Goal: Information Seeking & Learning: Learn about a topic

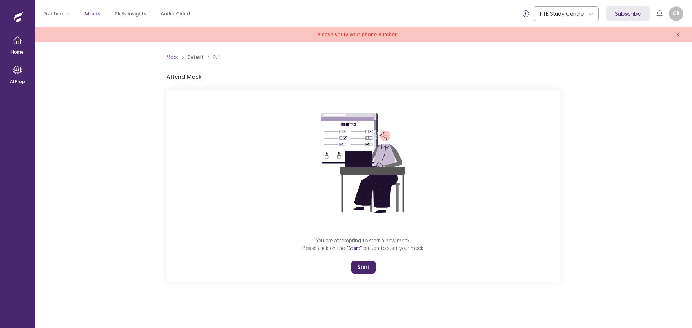
click at [364, 264] on button "Start" at bounding box center [363, 267] width 24 height 13
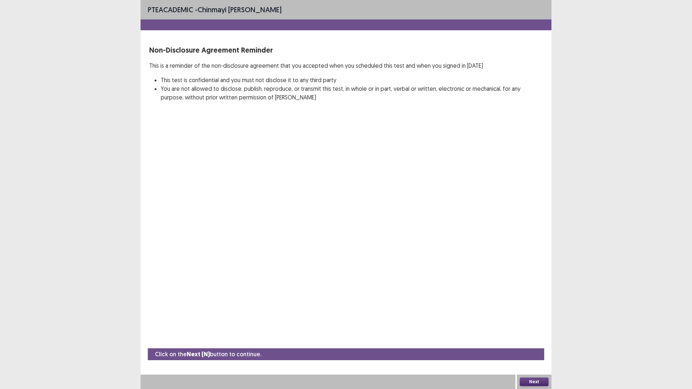
click at [529, 328] on button "Next" at bounding box center [533, 381] width 29 height 9
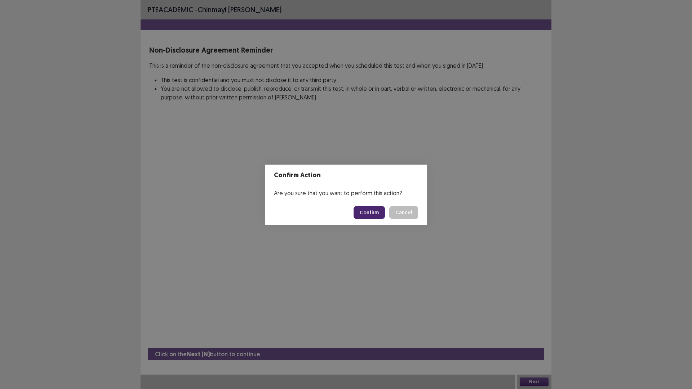
click at [371, 213] on button "Confirm" at bounding box center [368, 212] width 31 height 13
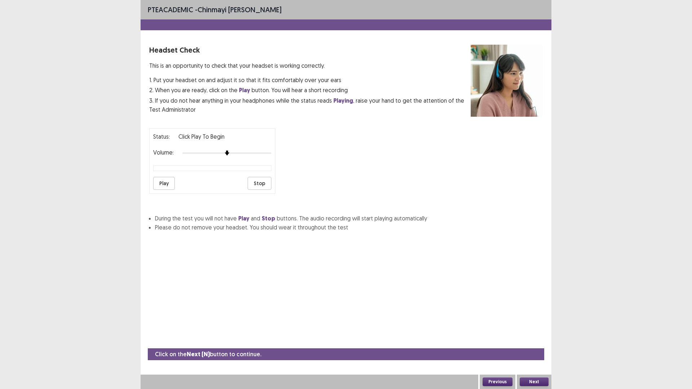
click at [537, 328] on button "Next" at bounding box center [533, 381] width 29 height 9
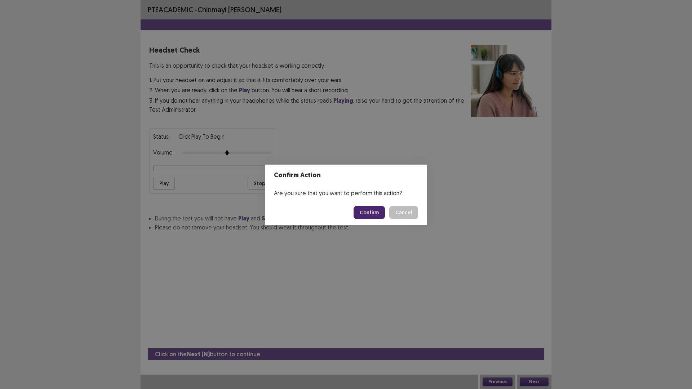
click at [371, 211] on button "Confirm" at bounding box center [368, 212] width 31 height 13
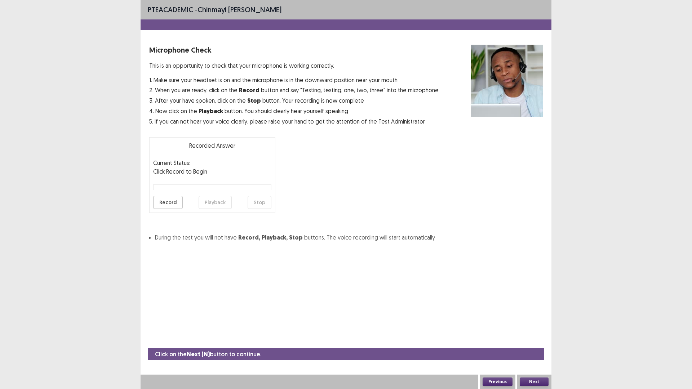
click at [167, 201] on button "Record" at bounding box center [168, 202] width 30 height 13
click at [265, 202] on button "Stop" at bounding box center [259, 202] width 24 height 13
click at [212, 202] on button "Playback" at bounding box center [214, 202] width 33 height 13
click at [536, 328] on button "Next" at bounding box center [533, 381] width 29 height 9
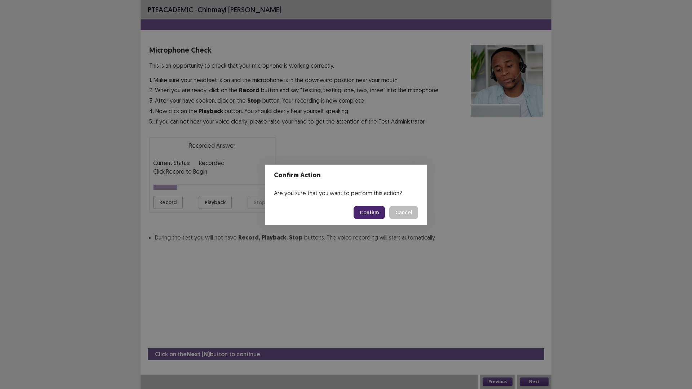
click at [372, 209] on button "Confirm" at bounding box center [368, 212] width 31 height 13
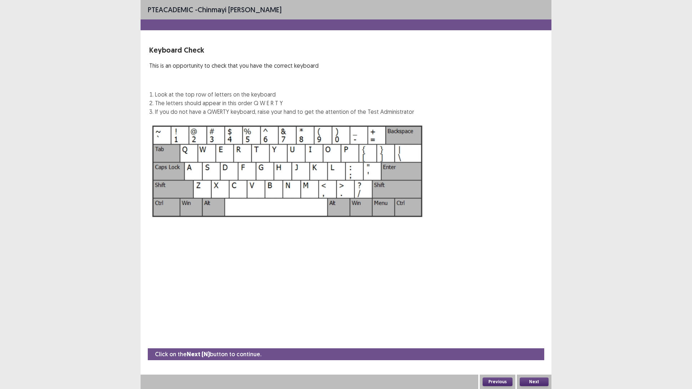
click at [542, 328] on button "Next" at bounding box center [533, 381] width 29 height 9
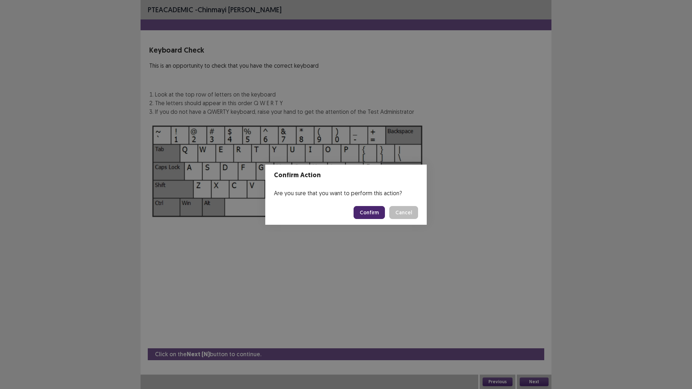
click at [371, 213] on button "Confirm" at bounding box center [368, 212] width 31 height 13
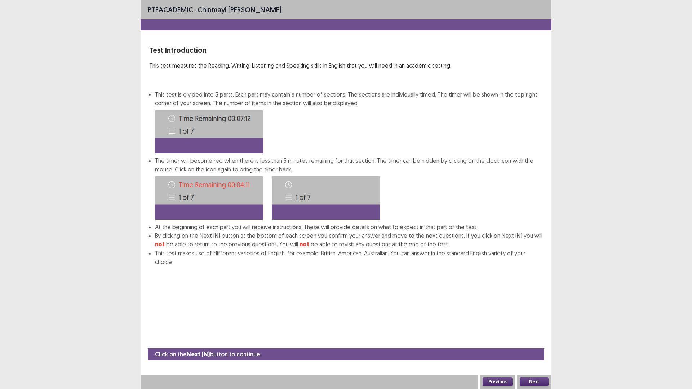
click at [532, 328] on div "Next" at bounding box center [533, 382] width 35 height 14
click at [531, 328] on div "Next" at bounding box center [533, 382] width 35 height 14
click at [526, 328] on button "Next" at bounding box center [533, 381] width 29 height 9
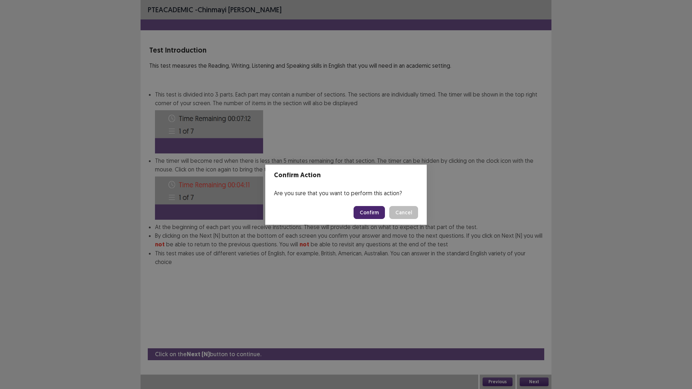
click at [371, 211] on button "Confirm" at bounding box center [368, 212] width 31 height 13
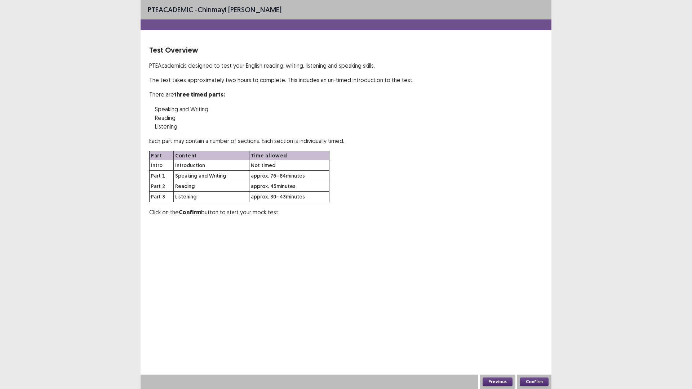
click at [540, 328] on button "Confirm" at bounding box center [533, 381] width 29 height 9
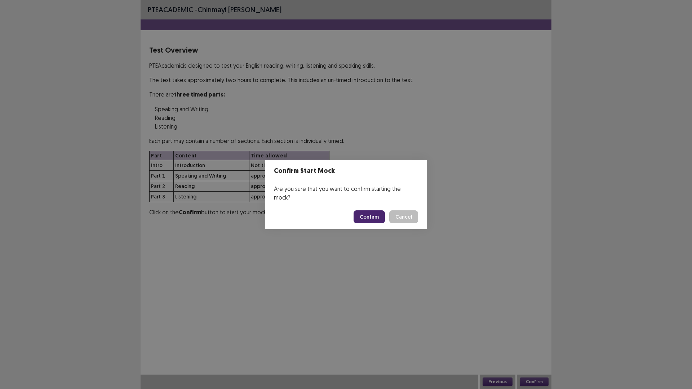
click at [371, 216] on button "Confirm" at bounding box center [368, 216] width 31 height 13
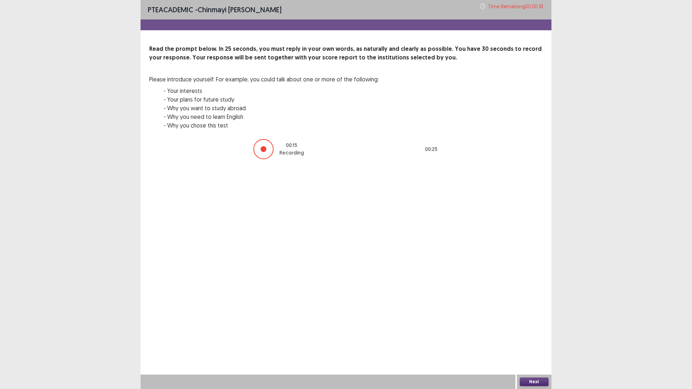
click at [539, 328] on button "Next" at bounding box center [533, 381] width 29 height 9
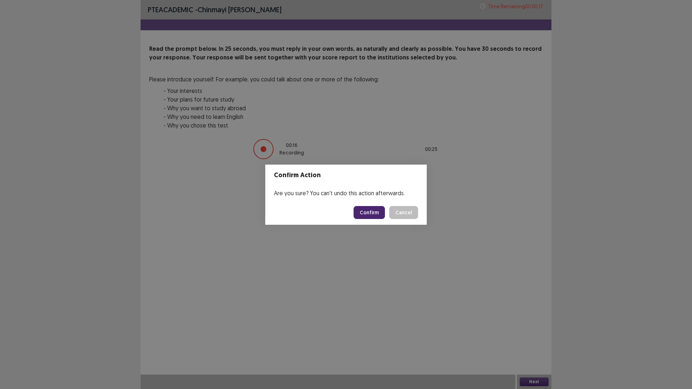
click at [358, 209] on button "Confirm" at bounding box center [368, 212] width 31 height 13
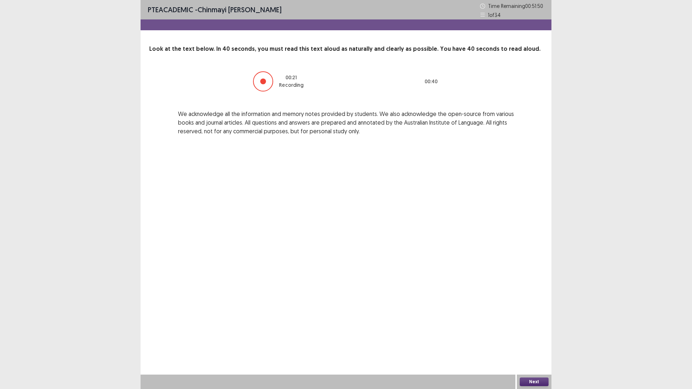
click at [535, 328] on button "Next" at bounding box center [533, 381] width 29 height 9
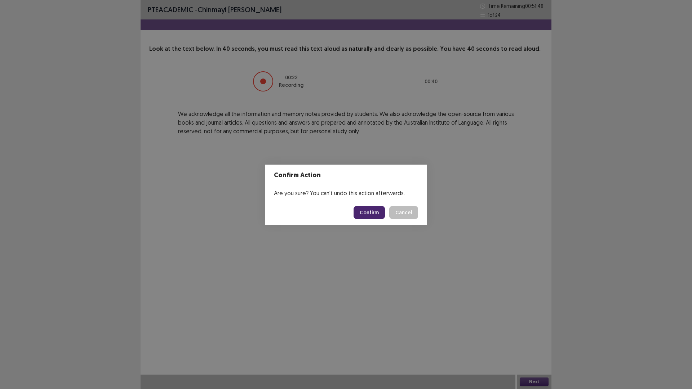
click at [367, 210] on button "Confirm" at bounding box center [368, 212] width 31 height 13
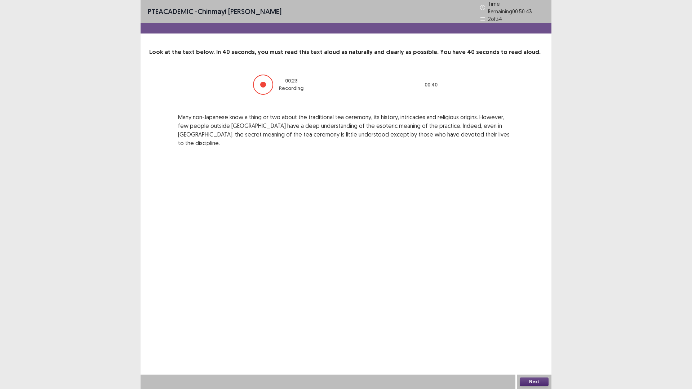
click at [539, 328] on button "Next" at bounding box center [533, 381] width 29 height 9
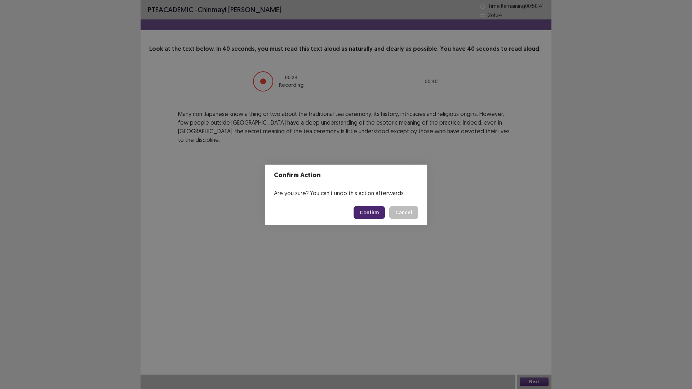
click at [378, 209] on button "Confirm" at bounding box center [368, 212] width 31 height 13
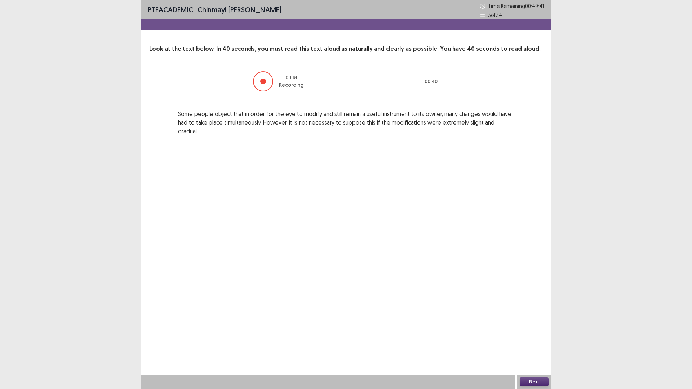
click at [543, 328] on button "Next" at bounding box center [533, 381] width 29 height 9
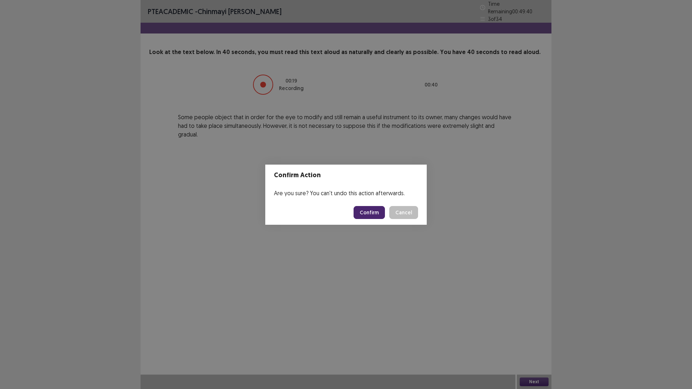
click at [377, 211] on button "Confirm" at bounding box center [368, 212] width 31 height 13
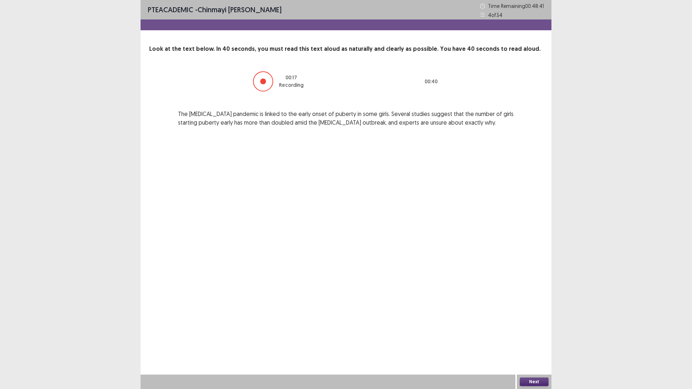
click at [536, 328] on button "Next" at bounding box center [533, 381] width 29 height 9
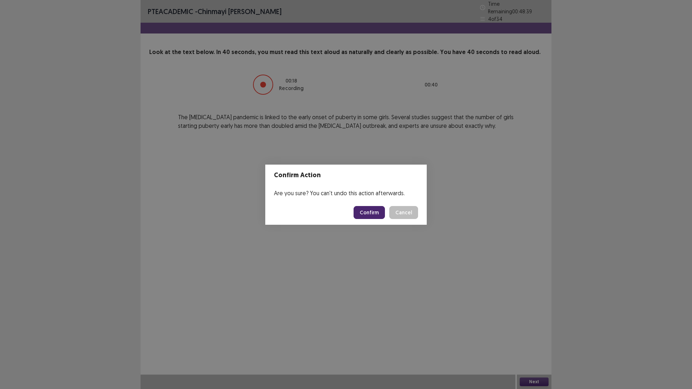
click at [375, 211] on button "Confirm" at bounding box center [368, 212] width 31 height 13
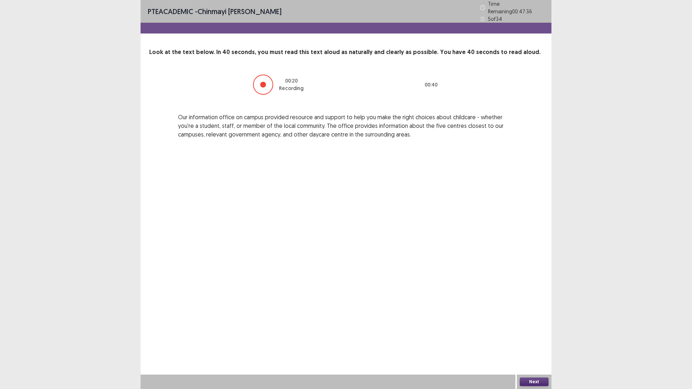
click at [537, 328] on button "Next" at bounding box center [533, 381] width 29 height 9
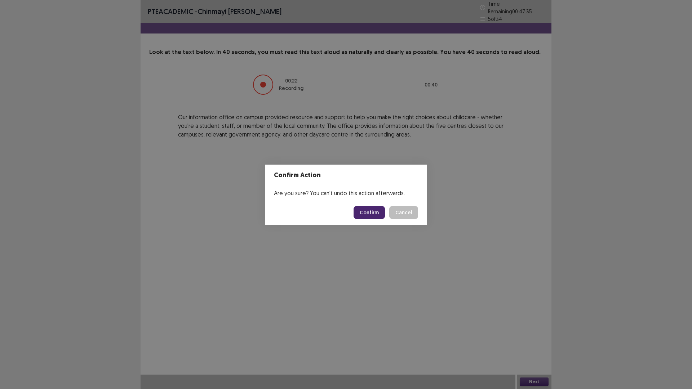
click at [364, 214] on button "Confirm" at bounding box center [368, 212] width 31 height 13
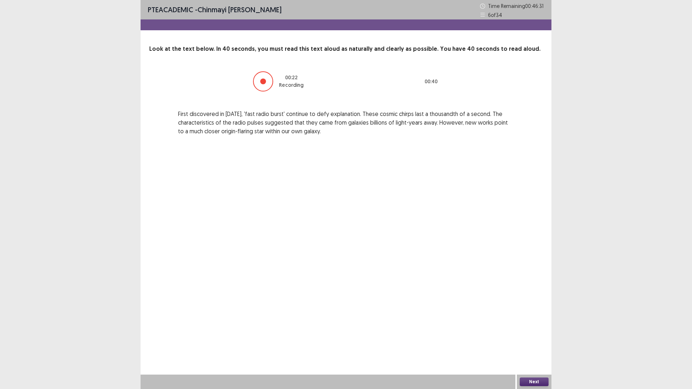
click at [529, 328] on button "Next" at bounding box center [533, 381] width 29 height 9
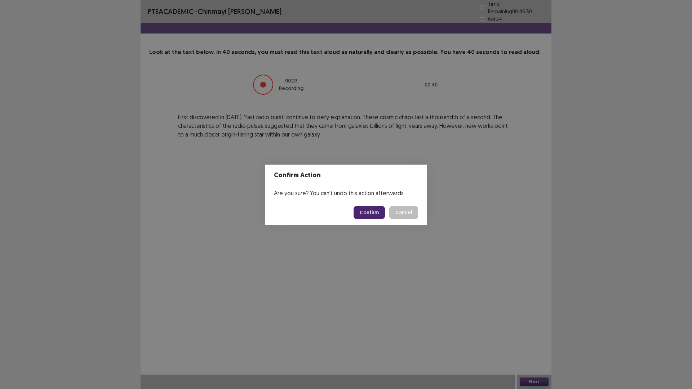
click at [372, 212] on button "Confirm" at bounding box center [368, 212] width 31 height 13
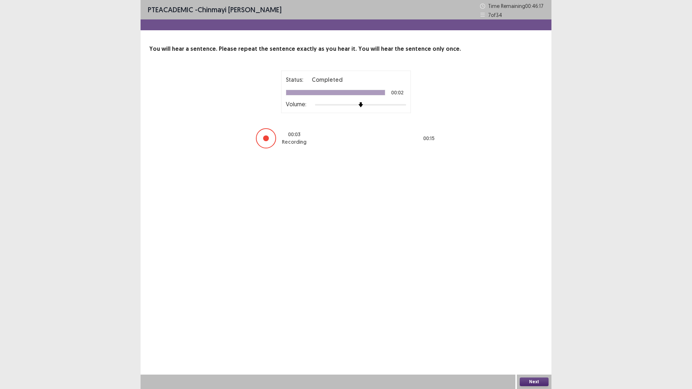
click at [532, 328] on button "Next" at bounding box center [533, 381] width 29 height 9
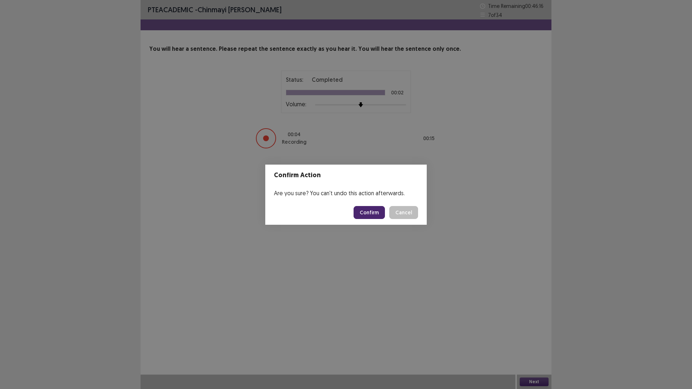
click at [373, 213] on button "Confirm" at bounding box center [368, 212] width 31 height 13
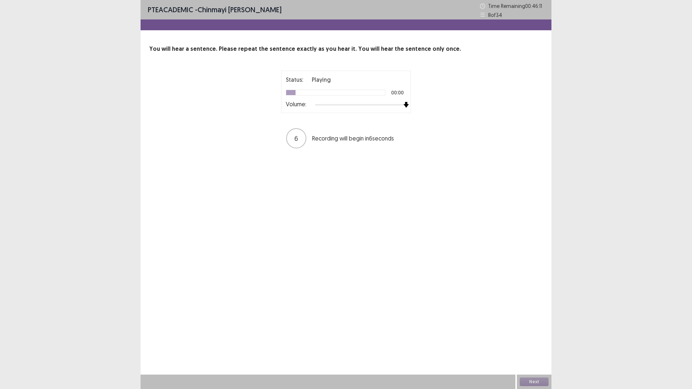
click at [406, 112] on div "Status: Playing 00:00 Volume:" at bounding box center [346, 92] width 130 height 43
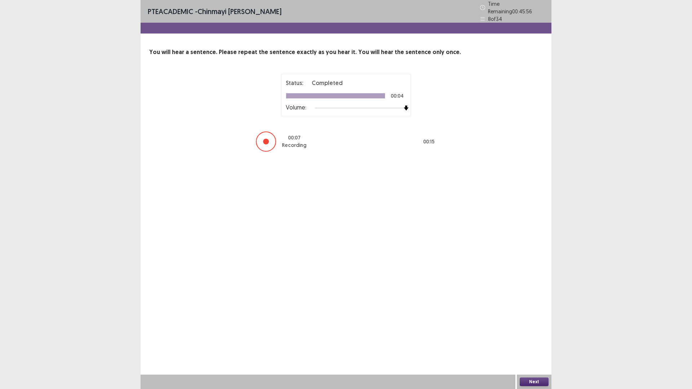
click at [525, 328] on div "Next" at bounding box center [533, 382] width 35 height 14
click at [531, 328] on button "Next" at bounding box center [533, 381] width 29 height 9
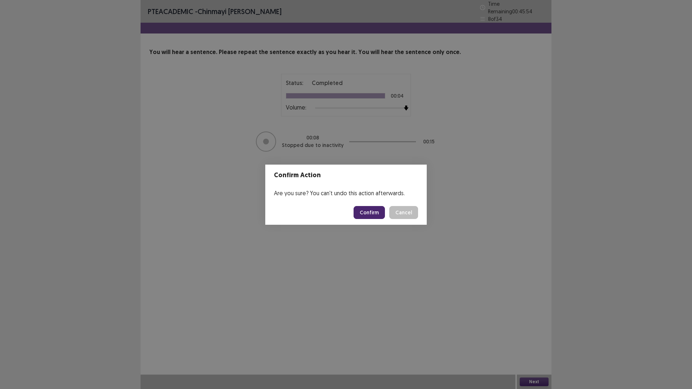
click at [371, 213] on button "Confirm" at bounding box center [368, 212] width 31 height 13
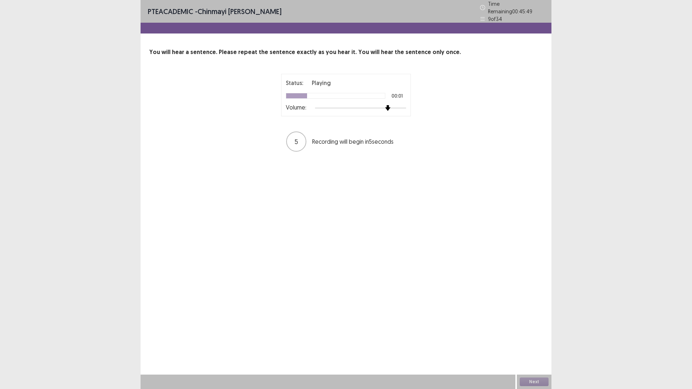
click at [435, 102] on div "Status: Playing 00:01 Volume: 5 Recording will begin in 5 seconds" at bounding box center [346, 113] width 180 height 79
click at [538, 328] on button "Next" at bounding box center [533, 381] width 29 height 9
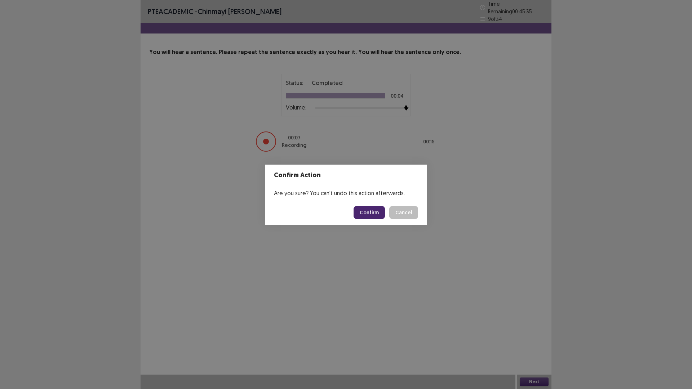
click at [384, 210] on button "Confirm" at bounding box center [368, 212] width 31 height 13
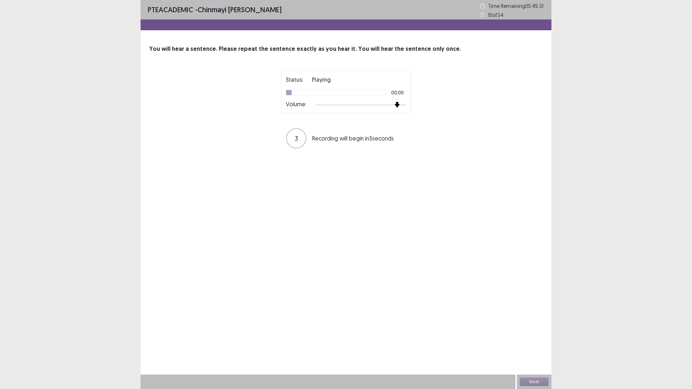
click at [412, 104] on div "Status: Playing 00:00 Volume: 3 Recording will begin in 3 seconds" at bounding box center [346, 110] width 180 height 79
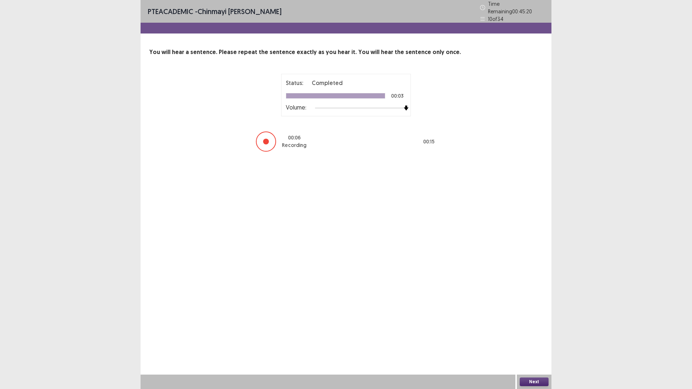
click at [537, 328] on button "Next" at bounding box center [533, 381] width 29 height 9
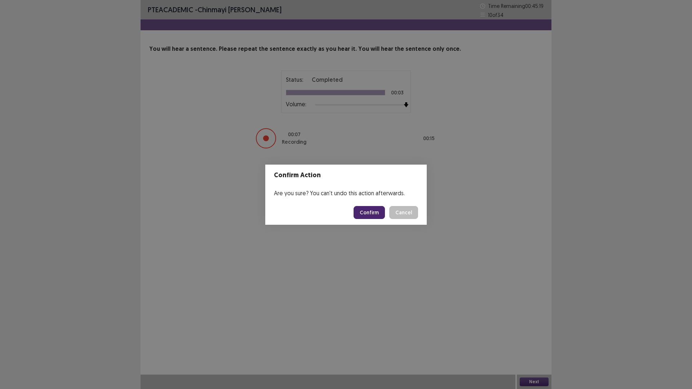
click at [374, 211] on button "Confirm" at bounding box center [368, 212] width 31 height 13
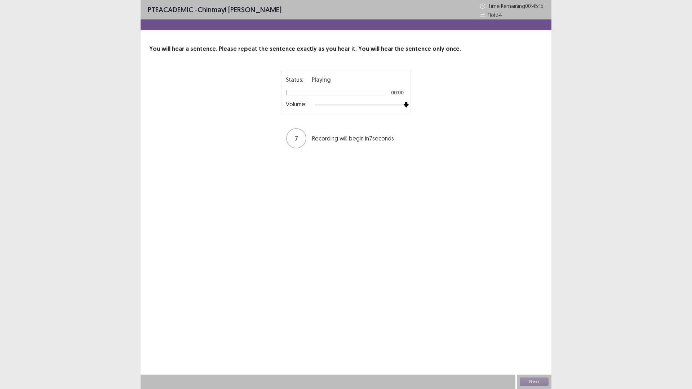
click at [411, 107] on div "Status: Playing 00:00 Volume: 7 Recording will begin in 7 seconds" at bounding box center [346, 110] width 180 height 79
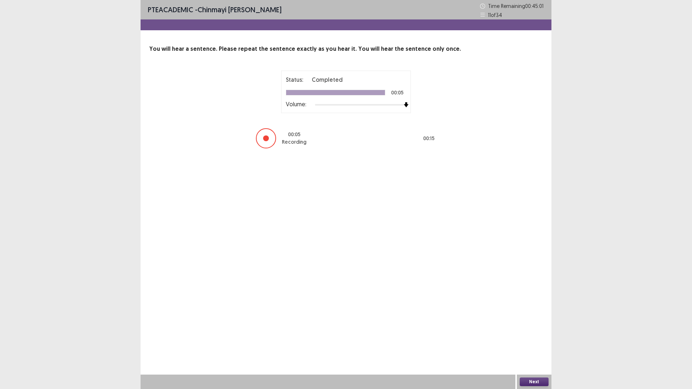
click at [537, 328] on button "Next" at bounding box center [533, 381] width 29 height 9
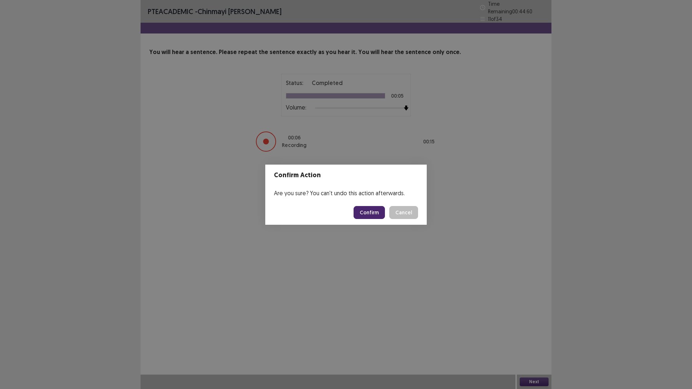
click at [367, 218] on button "Confirm" at bounding box center [368, 212] width 31 height 13
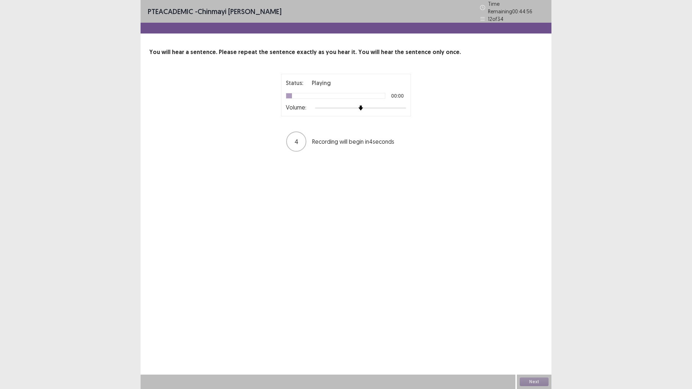
drag, startPoint x: 360, startPoint y: 101, endPoint x: 408, endPoint y: 103, distance: 48.3
click at [408, 103] on div "Status: Playing 00:00 Volume:" at bounding box center [346, 95] width 130 height 43
click at [421, 105] on div "Status: Playing 00:01 Volume: 2 Recording will begin in 2 seconds" at bounding box center [346, 113] width 180 height 79
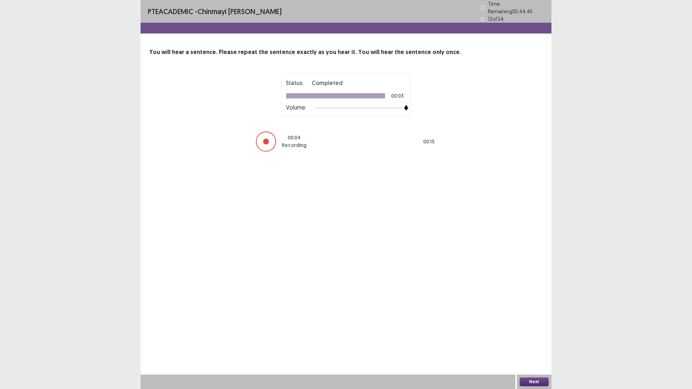
click at [538, 328] on button "Next" at bounding box center [533, 381] width 29 height 9
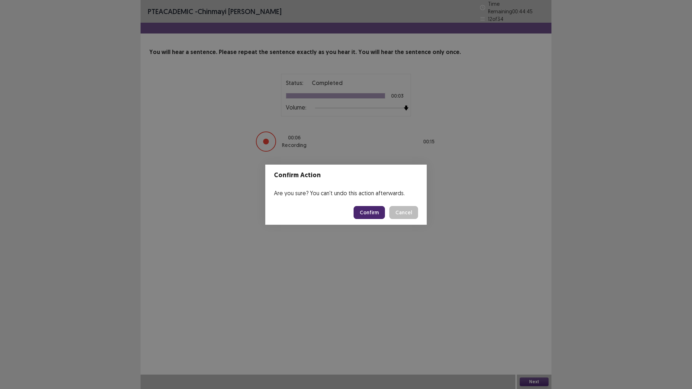
click at [369, 217] on button "Confirm" at bounding box center [368, 212] width 31 height 13
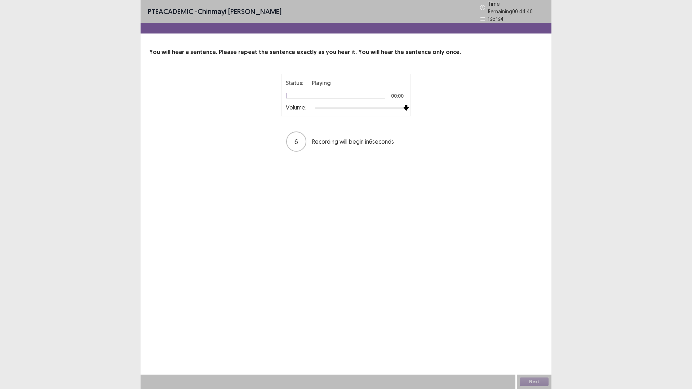
click at [429, 107] on div "Status: Playing 00:00 Volume: 6 Recording will begin in 6 seconds" at bounding box center [346, 113] width 180 height 79
click at [536, 328] on button "Next" at bounding box center [533, 381] width 29 height 9
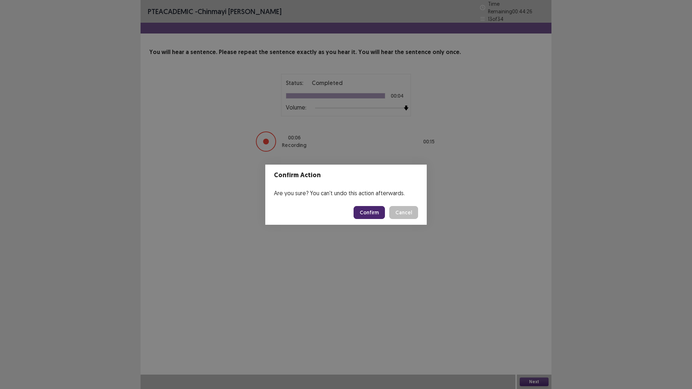
click at [376, 213] on button "Confirm" at bounding box center [368, 212] width 31 height 13
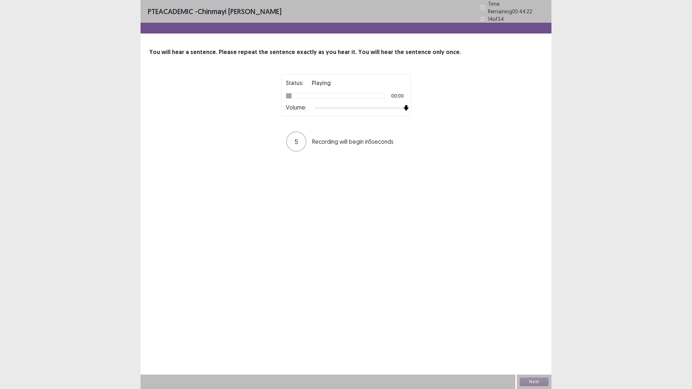
click at [419, 99] on div "Status: Playing 00:00 Volume: 5 Recording will begin in 5 seconds" at bounding box center [346, 113] width 180 height 79
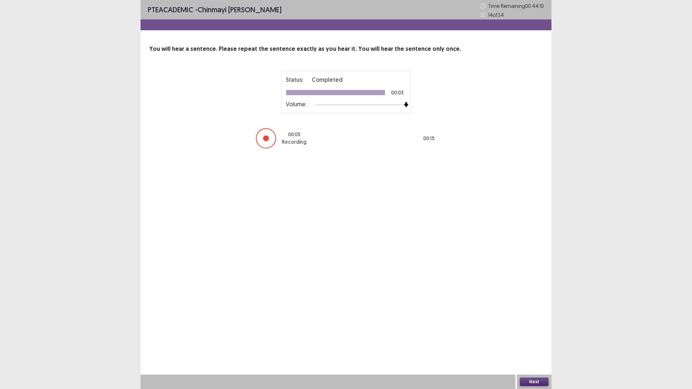
click at [531, 328] on button "Next" at bounding box center [533, 381] width 29 height 9
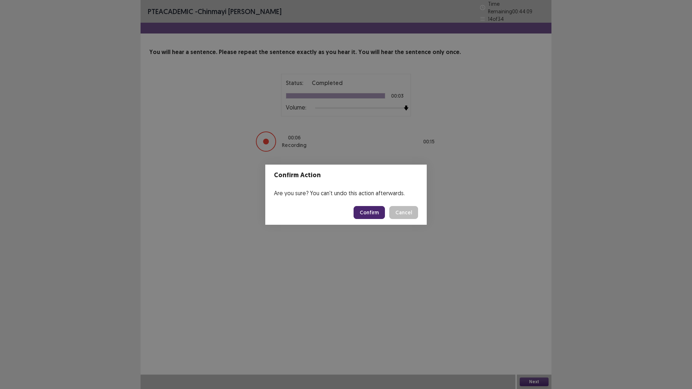
click at [366, 210] on button "Confirm" at bounding box center [368, 212] width 31 height 13
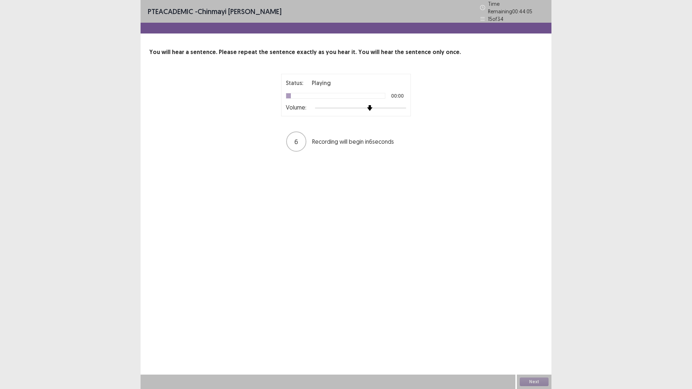
click at [402, 105] on div at bounding box center [360, 108] width 91 height 6
click at [527, 328] on button "Next" at bounding box center [533, 381] width 29 height 9
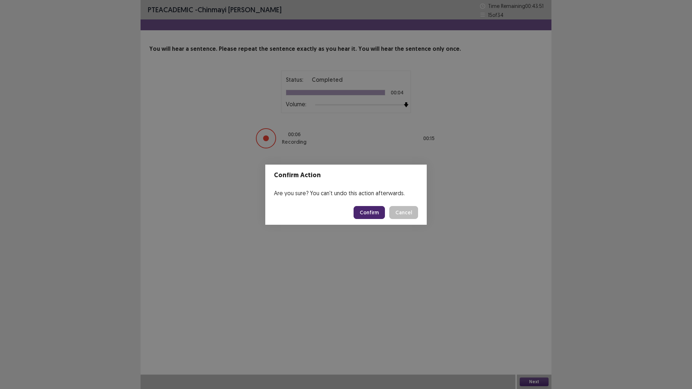
click at [371, 209] on button "Confirm" at bounding box center [368, 212] width 31 height 13
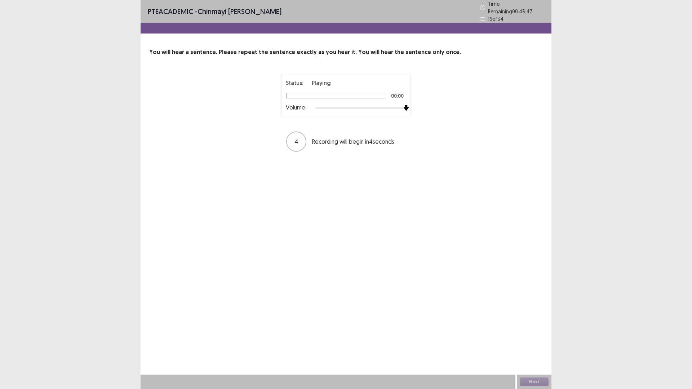
click at [414, 108] on div "Status: Playing 00:00 Volume: 4 Recording will begin in 4 seconds" at bounding box center [346, 113] width 180 height 79
click at [544, 328] on button "Next" at bounding box center [533, 381] width 29 height 9
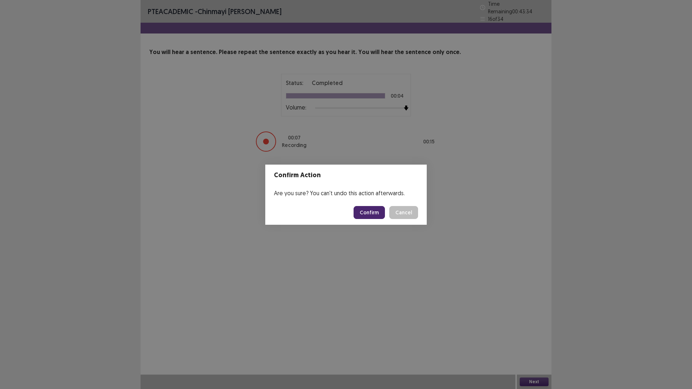
click at [383, 211] on button "Confirm" at bounding box center [368, 212] width 31 height 13
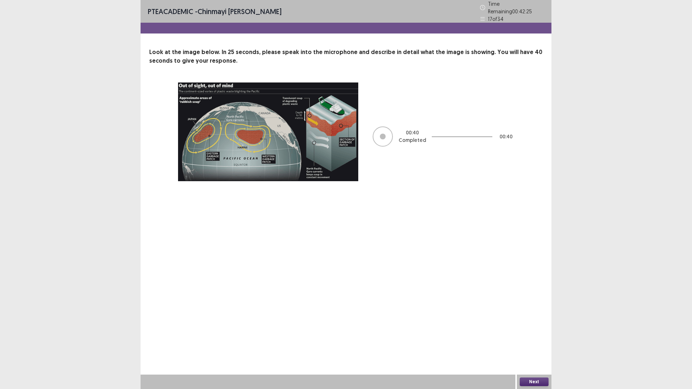
click at [530, 328] on button "Next" at bounding box center [533, 381] width 29 height 9
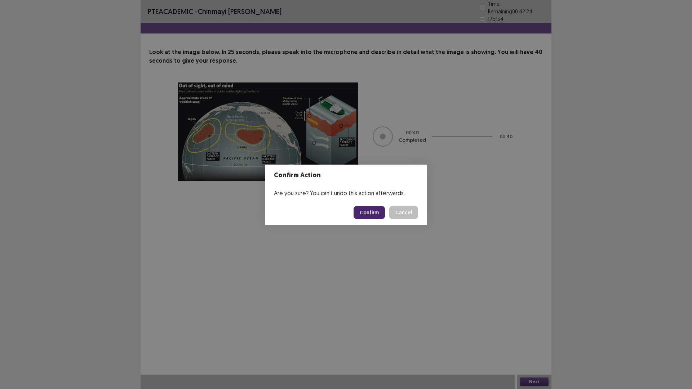
click at [368, 209] on button "Confirm" at bounding box center [368, 212] width 31 height 13
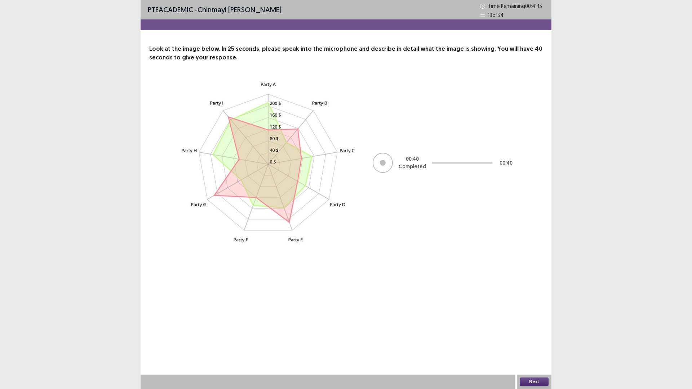
click at [536, 328] on button "Next" at bounding box center [533, 381] width 29 height 9
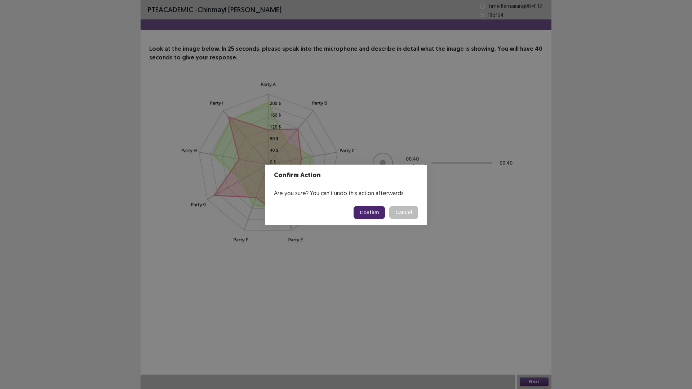
click at [376, 213] on button "Confirm" at bounding box center [368, 212] width 31 height 13
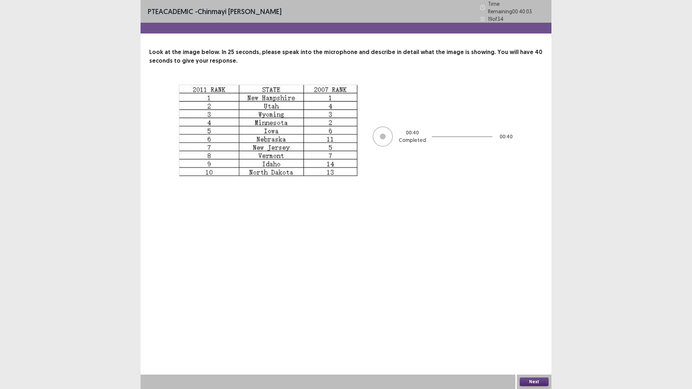
click at [535, 328] on button "Next" at bounding box center [533, 381] width 29 height 9
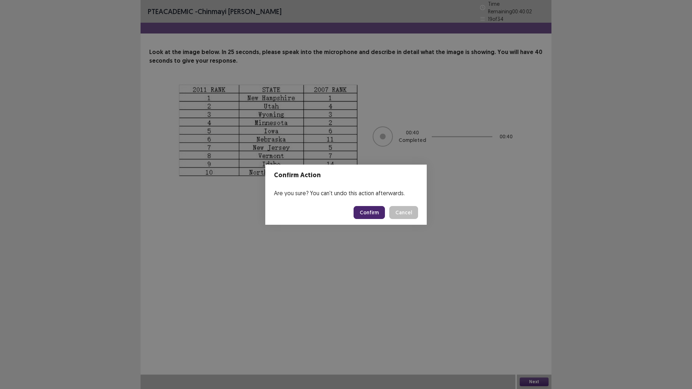
click at [375, 210] on button "Confirm" at bounding box center [368, 212] width 31 height 13
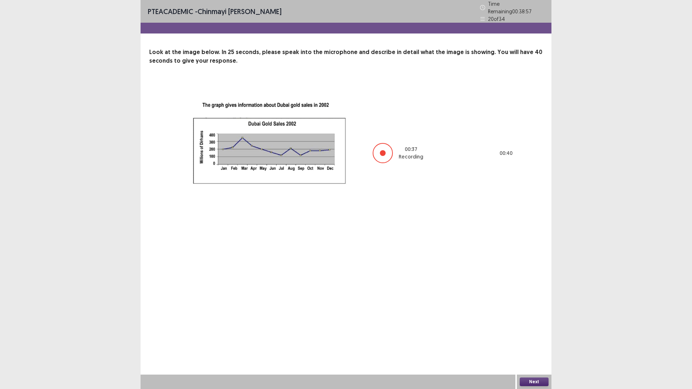
click at [538, 328] on button "Next" at bounding box center [533, 381] width 29 height 9
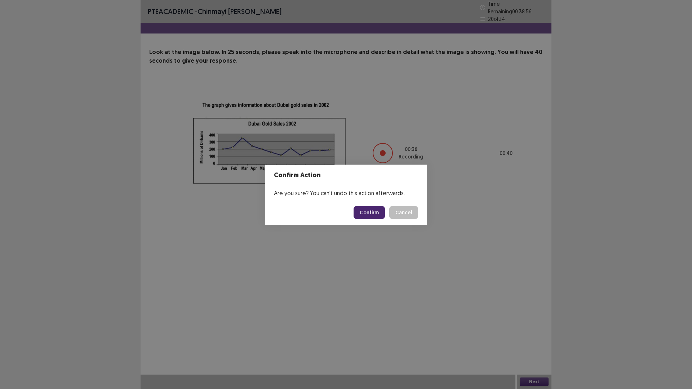
click at [375, 206] on button "Confirm" at bounding box center [368, 212] width 31 height 13
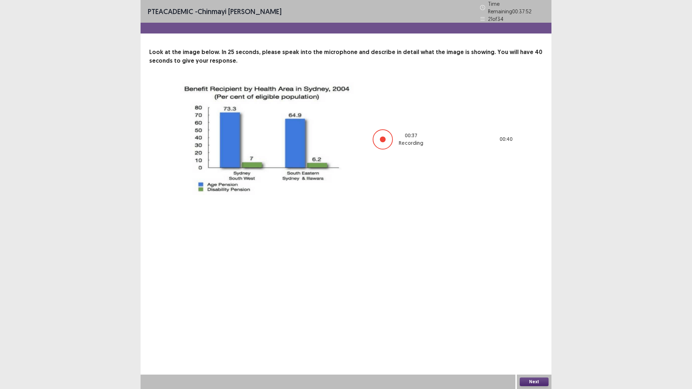
click at [540, 328] on button "Next" at bounding box center [533, 381] width 29 height 9
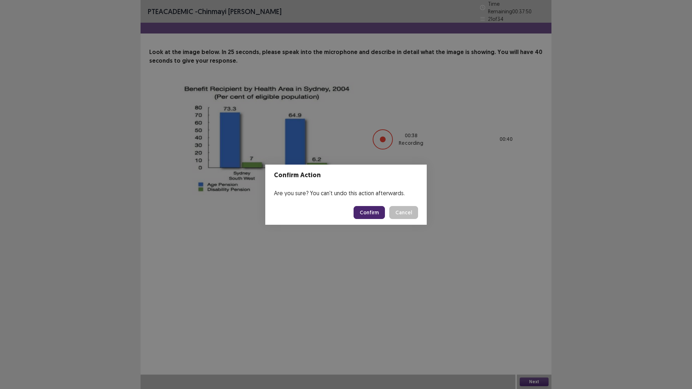
click at [379, 203] on footer "Confirm Cancel" at bounding box center [345, 212] width 161 height 24
click at [379, 209] on button "Confirm" at bounding box center [368, 212] width 31 height 13
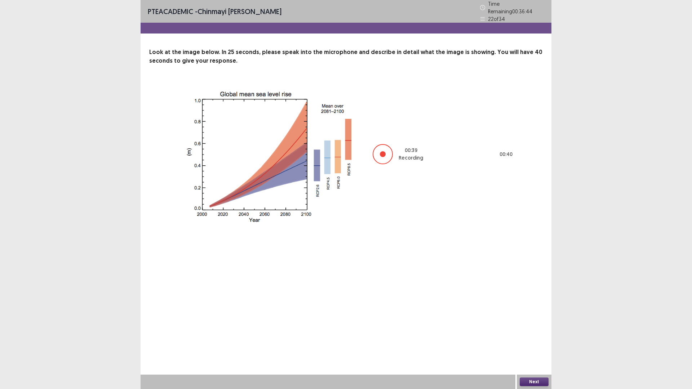
click at [528, 328] on button "Next" at bounding box center [533, 381] width 29 height 9
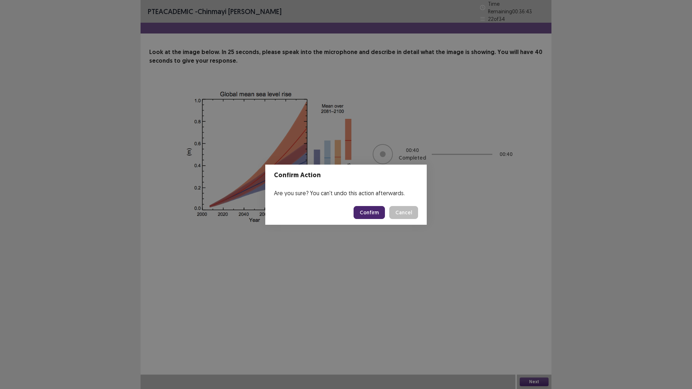
click at [368, 208] on button "Confirm" at bounding box center [368, 212] width 31 height 13
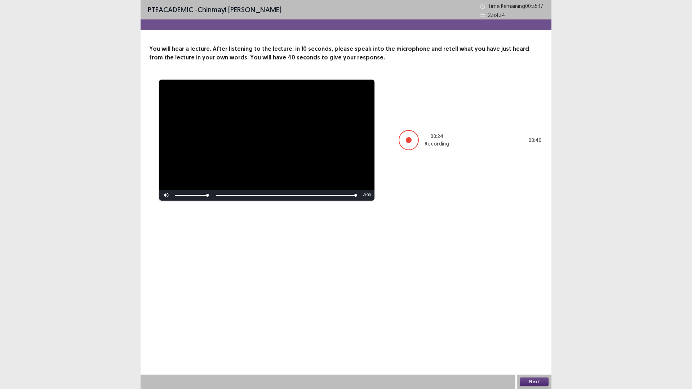
click at [539, 328] on button "Next" at bounding box center [533, 381] width 29 height 9
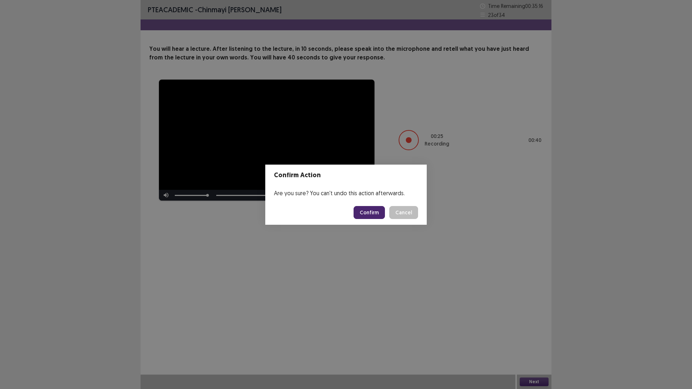
click at [374, 212] on button "Confirm" at bounding box center [368, 212] width 31 height 13
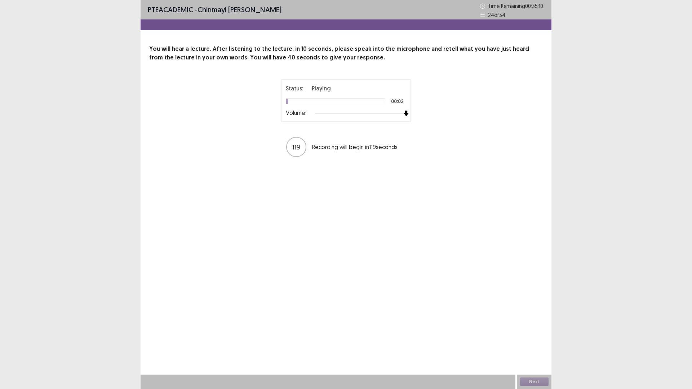
click at [419, 113] on div "Status: Playing 00:02 Volume: 119 Recording will begin in 119 seconds" at bounding box center [346, 118] width 180 height 79
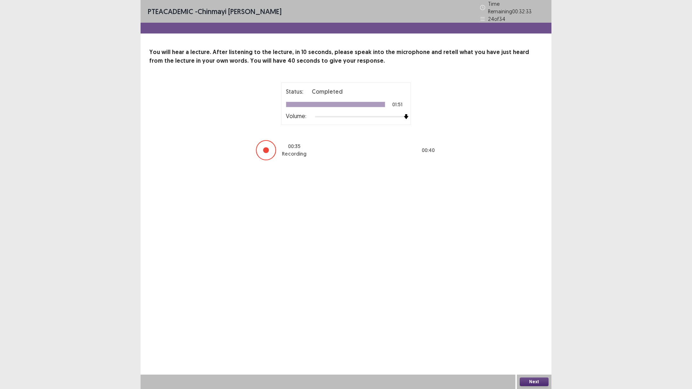
click at [532, 328] on button "Next" at bounding box center [533, 381] width 29 height 9
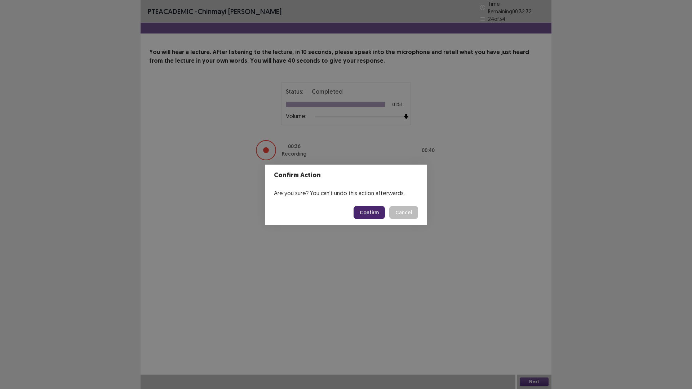
click at [376, 214] on button "Confirm" at bounding box center [368, 212] width 31 height 13
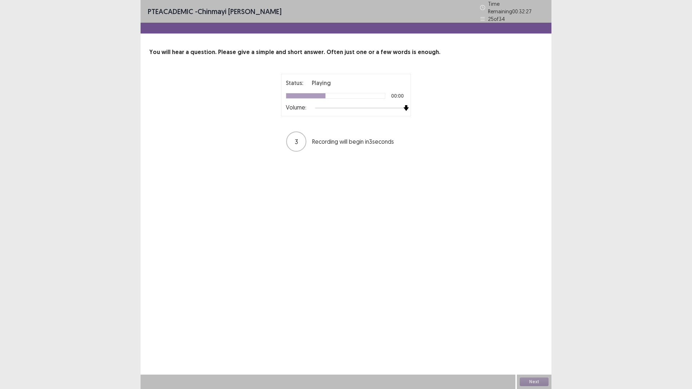
click at [404, 106] on img at bounding box center [406, 108] width 6 height 6
click at [541, 328] on button "Next" at bounding box center [533, 381] width 29 height 9
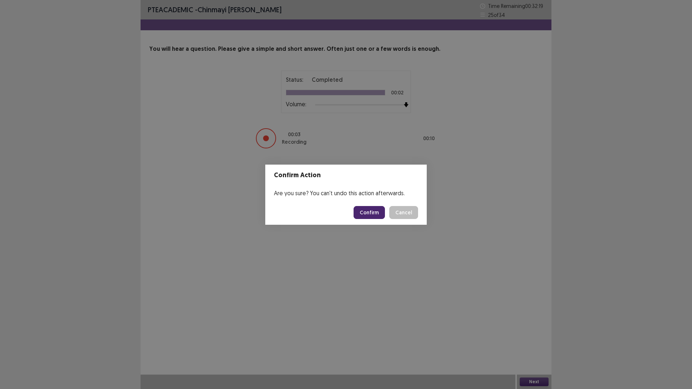
click at [366, 213] on button "Confirm" at bounding box center [368, 212] width 31 height 13
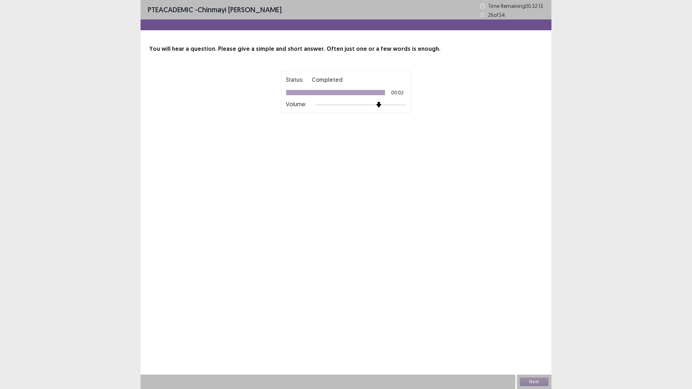
click at [382, 106] on div at bounding box center [360, 105] width 91 height 6
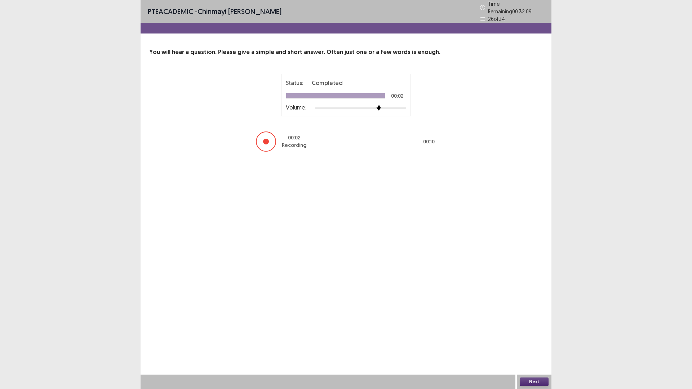
drag, startPoint x: 529, startPoint y: 380, endPoint x: 520, endPoint y: 369, distance: 14.6
click at [523, 328] on div "PTE academic - [PERSON_NAME] [PERSON_NAME] Time Remaining 00 : 32 : 09 26 of 34…" at bounding box center [345, 194] width 411 height 389
click at [533, 328] on button "Next" at bounding box center [533, 381] width 29 height 9
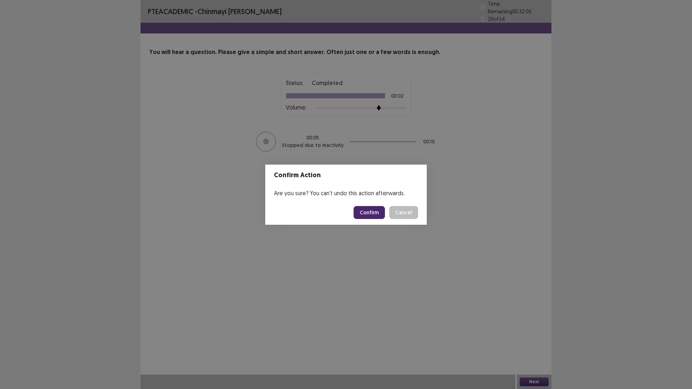
click at [375, 215] on button "Confirm" at bounding box center [368, 212] width 31 height 13
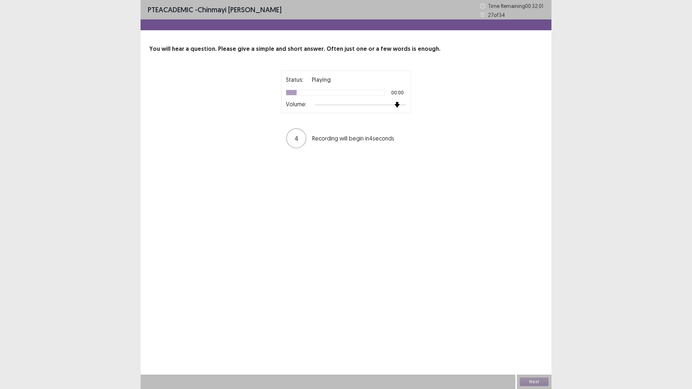
click at [405, 102] on div at bounding box center [360, 105] width 91 height 6
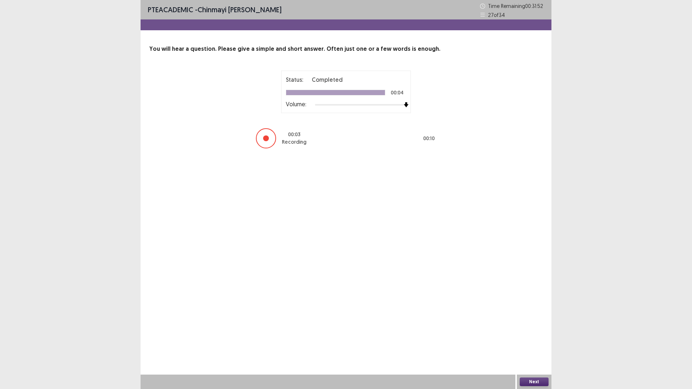
click at [539, 328] on div "Next" at bounding box center [533, 382] width 35 height 14
click at [538, 328] on button "Next" at bounding box center [533, 381] width 29 height 9
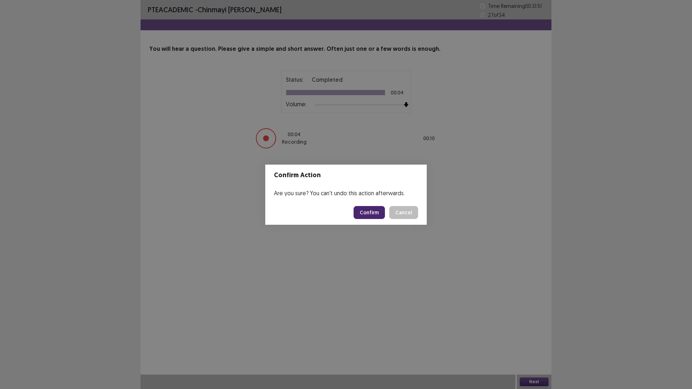
click at [375, 213] on button "Confirm" at bounding box center [368, 212] width 31 height 13
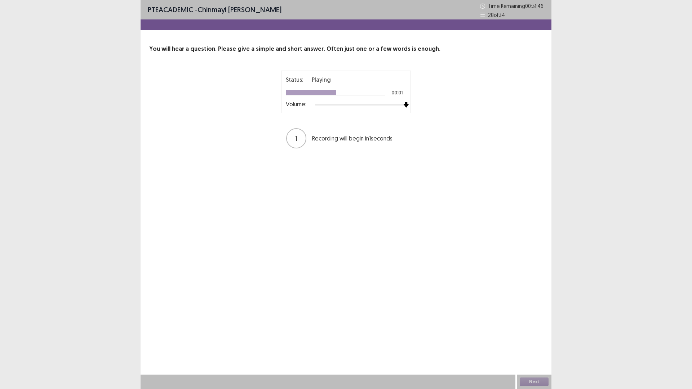
click at [406, 106] on div at bounding box center [360, 105] width 91 height 6
click at [544, 328] on button "Next" at bounding box center [533, 381] width 29 height 9
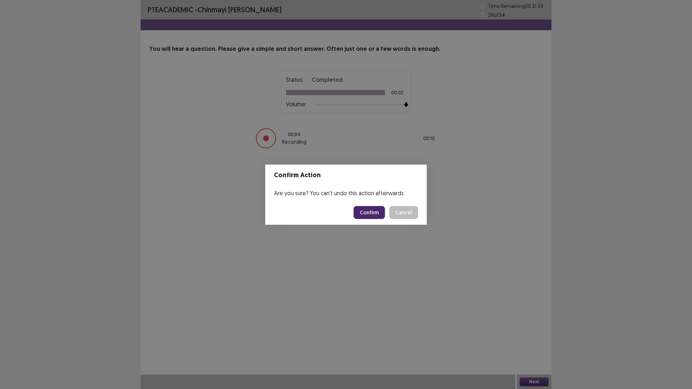
click at [370, 211] on button "Confirm" at bounding box center [368, 212] width 31 height 13
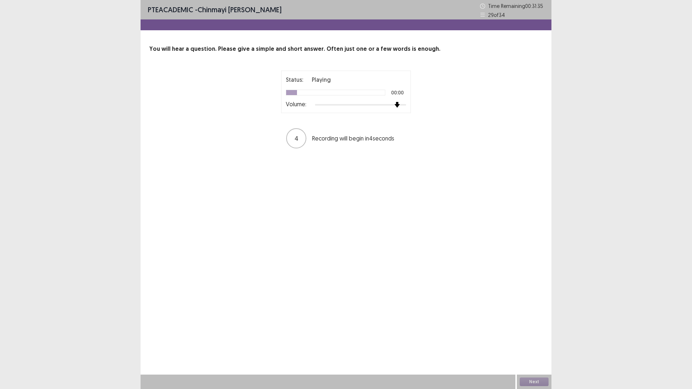
click at [423, 104] on div "Status: Playing 00:00 Volume: 4 Recording will begin in 4 seconds" at bounding box center [346, 110] width 180 height 79
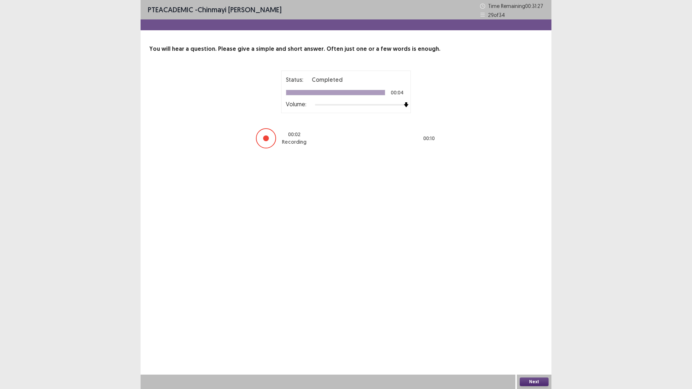
click at [537, 328] on button "Next" at bounding box center [533, 381] width 29 height 9
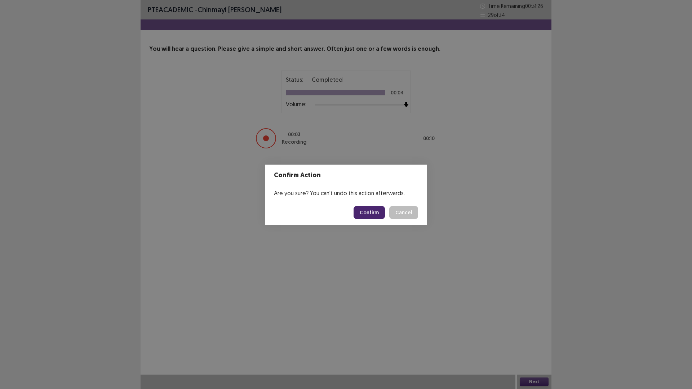
click at [376, 212] on button "Confirm" at bounding box center [368, 212] width 31 height 13
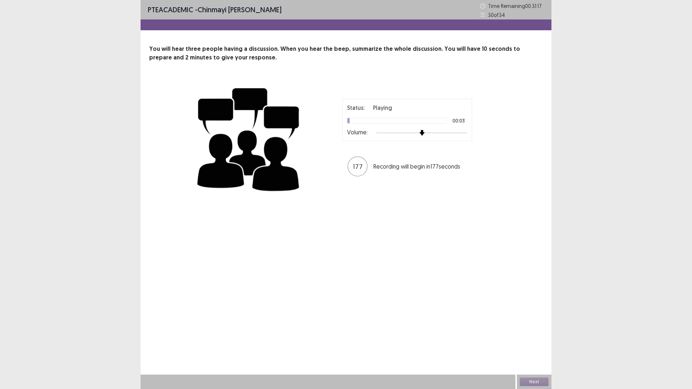
click at [494, 133] on div "Status: Playing 00:03 Volume: 177 Recording will begin in 177 seconds" at bounding box center [407, 138] width 180 height 79
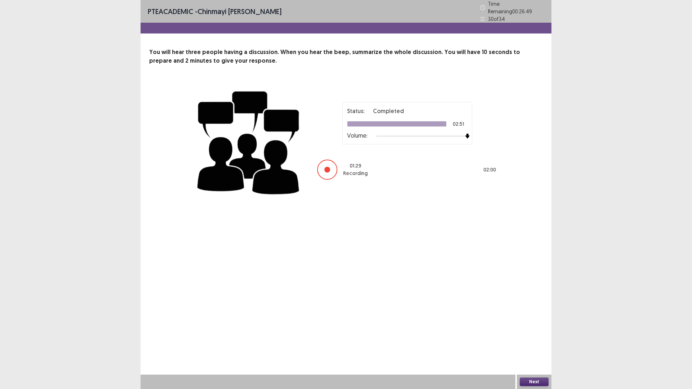
click at [539, 328] on button "Next" at bounding box center [533, 381] width 29 height 9
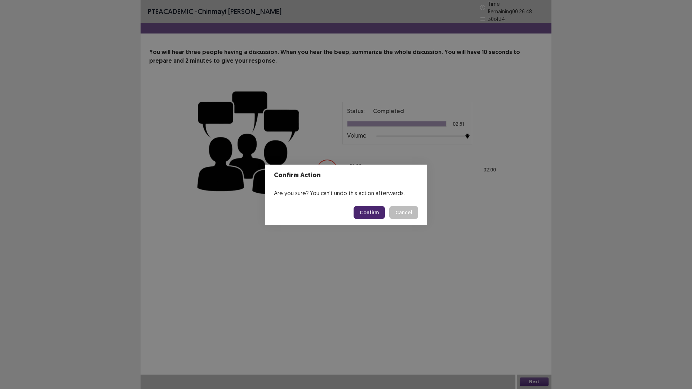
click at [379, 208] on button "Confirm" at bounding box center [368, 212] width 31 height 13
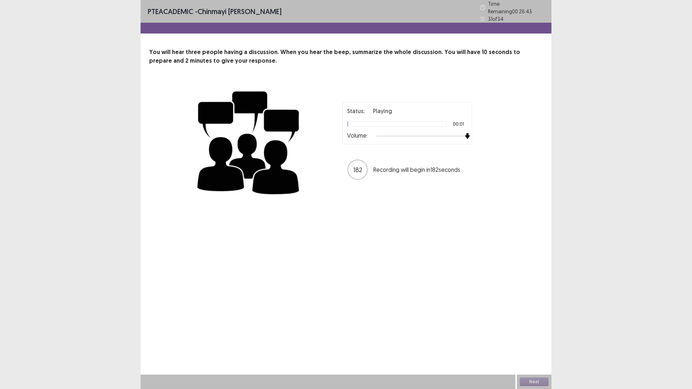
click at [492, 127] on div "Status: Playing 00:01 Volume: 182 Recording will begin in 182 seconds" at bounding box center [407, 141] width 180 height 79
click at [528, 328] on button "Next" at bounding box center [533, 381] width 29 height 9
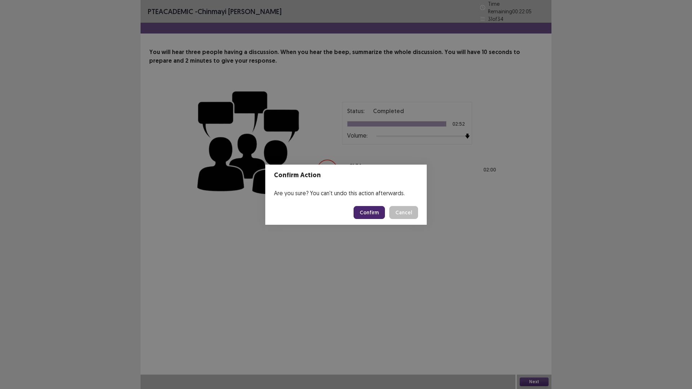
click at [374, 213] on button "Confirm" at bounding box center [368, 212] width 31 height 13
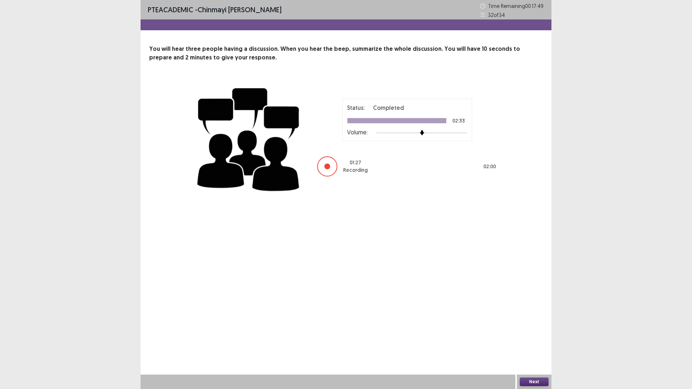
click at [536, 328] on button "Next" at bounding box center [533, 381] width 29 height 9
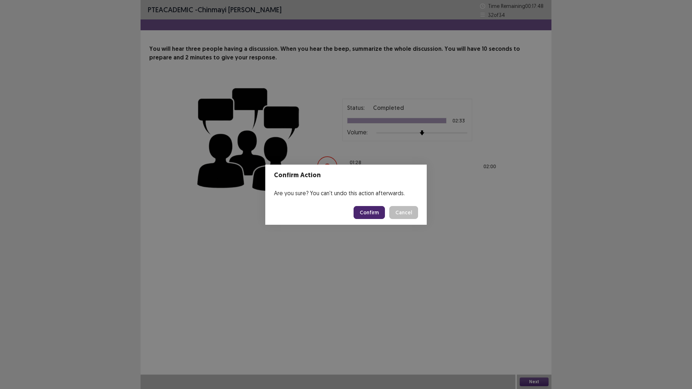
click at [373, 215] on button "Confirm" at bounding box center [368, 212] width 31 height 13
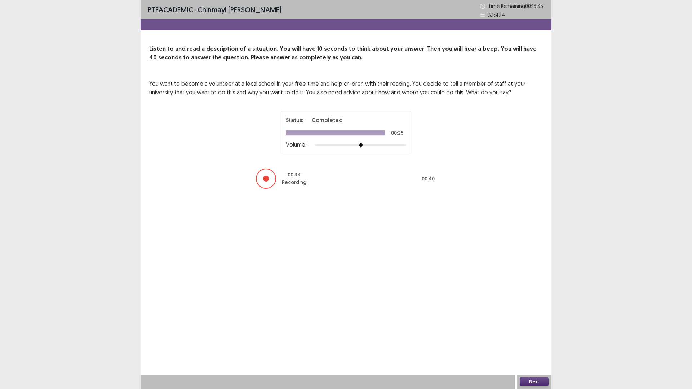
click at [532, 328] on button "Next" at bounding box center [533, 381] width 29 height 9
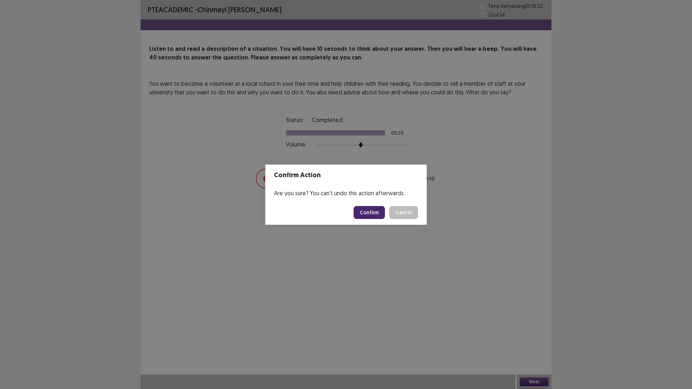
click at [371, 212] on button "Confirm" at bounding box center [368, 212] width 31 height 13
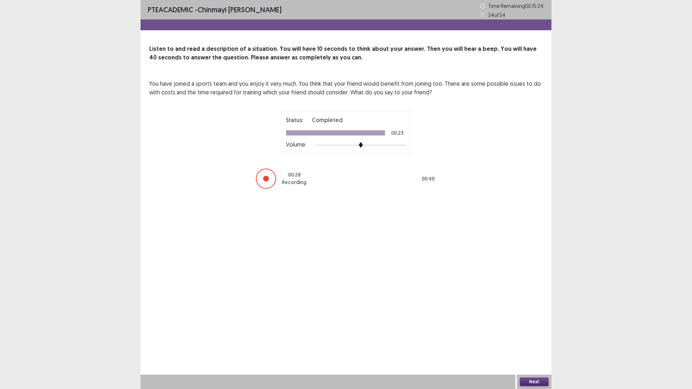
drag, startPoint x: 531, startPoint y: 374, endPoint x: 533, endPoint y: 379, distance: 5.8
click at [533, 328] on div "PTE academic - [PERSON_NAME] [PERSON_NAME] Time Remaining 00 : 15 : 24 34 of 34…" at bounding box center [345, 194] width 411 height 389
click at [533, 328] on button "Next" at bounding box center [533, 381] width 29 height 9
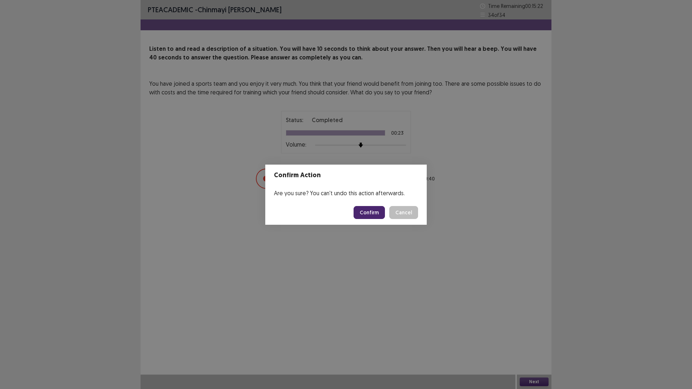
click at [367, 213] on button "Confirm" at bounding box center [368, 212] width 31 height 13
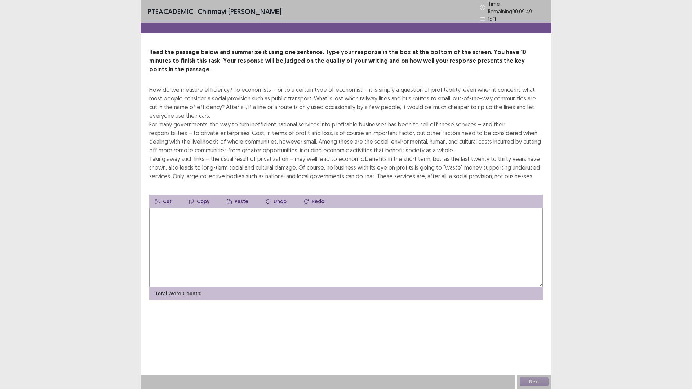
click at [165, 233] on textarea at bounding box center [345, 247] width 393 height 79
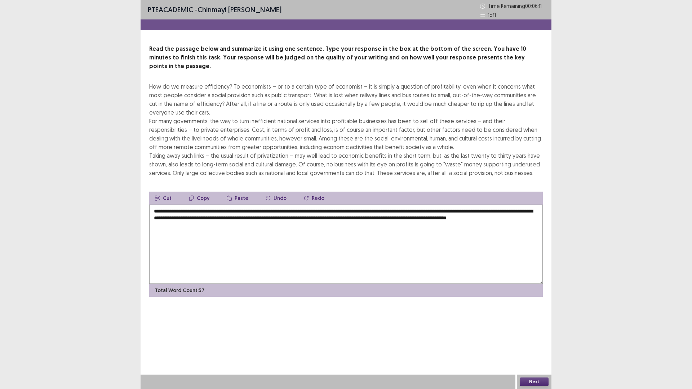
click at [281, 205] on textarea "**********" at bounding box center [345, 244] width 393 height 79
click at [280, 205] on textarea "**********" at bounding box center [345, 244] width 393 height 79
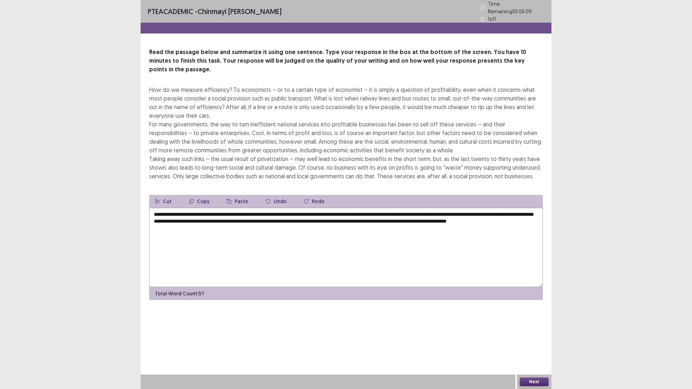
click at [282, 208] on textarea "**********" at bounding box center [345, 247] width 393 height 79
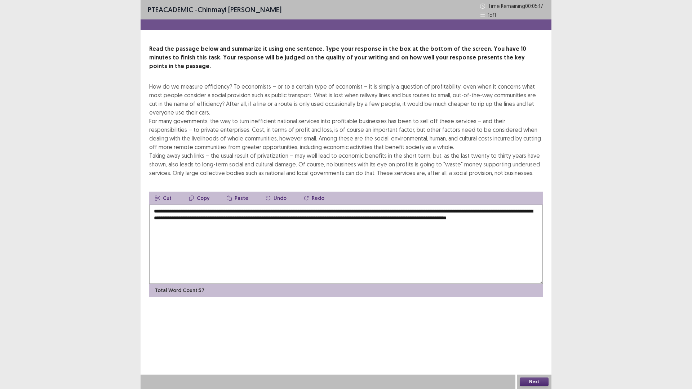
click at [322, 211] on textarea "**********" at bounding box center [345, 244] width 393 height 79
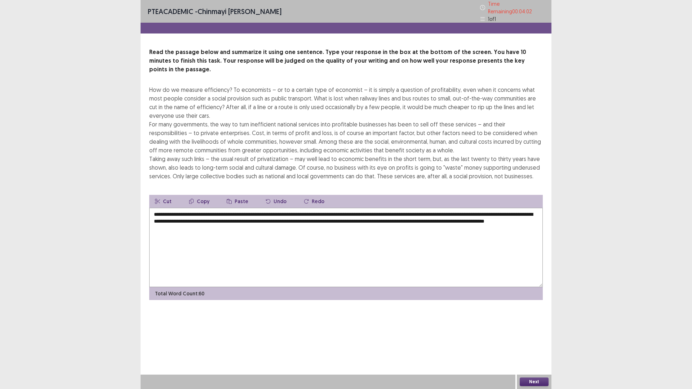
type textarea "**********"
click at [531, 328] on button "Next" at bounding box center [533, 381] width 29 height 9
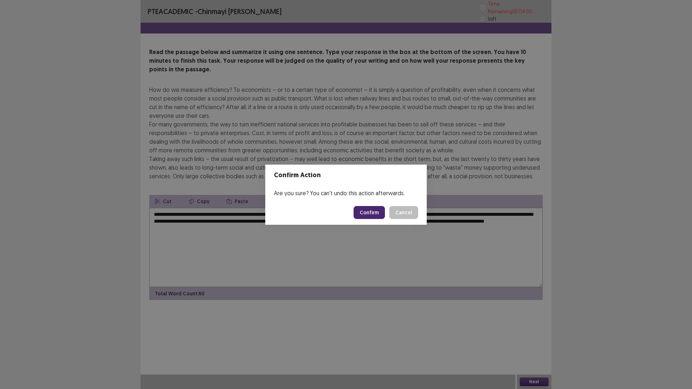
click at [367, 213] on button "Confirm" at bounding box center [368, 212] width 31 height 13
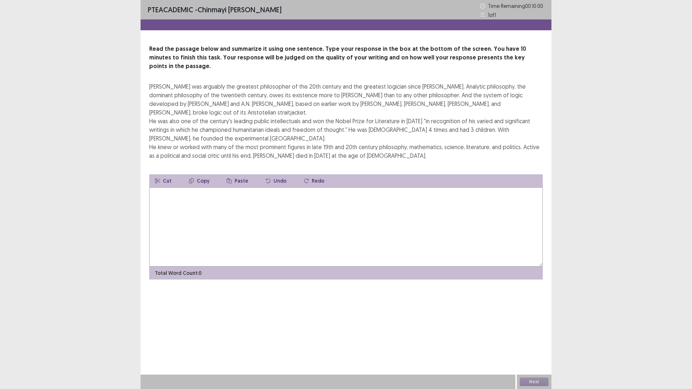
click at [172, 205] on textarea at bounding box center [345, 226] width 393 height 79
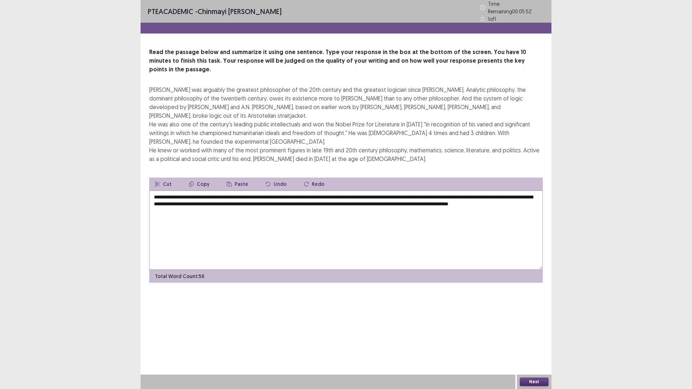
click at [219, 191] on textarea "**********" at bounding box center [345, 230] width 393 height 79
drag, startPoint x: 282, startPoint y: 178, endPoint x: 268, endPoint y: 179, distance: 14.4
click at [268, 191] on textarea "**********" at bounding box center [345, 230] width 393 height 79
drag, startPoint x: 230, startPoint y: 184, endPoint x: 207, endPoint y: 183, distance: 22.3
click at [207, 191] on textarea "**********" at bounding box center [345, 230] width 393 height 79
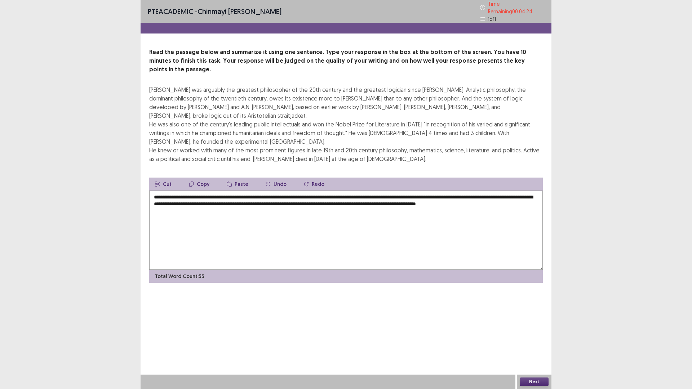
click at [267, 191] on textarea "**********" at bounding box center [345, 230] width 393 height 79
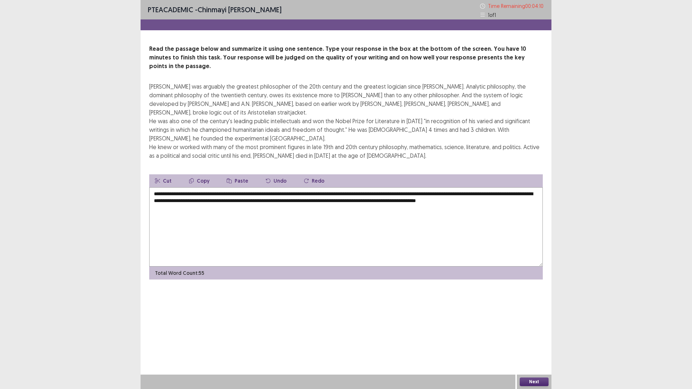
click at [297, 187] on textarea "**********" at bounding box center [345, 226] width 393 height 79
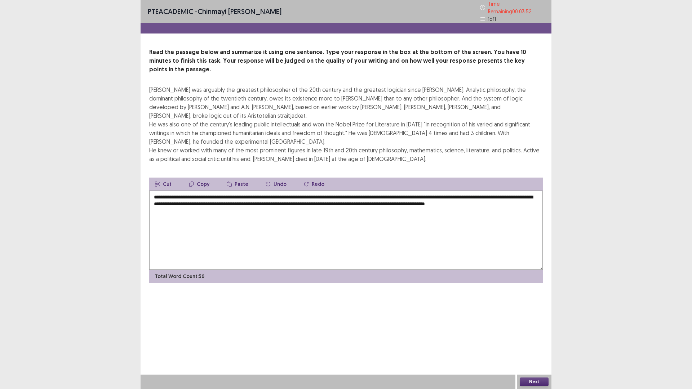
click at [455, 191] on textarea "**********" at bounding box center [345, 230] width 393 height 79
type textarea "**********"
click at [542, 328] on button "Next" at bounding box center [533, 381] width 29 height 9
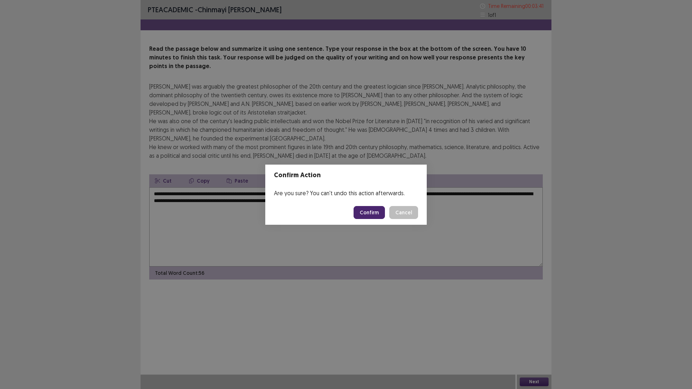
click at [371, 210] on button "Confirm" at bounding box center [368, 212] width 31 height 13
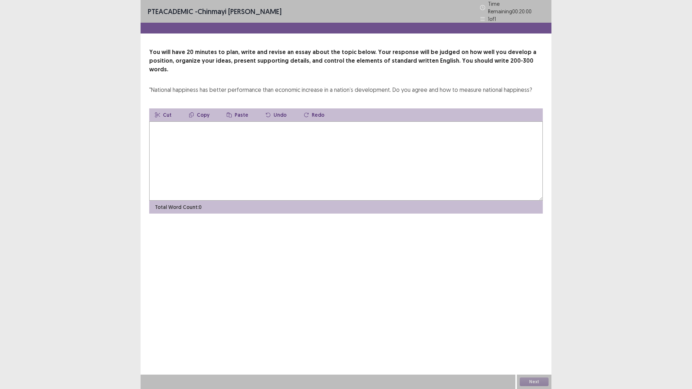
click at [210, 148] on textarea at bounding box center [345, 160] width 393 height 79
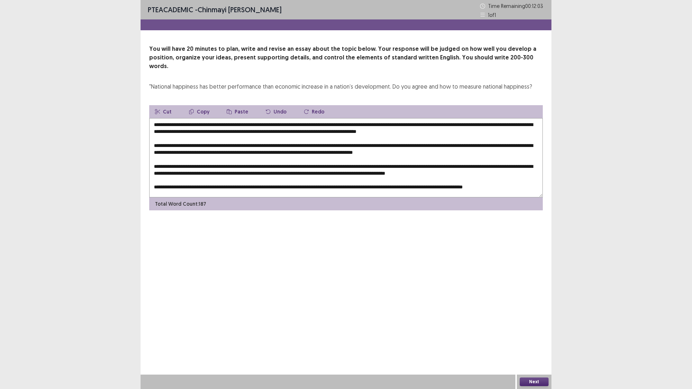
scroll to position [0, 0]
click at [525, 179] on textarea at bounding box center [345, 157] width 393 height 79
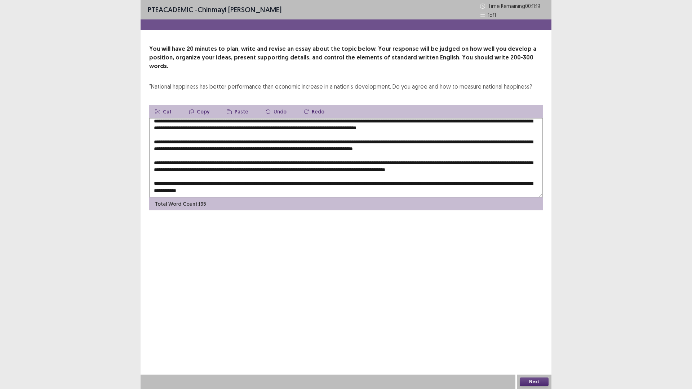
drag, startPoint x: 216, startPoint y: 186, endPoint x: 184, endPoint y: 186, distance: 31.3
click at [184, 186] on textarea at bounding box center [345, 157] width 393 height 79
click at [225, 140] on textarea at bounding box center [345, 157] width 393 height 79
type textarea "**********"
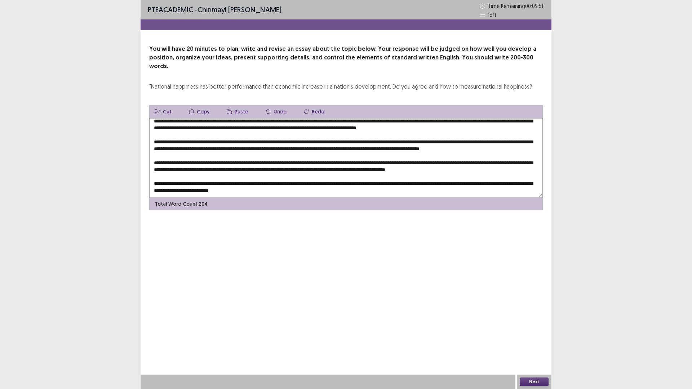
click at [529, 328] on button "Next" at bounding box center [533, 381] width 29 height 9
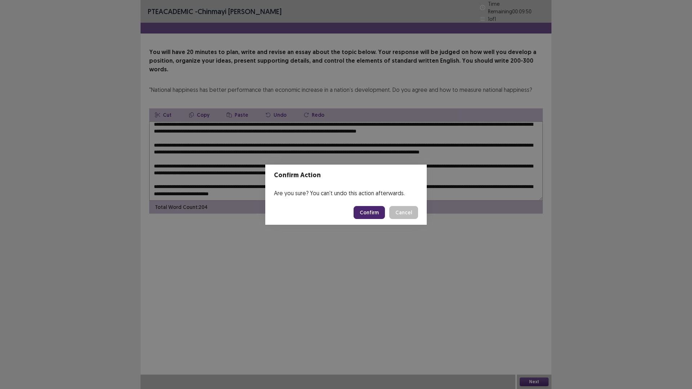
click at [369, 213] on button "Confirm" at bounding box center [368, 212] width 31 height 13
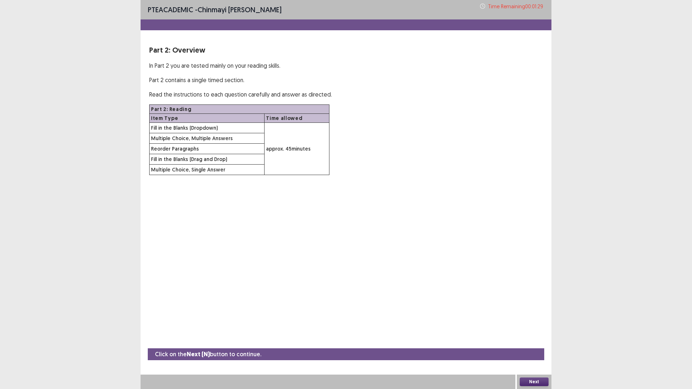
click at [538, 328] on button "Next" at bounding box center [533, 381] width 29 height 9
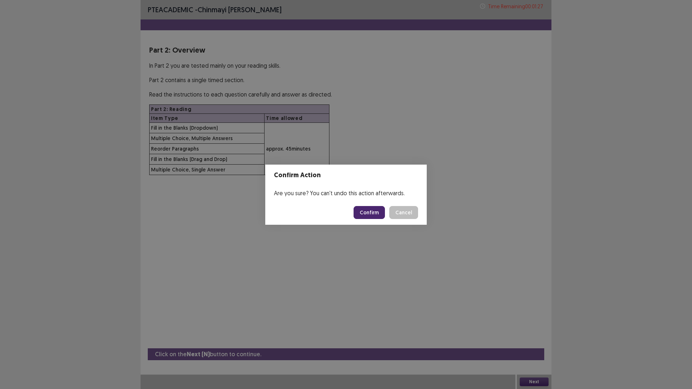
click at [373, 214] on button "Confirm" at bounding box center [368, 212] width 31 height 13
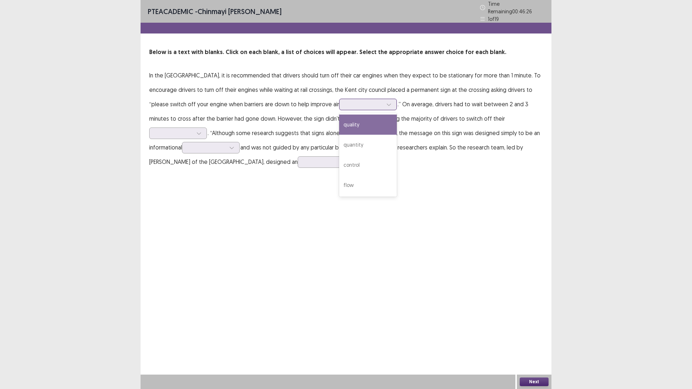
click at [345, 101] on div at bounding box center [363, 104] width 37 height 7
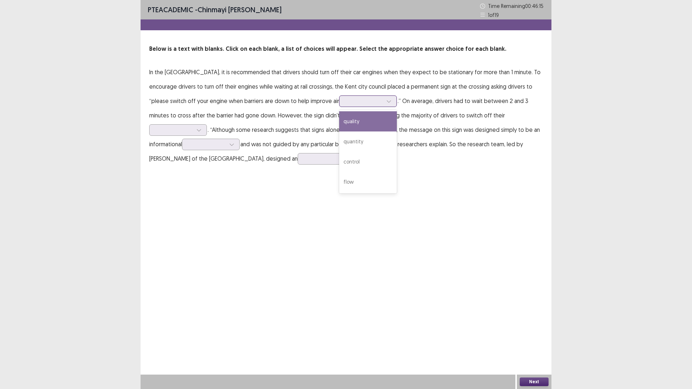
click at [339, 125] on div "quality" at bounding box center [368, 121] width 58 height 20
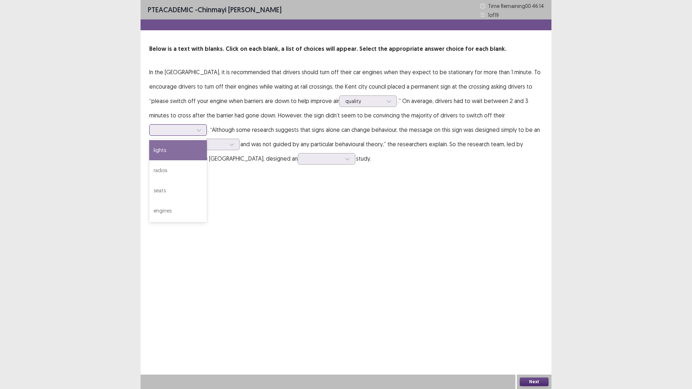
click at [193, 126] on div at bounding box center [173, 129] width 37 height 7
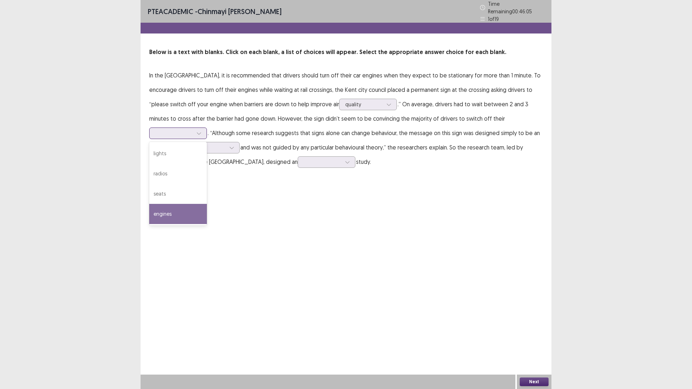
drag, startPoint x: 460, startPoint y: 196, endPoint x: 457, endPoint y: 190, distance: 7.2
click at [207, 204] on div "engines" at bounding box center [178, 214] width 58 height 20
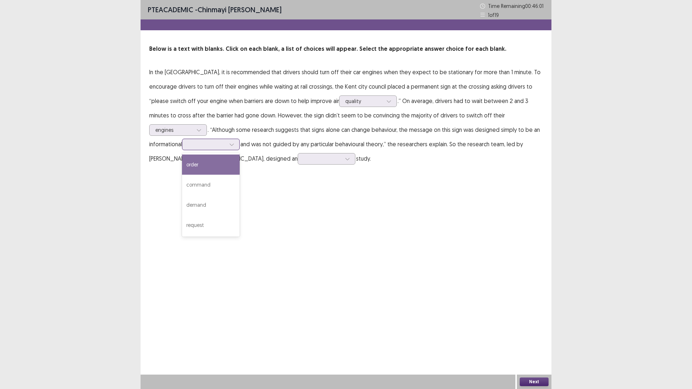
click at [225, 141] on div at bounding box center [206, 144] width 37 height 7
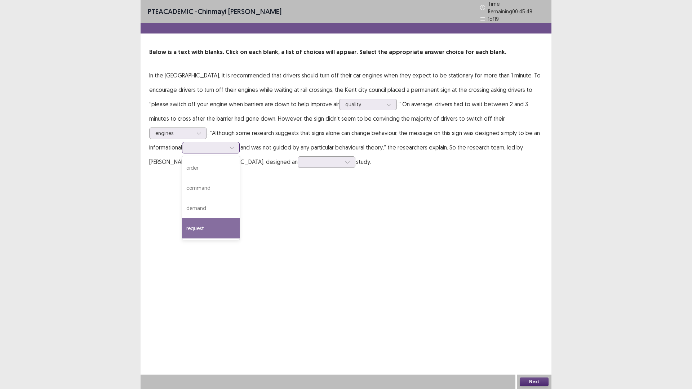
click at [240, 218] on div "request" at bounding box center [211, 228] width 58 height 20
click at [225, 144] on div at bounding box center [206, 147] width 37 height 7
click at [240, 218] on div "request" at bounding box center [211, 228] width 58 height 20
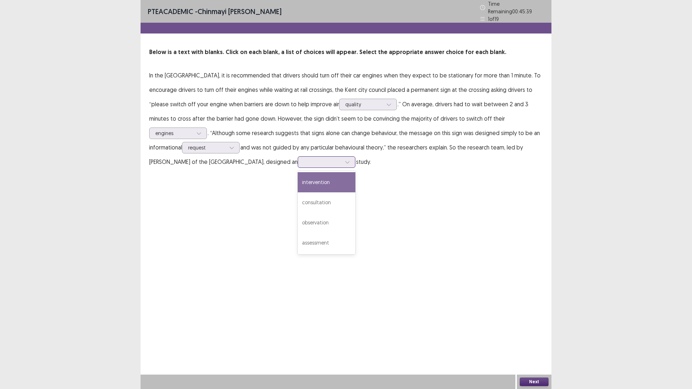
click at [304, 159] on div at bounding box center [322, 161] width 37 height 7
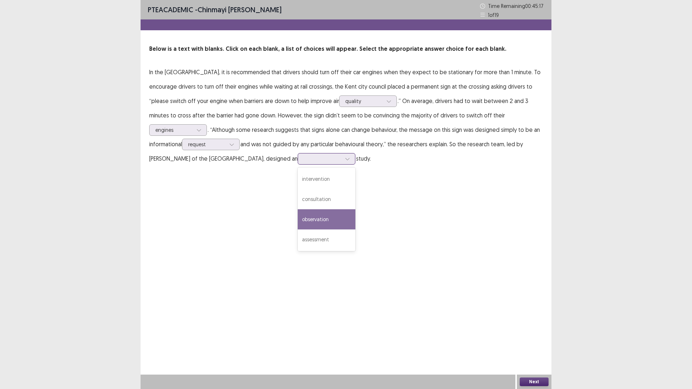
click at [298, 219] on div "observation" at bounding box center [327, 219] width 58 height 20
click at [537, 328] on button "Next" at bounding box center [533, 381] width 29 height 9
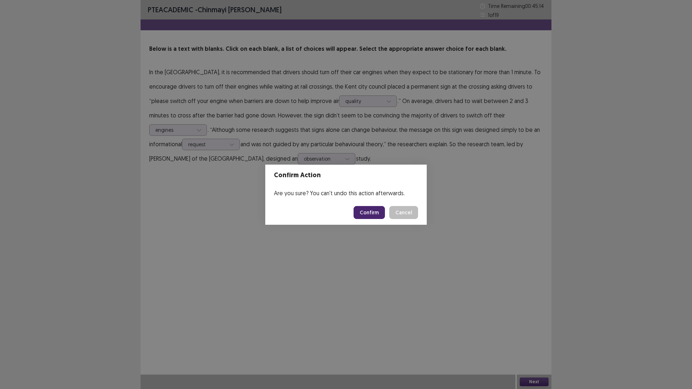
click at [369, 214] on button "Confirm" at bounding box center [368, 212] width 31 height 13
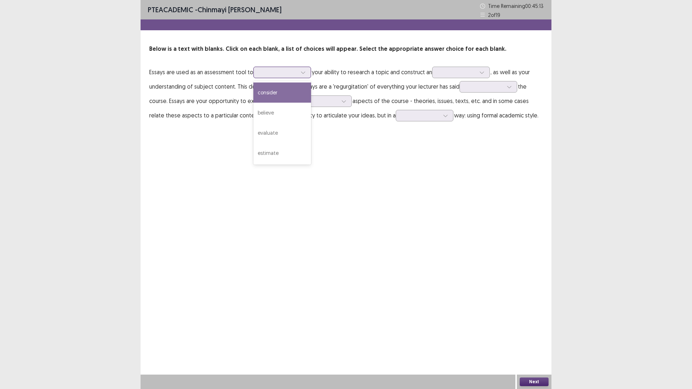
click at [267, 71] on div at bounding box center [277, 72] width 37 height 7
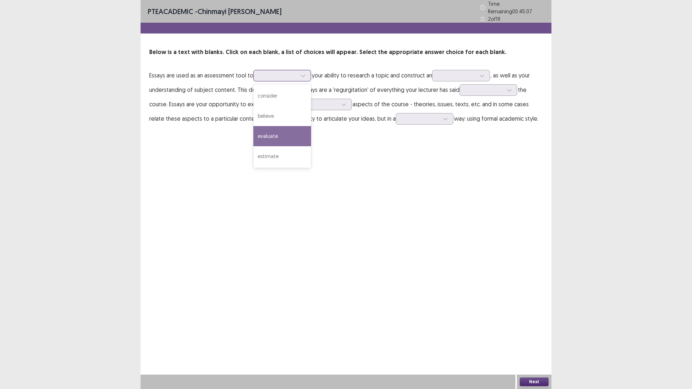
click at [270, 135] on div "evaluate" at bounding box center [282, 136] width 58 height 20
click at [466, 70] on div at bounding box center [461, 76] width 58 height 12
click at [291, 77] on div "evaluate" at bounding box center [277, 75] width 37 height 11
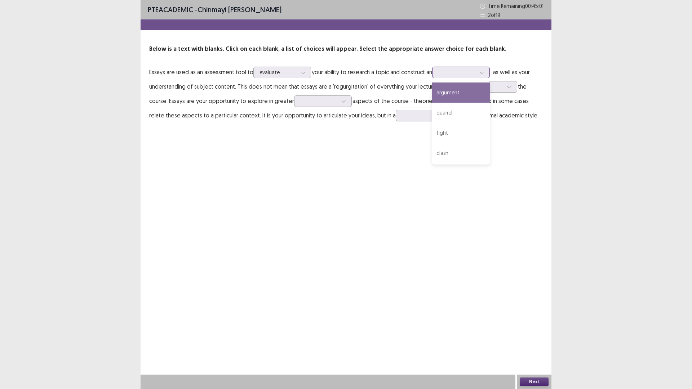
click at [466, 70] on div at bounding box center [456, 72] width 37 height 7
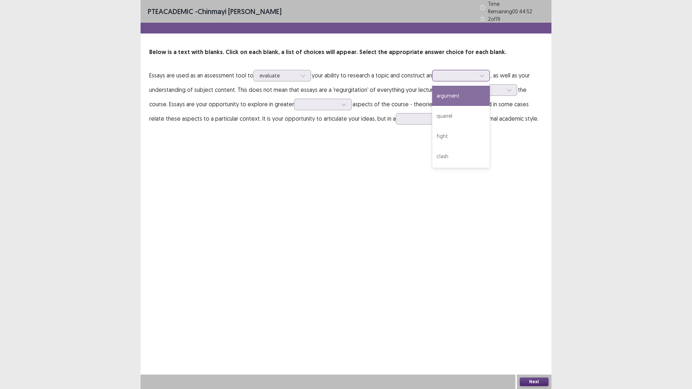
click at [448, 96] on div "argument" at bounding box center [461, 96] width 58 height 20
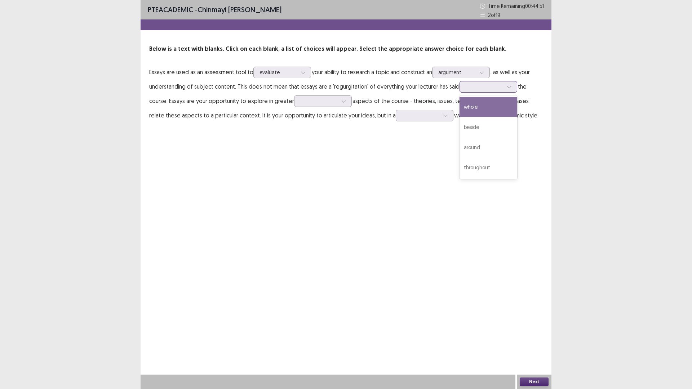
click at [488, 90] on div at bounding box center [483, 86] width 37 height 7
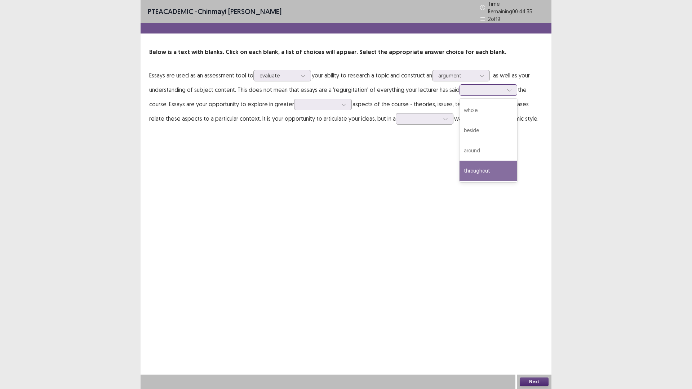
click at [468, 168] on div "throughout" at bounding box center [488, 171] width 58 height 20
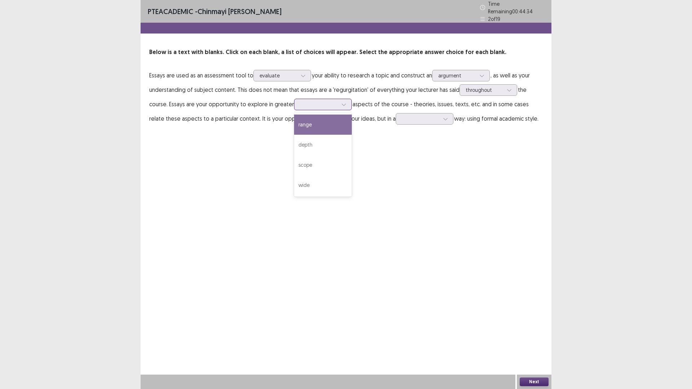
drag, startPoint x: 303, startPoint y: 101, endPoint x: 299, endPoint y: 101, distance: 4.7
click at [304, 101] on div at bounding box center [318, 104] width 37 height 7
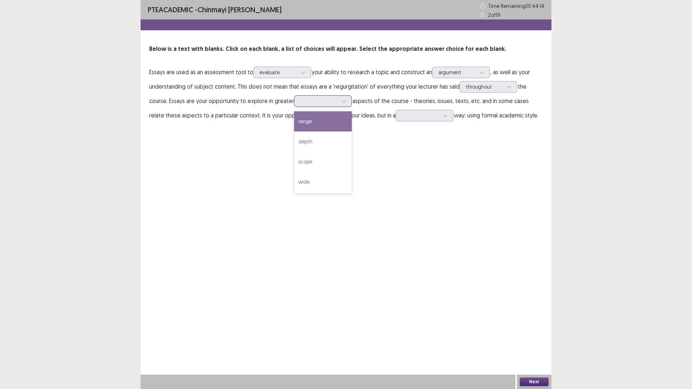
click at [313, 124] on div "range" at bounding box center [323, 121] width 58 height 20
click at [317, 103] on div at bounding box center [318, 101] width 37 height 7
drag, startPoint x: 307, startPoint y: 182, endPoint x: 325, endPoint y: 151, distance: 35.0
click at [306, 180] on div "wide" at bounding box center [323, 182] width 58 height 20
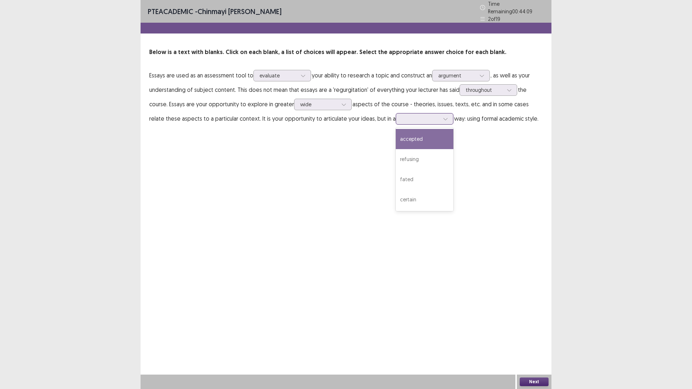
drag, startPoint x: 387, startPoint y: 117, endPoint x: 402, endPoint y: 117, distance: 14.8
click at [402, 117] on div at bounding box center [420, 118] width 37 height 7
click at [404, 190] on div "certain" at bounding box center [424, 199] width 58 height 20
click at [531, 328] on button "Next" at bounding box center [533, 381] width 29 height 9
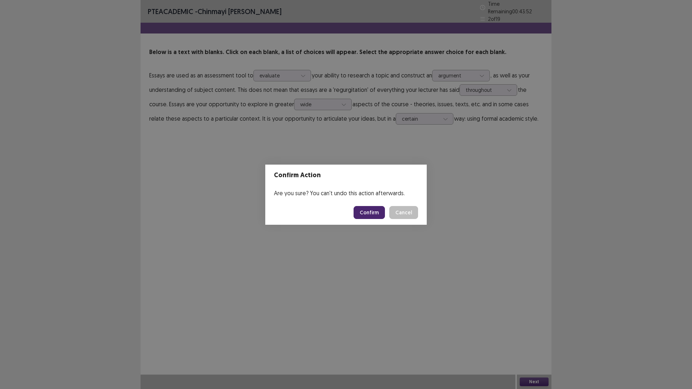
click at [403, 122] on div "Confirm Action Are you sure? You can't undo this action afterwards. Confirm Can…" at bounding box center [346, 194] width 692 height 389
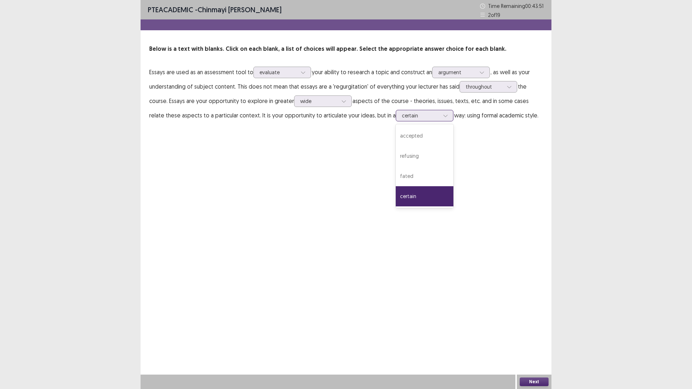
click at [404, 118] on div at bounding box center [420, 115] width 37 height 7
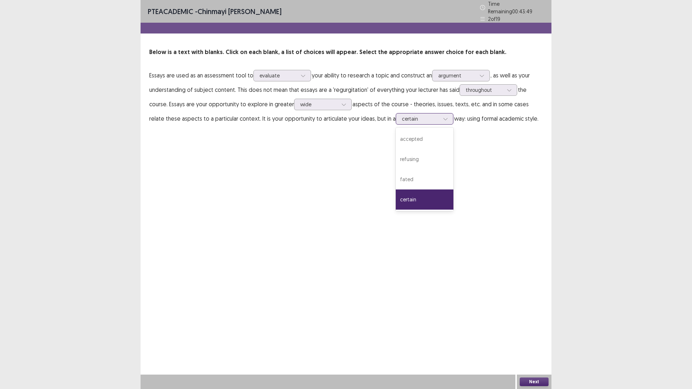
click at [403, 192] on div "certain" at bounding box center [424, 199] width 58 height 20
click at [538, 328] on button "Next" at bounding box center [533, 381] width 29 height 9
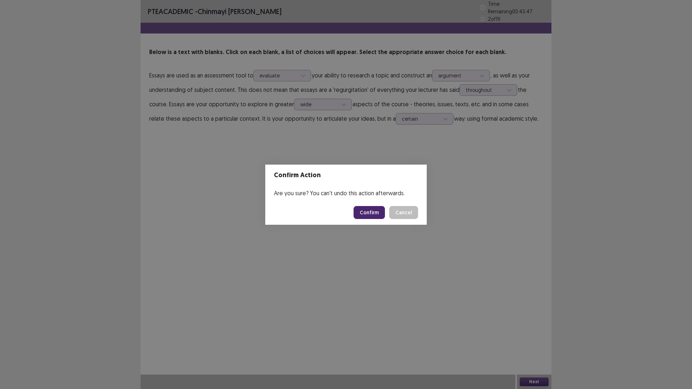
click at [380, 213] on button "Confirm" at bounding box center [368, 212] width 31 height 13
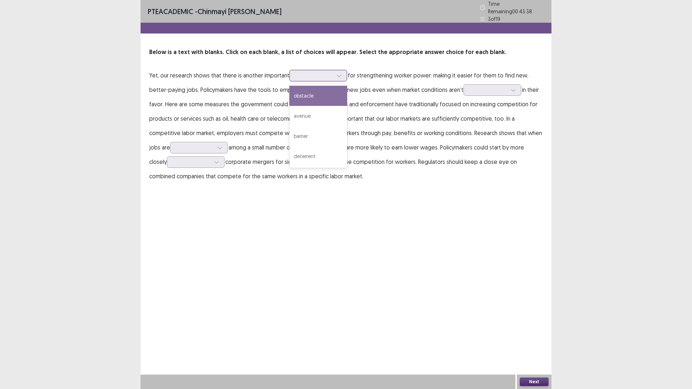
drag, startPoint x: 342, startPoint y: 73, endPoint x: 331, endPoint y: 77, distance: 11.6
click at [342, 73] on div at bounding box center [339, 75] width 11 height 11
click at [312, 126] on div "barrier" at bounding box center [318, 136] width 58 height 20
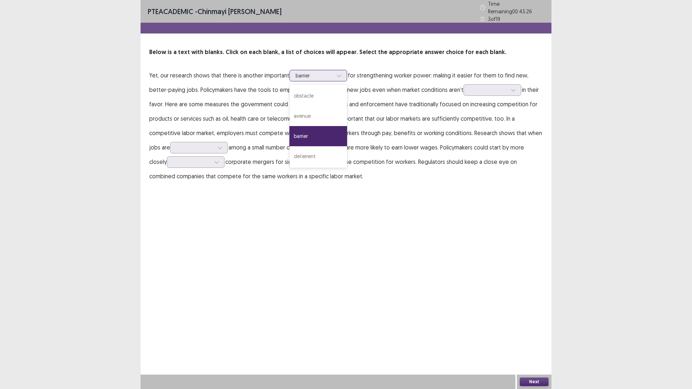
click at [319, 72] on div at bounding box center [313, 75] width 37 height 7
click at [303, 111] on div "avenue" at bounding box center [318, 116] width 58 height 20
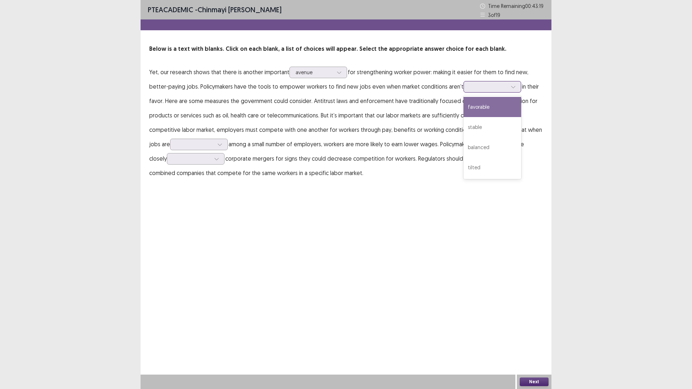
click at [475, 84] on div at bounding box center [487, 86] width 37 height 7
click at [477, 110] on div "favorable" at bounding box center [492, 107] width 58 height 20
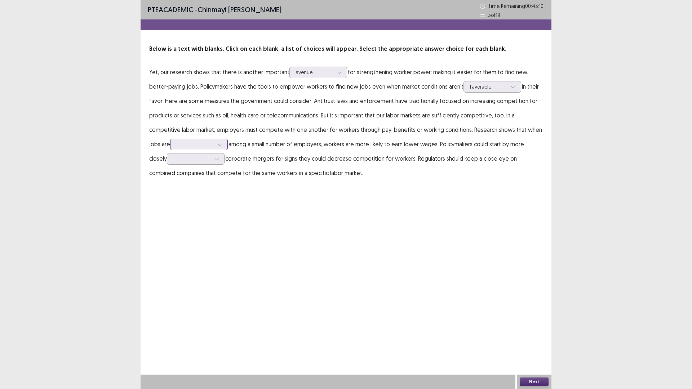
click at [209, 140] on div at bounding box center [194, 144] width 39 height 8
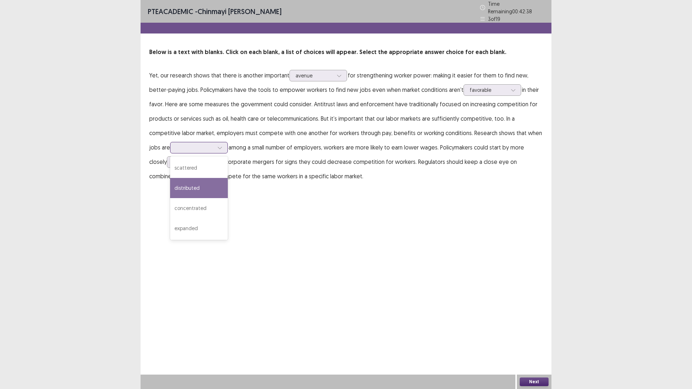
click at [193, 182] on div "distributed" at bounding box center [199, 188] width 58 height 20
click at [198, 165] on p "Yet, our research shows that there is another important avenue for strengthenin…" at bounding box center [345, 125] width 393 height 115
click at [204, 160] on div at bounding box center [191, 161] width 37 height 7
click at [202, 144] on div at bounding box center [194, 147] width 37 height 7
click at [264, 195] on div "PTE academic - [PERSON_NAME] [PERSON_NAME] Time Remaining 00 : 42 : 33 3 of 19 …" at bounding box center [345, 194] width 411 height 389
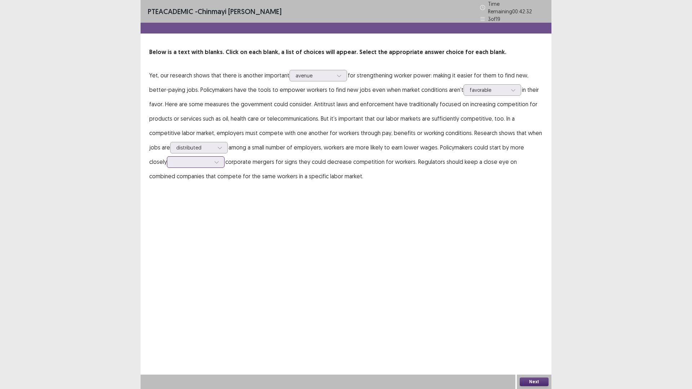
click at [188, 162] on div at bounding box center [191, 161] width 37 height 7
click at [196, 180] on div "overlooking" at bounding box center [196, 182] width 58 height 20
click at [191, 158] on div at bounding box center [191, 161] width 37 height 7
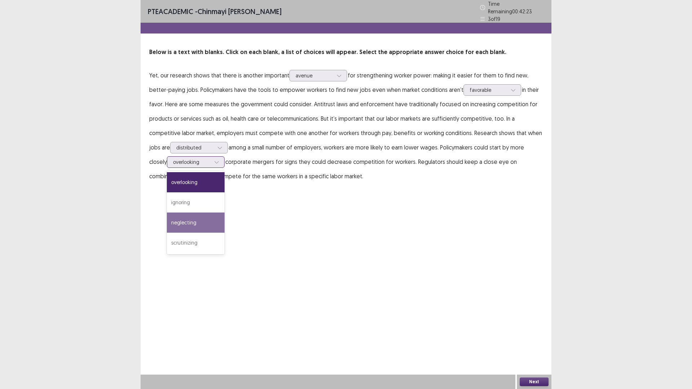
click at [192, 214] on div "neglecting" at bounding box center [196, 223] width 58 height 20
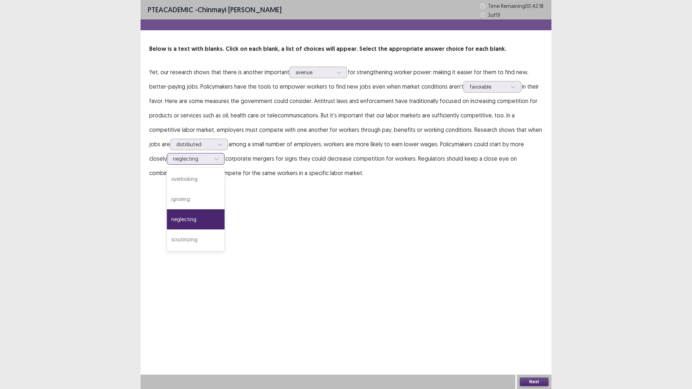
click at [195, 158] on div at bounding box center [191, 158] width 37 height 7
click at [194, 181] on div "overlooking" at bounding box center [196, 179] width 58 height 20
click at [536, 328] on button "Next" at bounding box center [533, 381] width 29 height 9
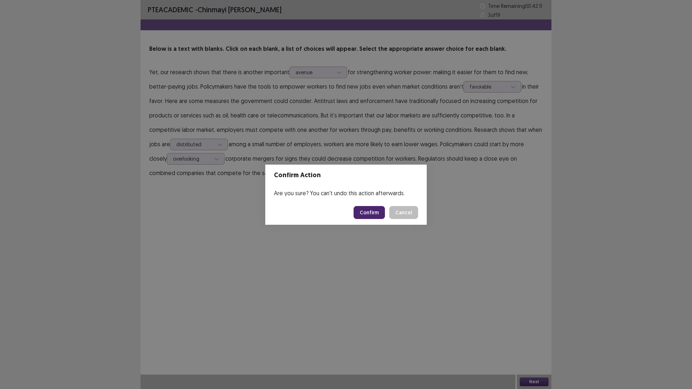
click at [370, 219] on footer "Confirm Cancel" at bounding box center [345, 212] width 161 height 24
click at [361, 215] on button "Confirm" at bounding box center [368, 212] width 31 height 13
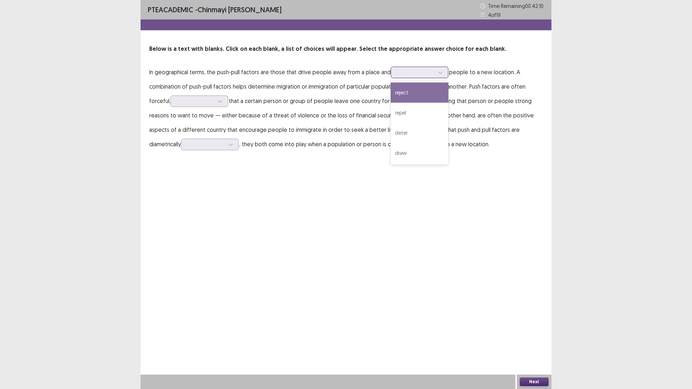
click at [402, 71] on div at bounding box center [415, 72] width 37 height 7
click at [401, 149] on div "draw" at bounding box center [419, 153] width 58 height 20
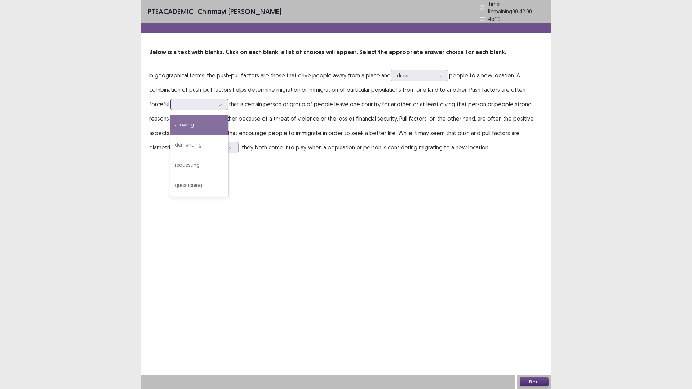
click at [193, 103] on div at bounding box center [194, 104] width 37 height 7
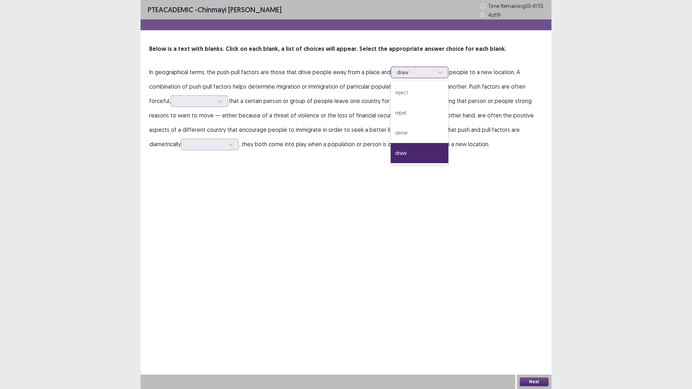
click at [420, 70] on div at bounding box center [415, 72] width 37 height 7
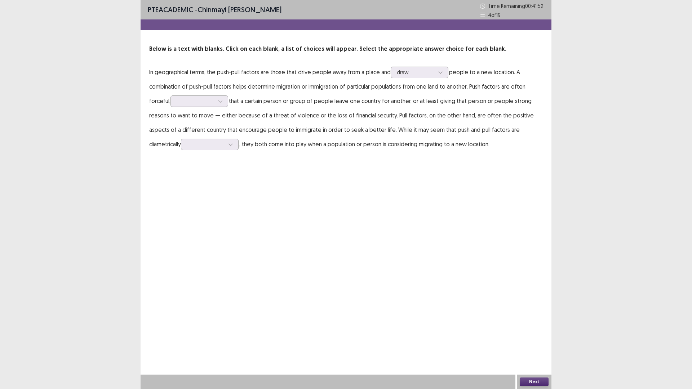
click at [383, 167] on div "PTE academic - [PERSON_NAME] [PERSON_NAME] Time Remaining 00 : 41 : 52 4 of 19 …" at bounding box center [345, 194] width 411 height 389
click at [220, 100] on icon at bounding box center [220, 101] width 5 height 5
click at [186, 126] on div "allowing" at bounding box center [199, 121] width 58 height 20
click at [197, 143] on div at bounding box center [205, 144] width 37 height 7
click at [207, 104] on div at bounding box center [194, 101] width 37 height 7
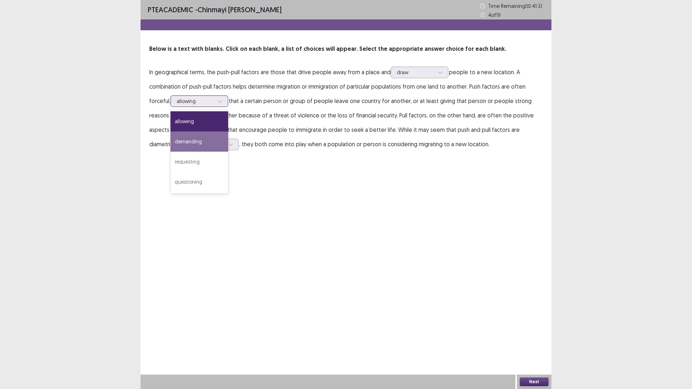
click at [205, 139] on div "demanding" at bounding box center [199, 141] width 58 height 20
click at [224, 150] on p "In geographical terms, the push-pull factors are those that drive people away f…" at bounding box center [345, 108] width 393 height 86
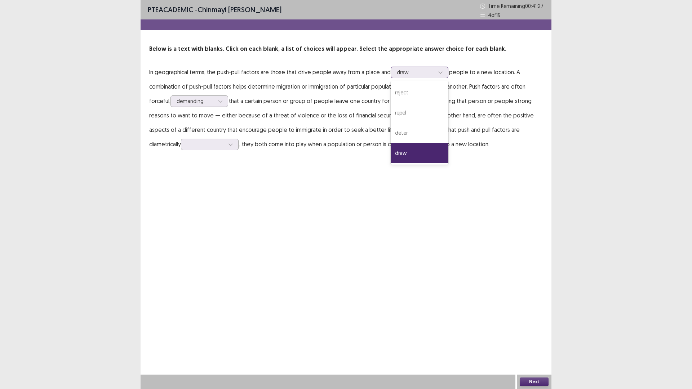
click at [413, 70] on div at bounding box center [415, 72] width 37 height 7
click at [406, 130] on div "deter" at bounding box center [419, 133] width 58 height 20
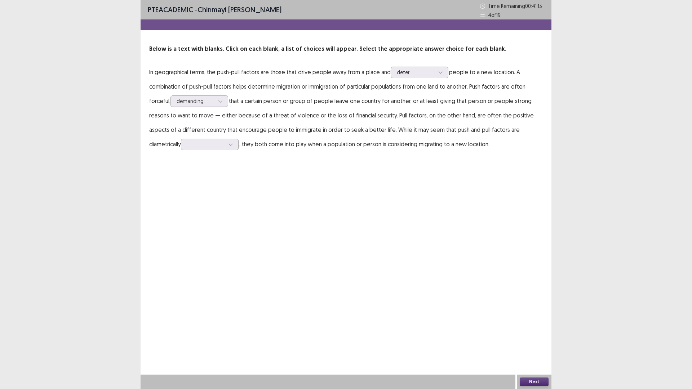
click at [206, 150] on p "In geographical terms, the push-pull factors are those that drive people away f…" at bounding box center [345, 108] width 393 height 86
click at [214, 148] on div at bounding box center [205, 144] width 37 height 7
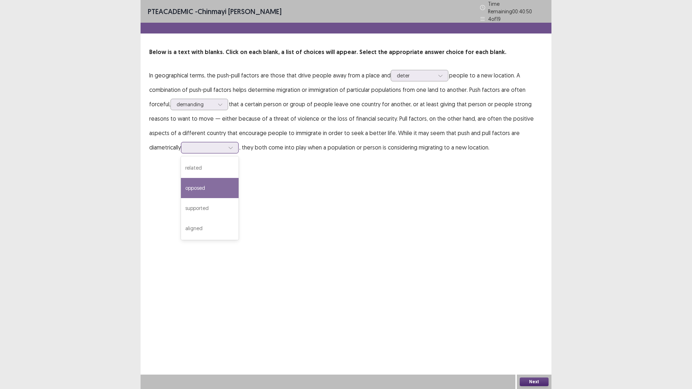
click at [200, 191] on div "opposed" at bounding box center [210, 188] width 58 height 20
click at [538, 328] on button "Next" at bounding box center [533, 381] width 29 height 9
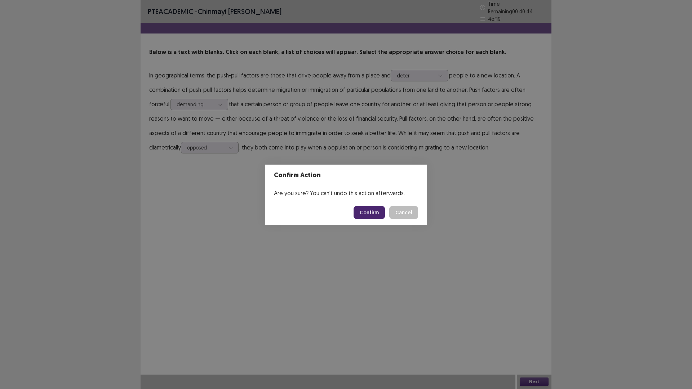
click at [368, 211] on button "Confirm" at bounding box center [368, 212] width 31 height 13
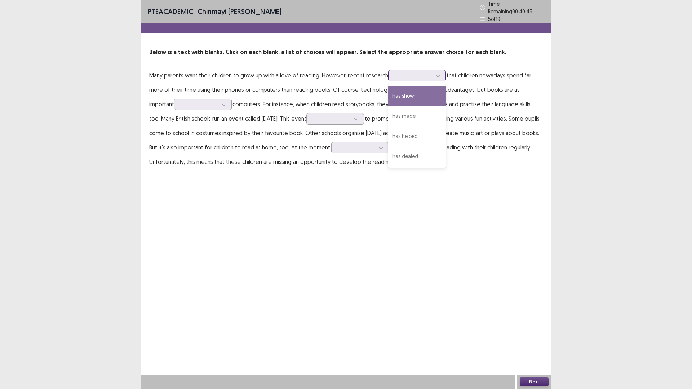
click at [413, 74] on div at bounding box center [412, 75] width 37 height 7
click at [399, 98] on div "has shown" at bounding box center [417, 96] width 58 height 20
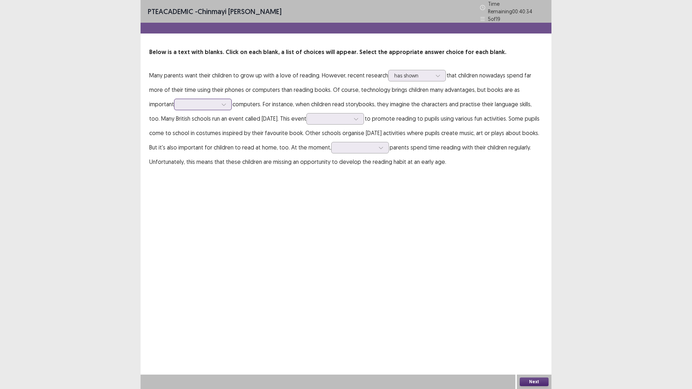
click at [193, 101] on div at bounding box center [198, 104] width 37 height 7
click at [202, 135] on div "as" at bounding box center [203, 145] width 58 height 20
drag, startPoint x: 371, startPoint y: 118, endPoint x: 333, endPoint y: 108, distance: 38.6
click at [350, 118] on div at bounding box center [330, 118] width 37 height 7
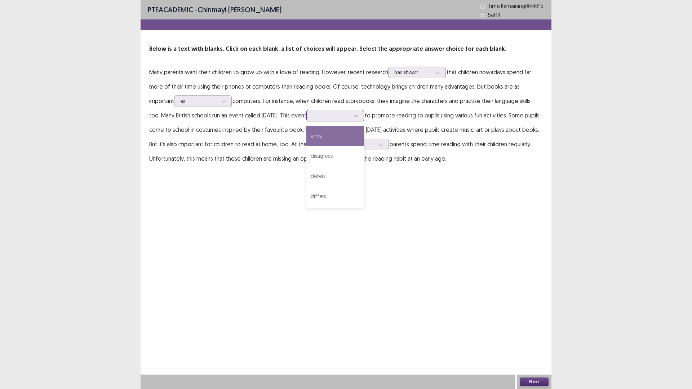
click at [346, 139] on div "aims" at bounding box center [335, 136] width 58 height 20
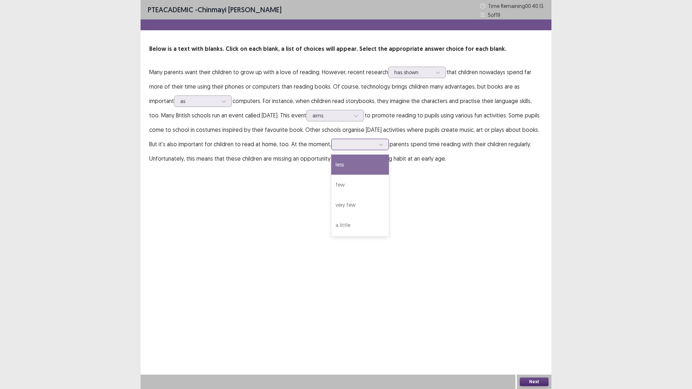
click at [375, 145] on div at bounding box center [355, 144] width 37 height 7
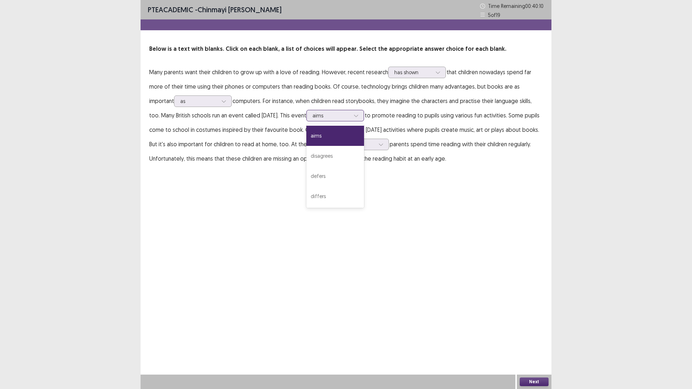
click at [350, 116] on div at bounding box center [330, 115] width 37 height 7
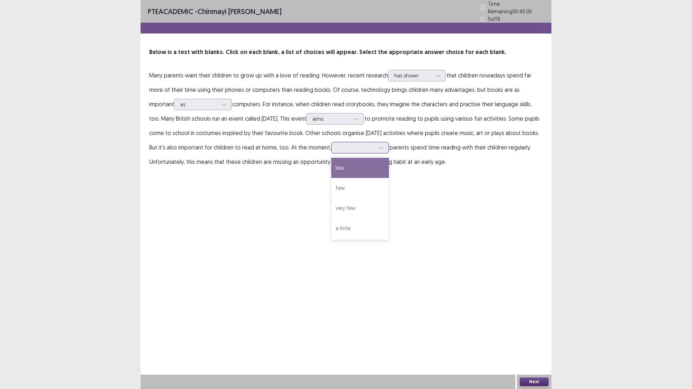
click at [375, 145] on div at bounding box center [355, 147] width 37 height 7
click at [389, 209] on div "very few" at bounding box center [360, 208] width 58 height 20
click at [526, 328] on button "Next" at bounding box center [533, 381] width 29 height 9
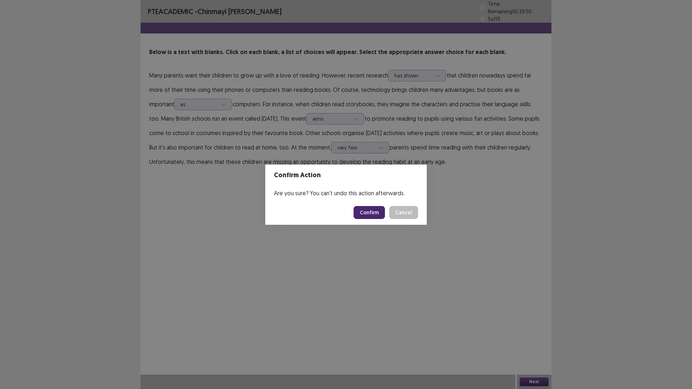
click at [399, 142] on div "Confirm Action Are you sure? You can't undo this action afterwards. Confirm Can…" at bounding box center [346, 194] width 692 height 389
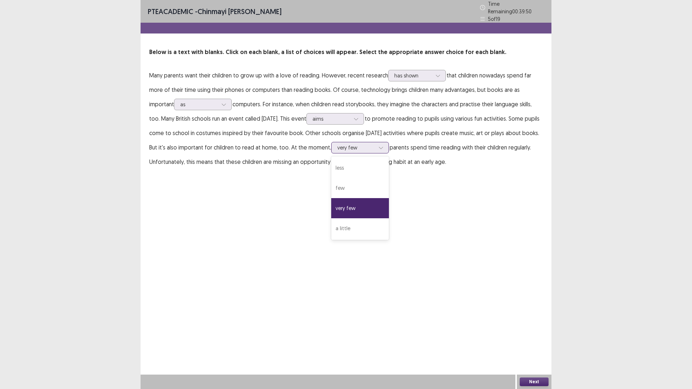
click at [375, 144] on div at bounding box center [355, 147] width 37 height 7
click at [389, 188] on div "few" at bounding box center [360, 188] width 58 height 20
click at [375, 144] on div at bounding box center [355, 147] width 37 height 7
drag, startPoint x: 403, startPoint y: 201, endPoint x: 434, endPoint y: 222, distance: 37.3
click at [389, 201] on div "very few" at bounding box center [360, 208] width 58 height 20
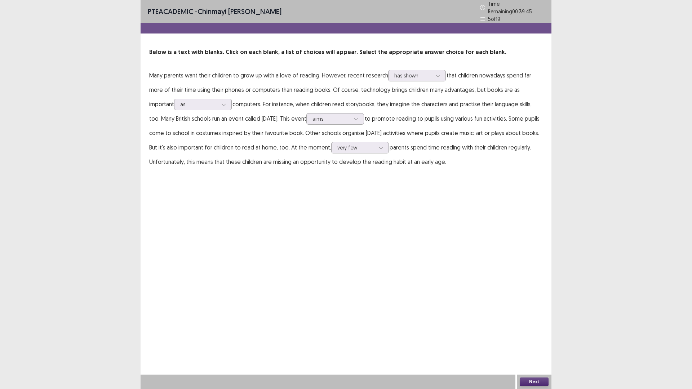
click at [529, 328] on button "Next" at bounding box center [533, 381] width 29 height 9
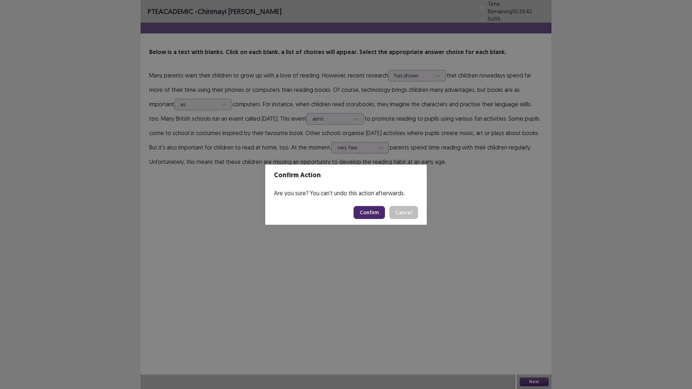
click at [408, 210] on button "Cancel" at bounding box center [403, 212] width 29 height 13
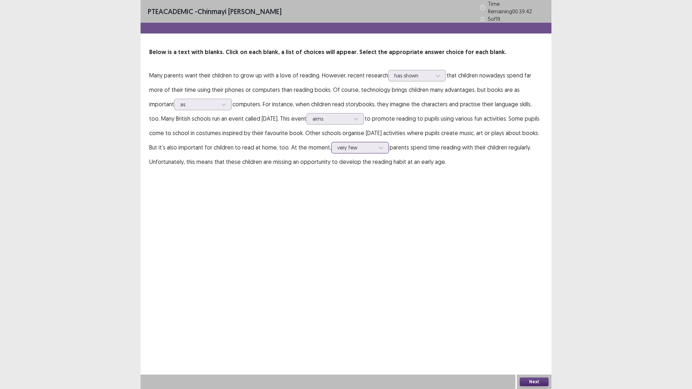
click at [375, 145] on div at bounding box center [355, 147] width 37 height 7
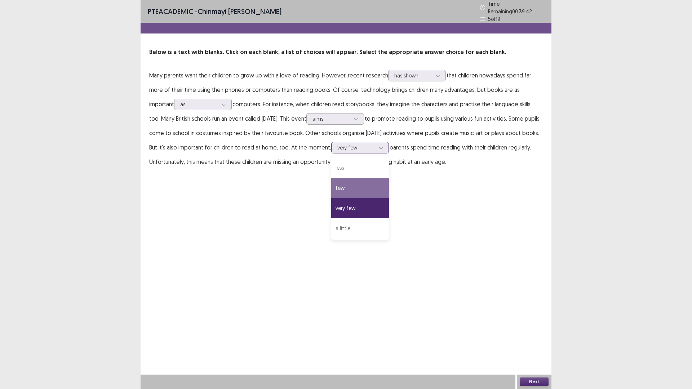
drag, startPoint x: 406, startPoint y: 187, endPoint x: 411, endPoint y: 187, distance: 5.5
click at [389, 187] on div "few" at bounding box center [360, 188] width 58 height 20
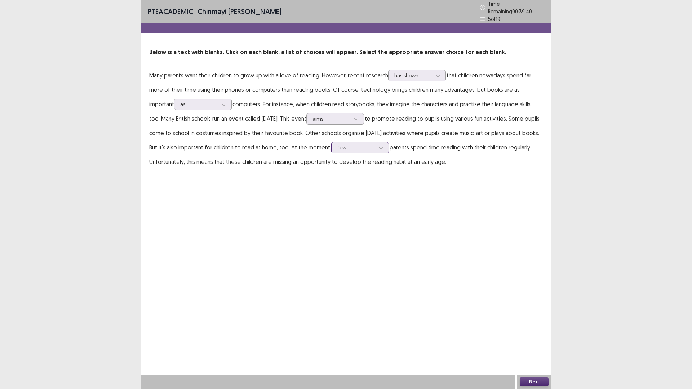
click at [375, 144] on div at bounding box center [355, 147] width 37 height 7
drag, startPoint x: 406, startPoint y: 164, endPoint x: 414, endPoint y: 168, distance: 9.3
click at [389, 164] on div "less" at bounding box center [360, 168] width 58 height 20
click at [375, 144] on div at bounding box center [355, 147] width 37 height 7
drag, startPoint x: 401, startPoint y: 167, endPoint x: 488, endPoint y: 251, distance: 121.8
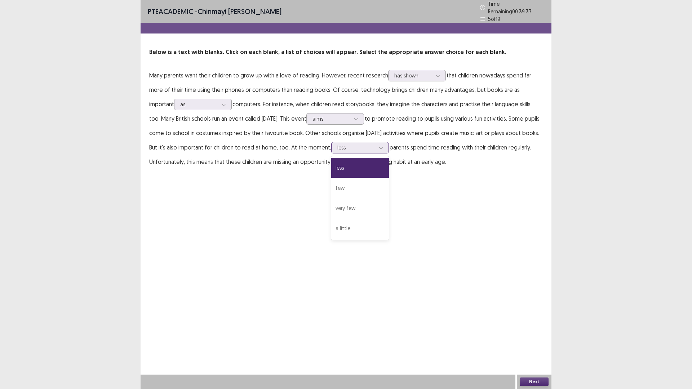
click at [389, 167] on div "less" at bounding box center [360, 168] width 58 height 20
click at [530, 328] on button "Next" at bounding box center [533, 381] width 29 height 9
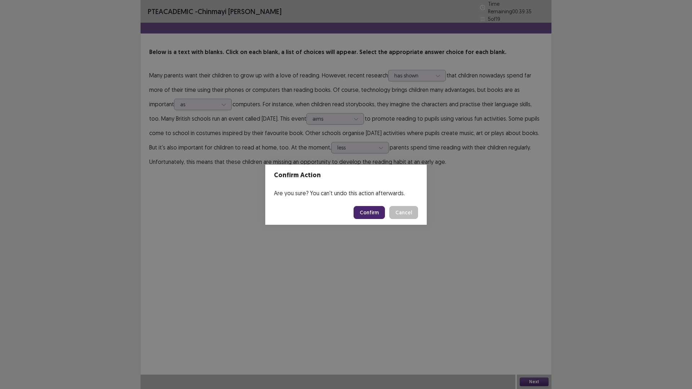
click at [366, 208] on button "Confirm" at bounding box center [368, 212] width 31 height 13
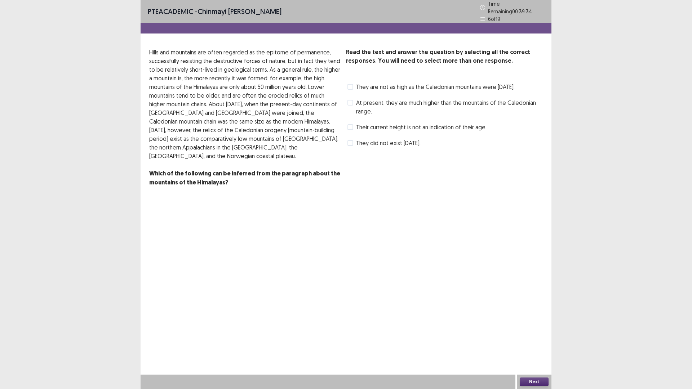
click at [350, 106] on span at bounding box center [350, 103] width 6 height 6
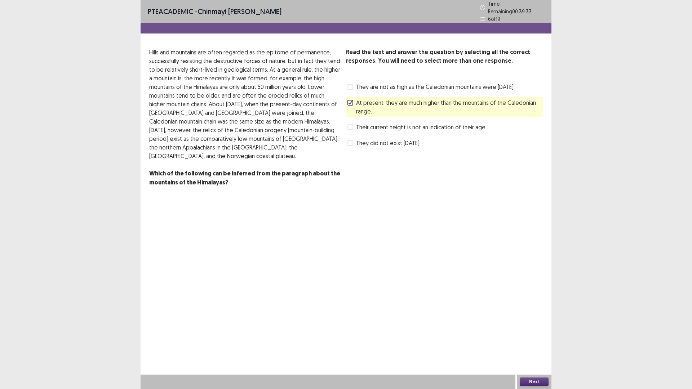
click at [351, 105] on div at bounding box center [350, 102] width 4 height 4
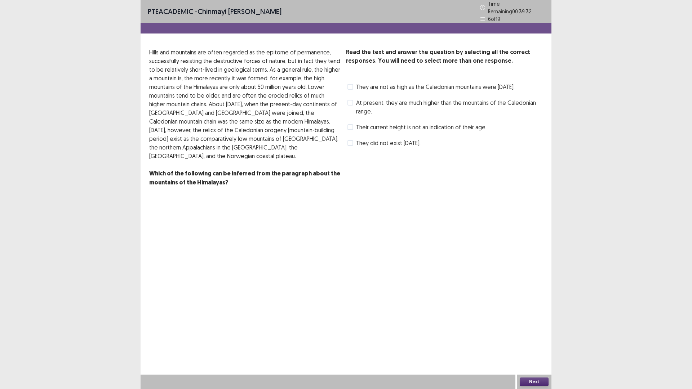
click at [354, 128] on div "Their current height is not an indication of their age." at bounding box center [416, 127] width 140 height 12
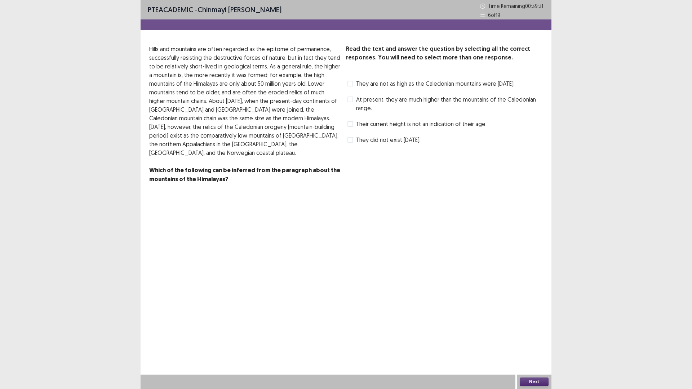
click at [350, 127] on span at bounding box center [350, 124] width 6 height 6
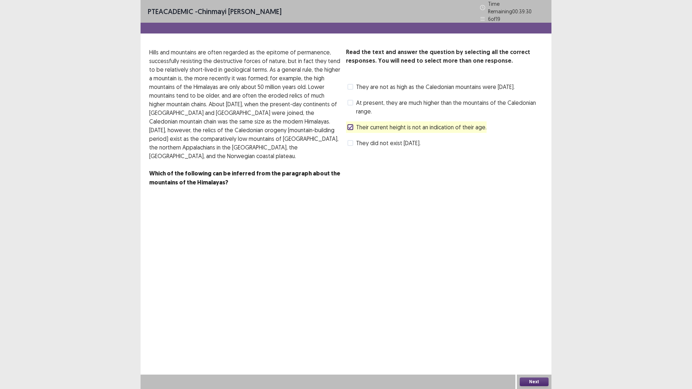
click at [533, 328] on button "Next" at bounding box center [533, 381] width 29 height 9
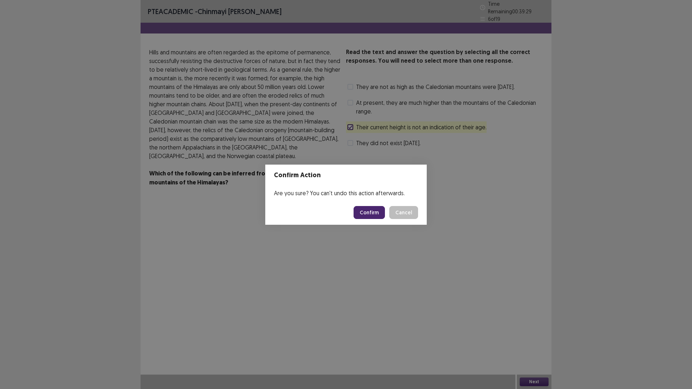
click at [379, 211] on button "Confirm" at bounding box center [368, 212] width 31 height 13
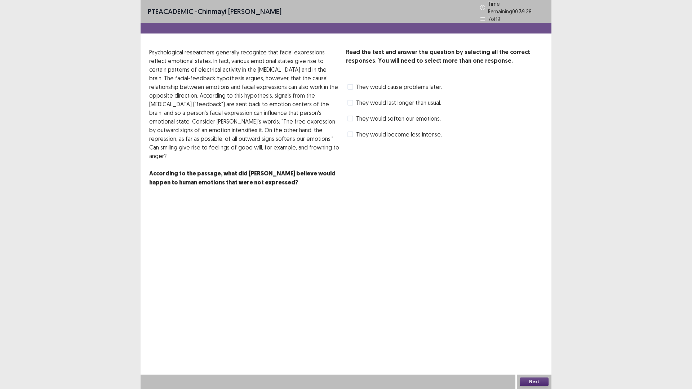
click at [352, 117] on span at bounding box center [350, 119] width 6 height 6
click at [534, 328] on button "Next" at bounding box center [533, 381] width 29 height 9
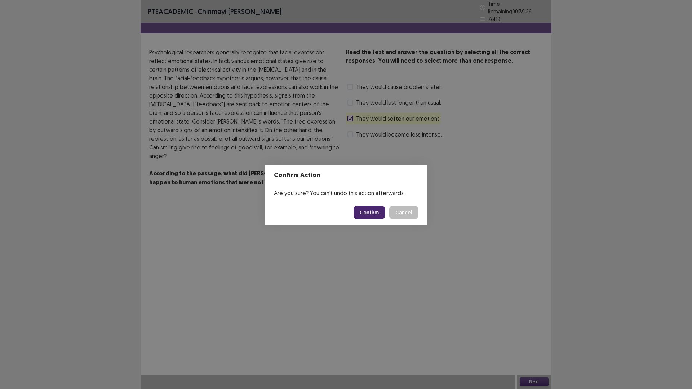
click at [370, 213] on button "Confirm" at bounding box center [368, 212] width 31 height 13
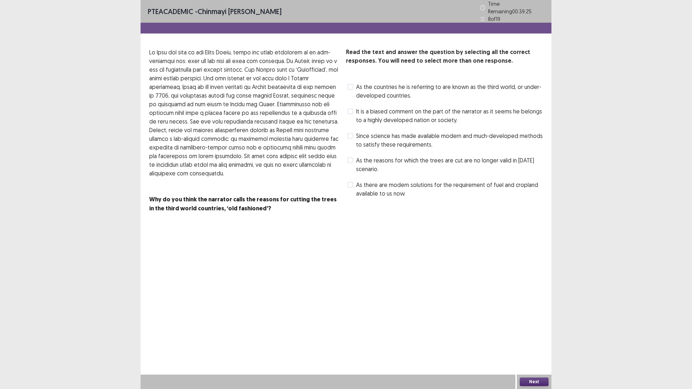
drag, startPoint x: 349, startPoint y: 131, endPoint x: 421, endPoint y: 232, distance: 124.3
click at [349, 133] on span at bounding box center [350, 136] width 6 height 6
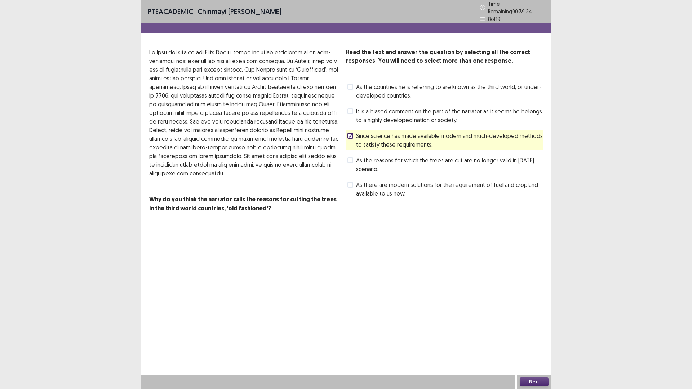
click at [530, 328] on button "Next" at bounding box center [533, 381] width 29 height 9
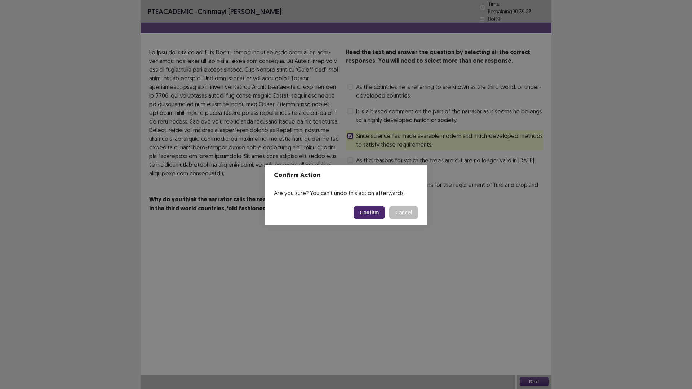
drag, startPoint x: 370, startPoint y: 214, endPoint x: 362, endPoint y: 206, distance: 10.7
click at [370, 214] on button "Confirm" at bounding box center [368, 212] width 31 height 13
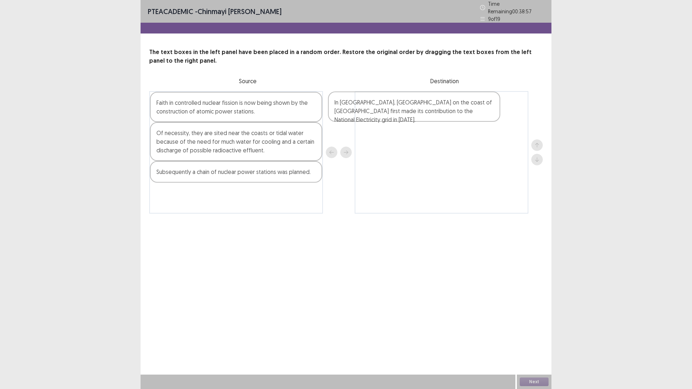
drag, startPoint x: 215, startPoint y: 194, endPoint x: 397, endPoint y: 104, distance: 203.1
click at [397, 104] on div "Faith in controlled nuclear fission is now being shown by the construction of a…" at bounding box center [345, 152] width 393 height 122
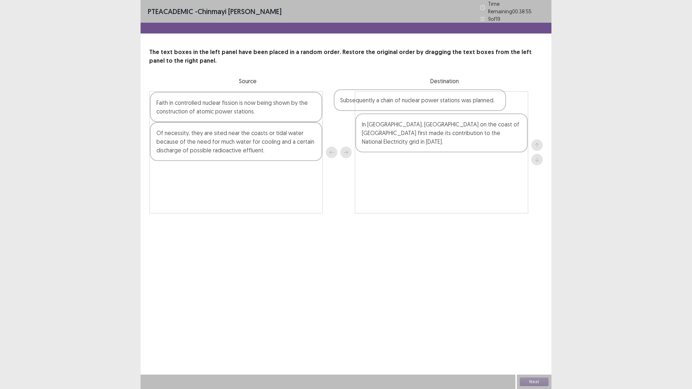
drag, startPoint x: 260, startPoint y: 174, endPoint x: 448, endPoint y: 103, distance: 201.8
click at [448, 103] on div "Faith in controlled nuclear fission is now being shown by the construction of a…" at bounding box center [345, 152] width 393 height 122
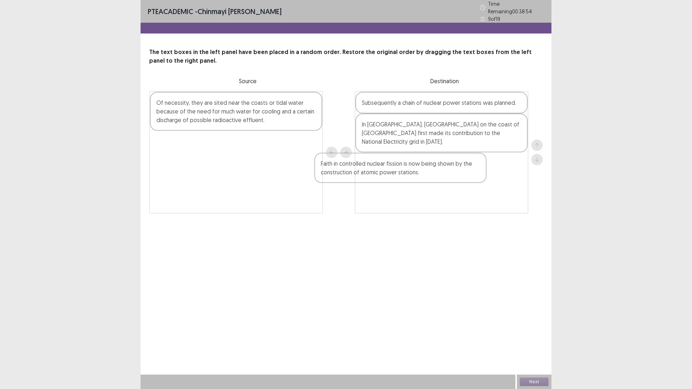
drag, startPoint x: 257, startPoint y: 107, endPoint x: 451, endPoint y: 162, distance: 201.6
click at [451, 162] on div "Faith in controlled nuclear fission is now being shown by the construction of a…" at bounding box center [345, 152] width 393 height 122
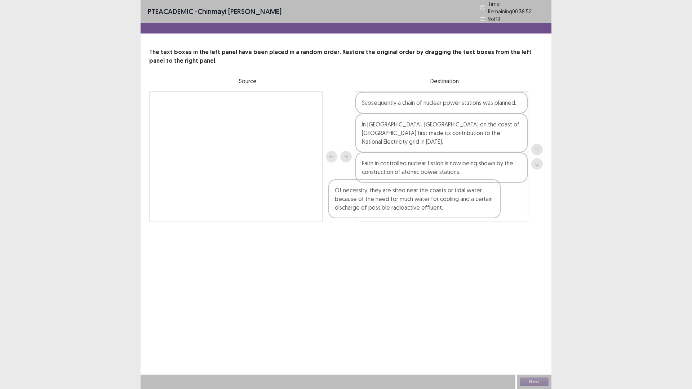
drag, startPoint x: 265, startPoint y: 115, endPoint x: 452, endPoint y: 206, distance: 207.8
click at [452, 206] on div "Of necessity, they are sited near the coasts or tidal water because of the need…" at bounding box center [345, 156] width 393 height 131
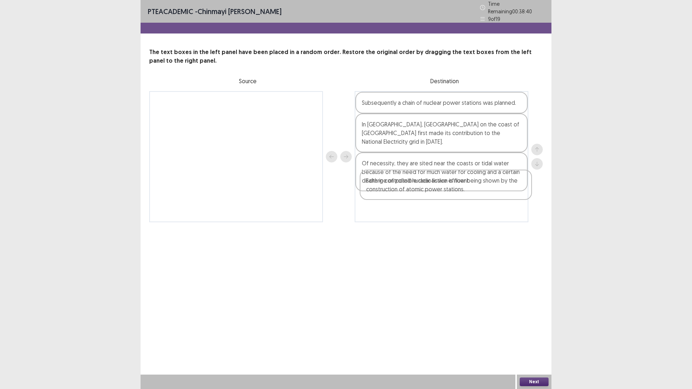
drag, startPoint x: 400, startPoint y: 157, endPoint x: 404, endPoint y: 189, distance: 31.6
click at [404, 189] on div "Subsequently a chain of nuclear power stations was planned. In [GEOGRAPHIC_DATA…" at bounding box center [441, 156] width 174 height 131
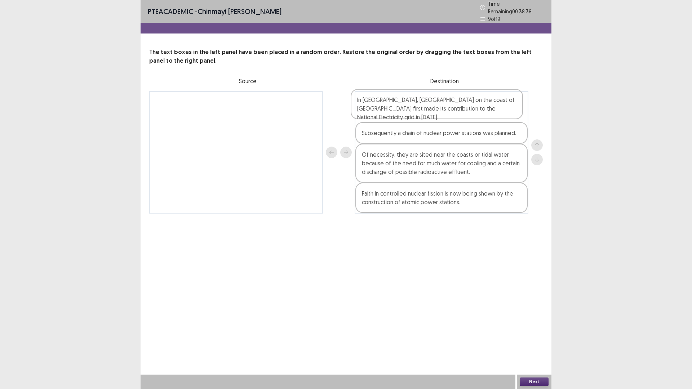
drag, startPoint x: 380, startPoint y: 131, endPoint x: 375, endPoint y: 107, distance: 24.6
click at [375, 107] on div "Subsequently a chain of nuclear power stations was planned. In [GEOGRAPHIC_DATA…" at bounding box center [441, 152] width 174 height 122
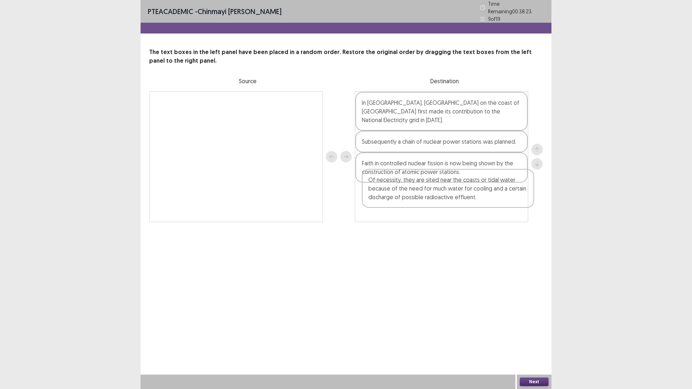
drag, startPoint x: 402, startPoint y: 162, endPoint x: 410, endPoint y: 194, distance: 33.5
click at [410, 194] on div "In [GEOGRAPHIC_DATA], [GEOGRAPHIC_DATA] on the coast of [GEOGRAPHIC_DATA] first…" at bounding box center [441, 156] width 174 height 131
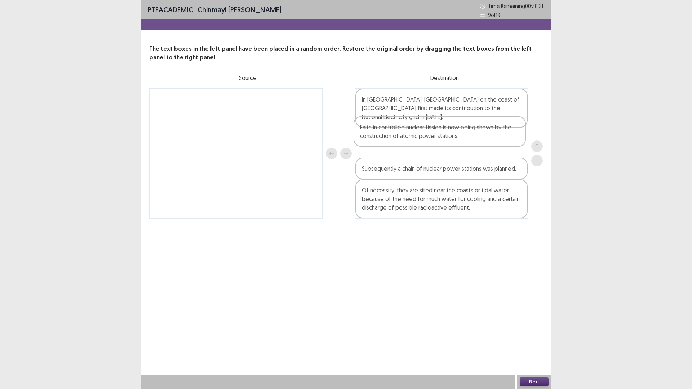
drag, startPoint x: 411, startPoint y: 158, endPoint x: 410, endPoint y: 132, distance: 26.4
click at [410, 132] on div "In [GEOGRAPHIC_DATA], [GEOGRAPHIC_DATA] on the coast of [GEOGRAPHIC_DATA] first…" at bounding box center [441, 153] width 174 height 131
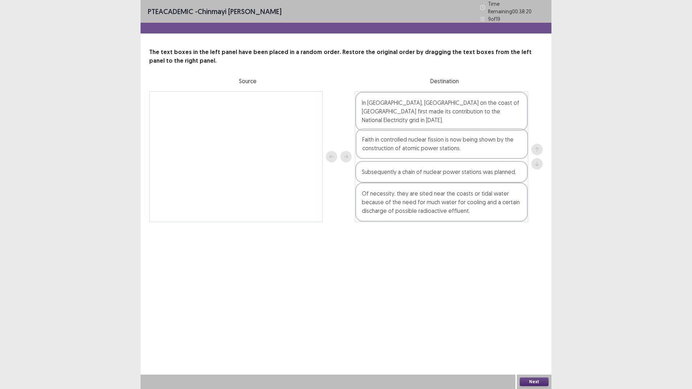
drag, startPoint x: 410, startPoint y: 132, endPoint x: 410, endPoint y: 140, distance: 8.7
click at [410, 142] on div "In [GEOGRAPHIC_DATA], [GEOGRAPHIC_DATA] on the coast of [GEOGRAPHIC_DATA] first…" at bounding box center [441, 156] width 174 height 131
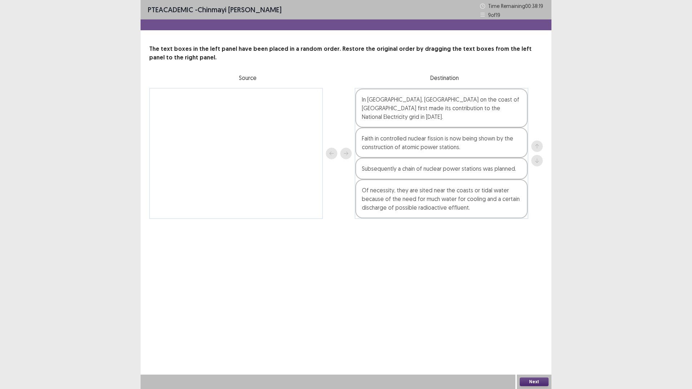
click at [532, 328] on button "Next" at bounding box center [533, 381] width 29 height 9
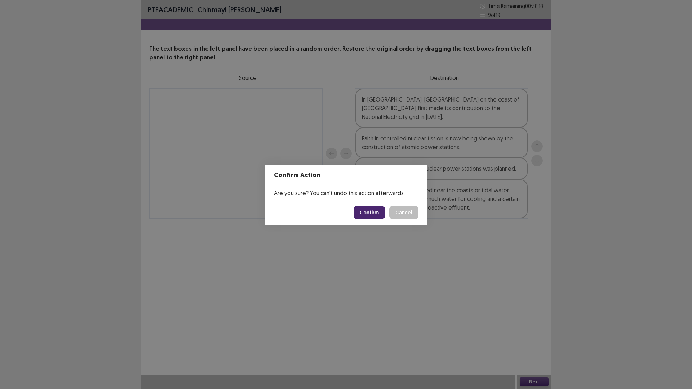
click at [371, 211] on button "Confirm" at bounding box center [368, 212] width 31 height 13
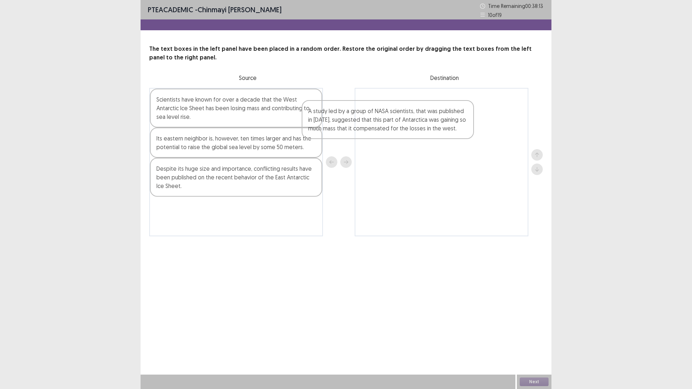
drag, startPoint x: 239, startPoint y: 177, endPoint x: 393, endPoint y: 118, distance: 165.1
click at [393, 118] on div "Scientists have known for over a decade that the West Antarctic Ice Sheet has b…" at bounding box center [345, 162] width 393 height 148
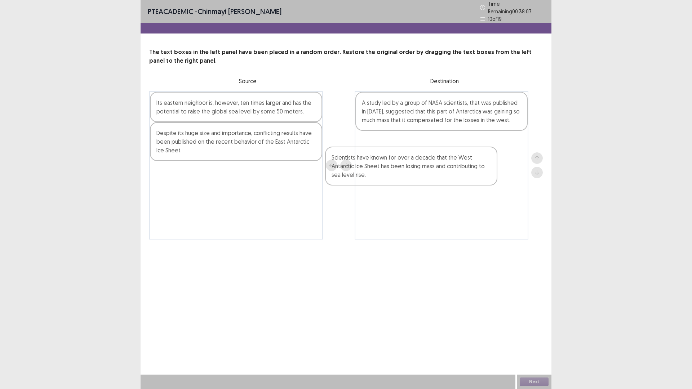
drag, startPoint x: 219, startPoint y: 115, endPoint x: 397, endPoint y: 174, distance: 186.8
click at [397, 174] on div "Scientists have known for over a decade that the West Antarctic Ice Sheet has b…" at bounding box center [345, 165] width 393 height 148
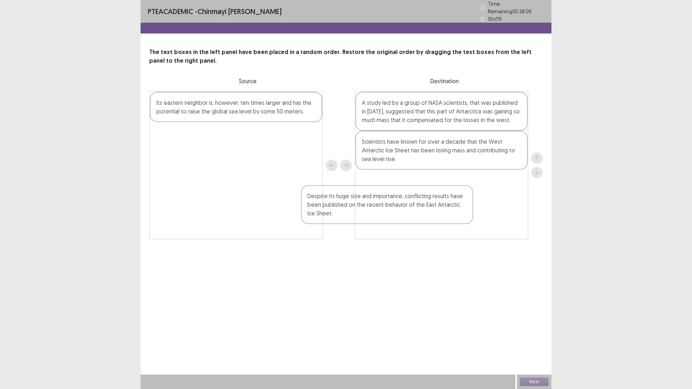
drag, startPoint x: 247, startPoint y: 119, endPoint x: 405, endPoint y: 178, distance: 168.8
click at [409, 184] on div "Its eastern neighbor is, however, ten times larger and has the potential to rai…" at bounding box center [345, 165] width 393 height 148
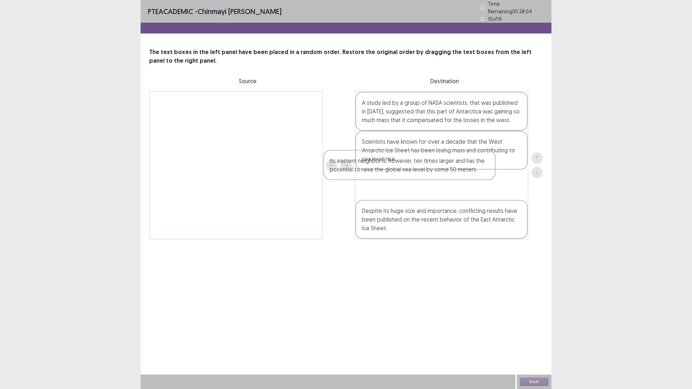
drag, startPoint x: 221, startPoint y: 101, endPoint x: 398, endPoint y: 166, distance: 187.9
click at [398, 166] on div "Its eastern neighbor is, however, ten times larger and has the potential to rai…" at bounding box center [345, 165] width 393 height 148
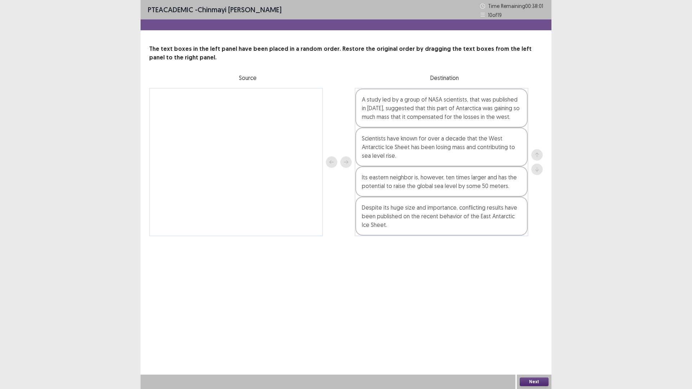
drag, startPoint x: 536, startPoint y: 380, endPoint x: 366, endPoint y: 281, distance: 196.9
click at [366, 281] on div "PTE academic - [PERSON_NAME] [PERSON_NAME] Time Remaining 00 : 38 : 01 10 of 19…" at bounding box center [345, 194] width 411 height 389
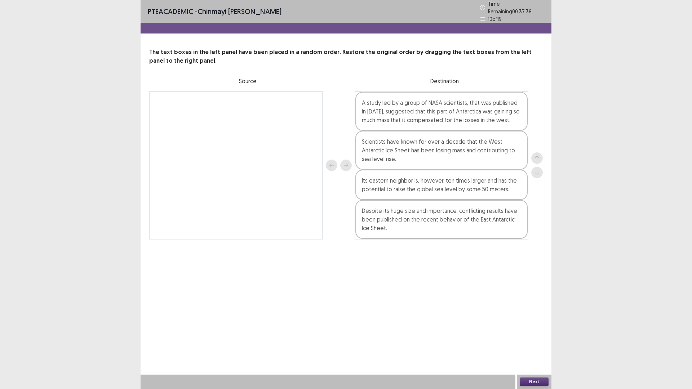
click at [530, 328] on button "Next" at bounding box center [533, 381] width 29 height 9
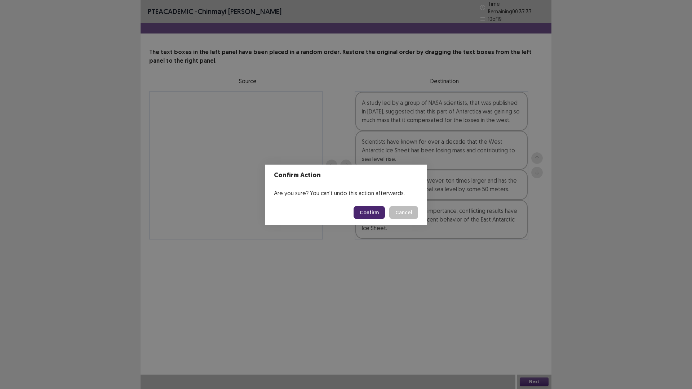
click at [374, 218] on button "Confirm" at bounding box center [368, 212] width 31 height 13
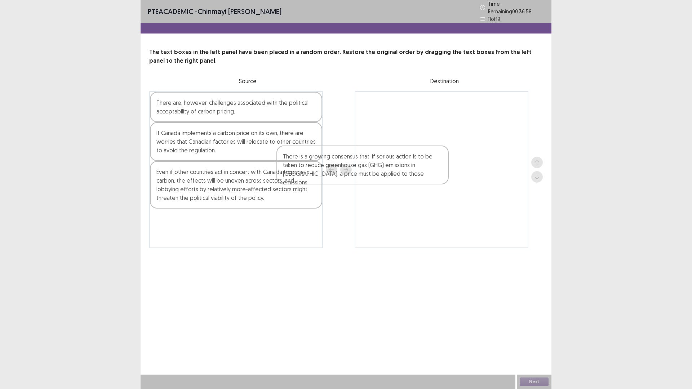
drag, startPoint x: 223, startPoint y: 234, endPoint x: 399, endPoint y: 139, distance: 200.1
click at [366, 163] on div "There are, however, challenges associated with the political acceptability of c…" at bounding box center [345, 169] width 393 height 157
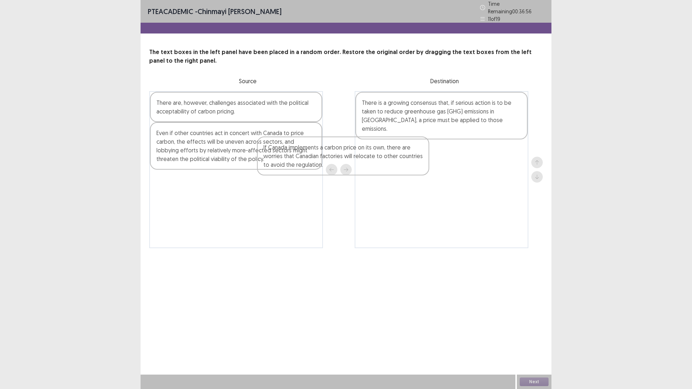
drag, startPoint x: 258, startPoint y: 136, endPoint x: 426, endPoint y: 160, distance: 170.2
click at [426, 160] on div "There are, however, challenges associated with the political acceptability of c…" at bounding box center [345, 169] width 393 height 157
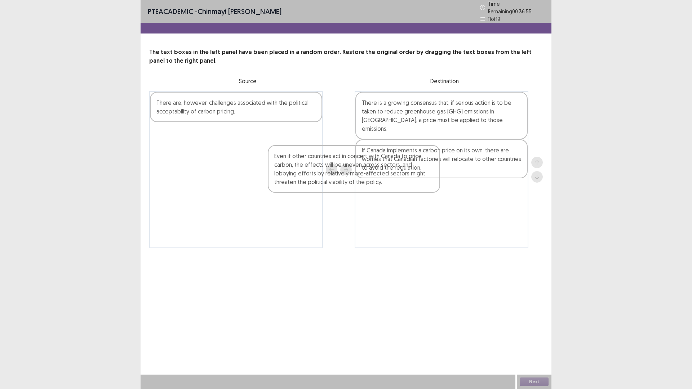
drag, startPoint x: 299, startPoint y: 145, endPoint x: 496, endPoint y: 189, distance: 201.9
click at [496, 189] on div "There are, however, challenges associated with the political acceptability of c…" at bounding box center [345, 169] width 393 height 157
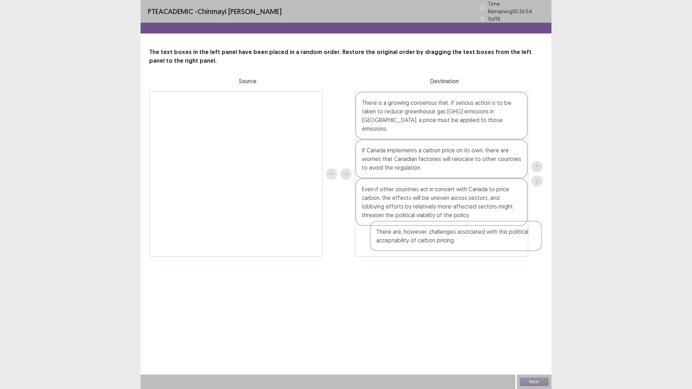
drag, startPoint x: 254, startPoint y: 91, endPoint x: 468, endPoint y: 224, distance: 252.2
click at [468, 224] on div "There are, however, challenges associated with the political acceptability of c…" at bounding box center [345, 174] width 393 height 166
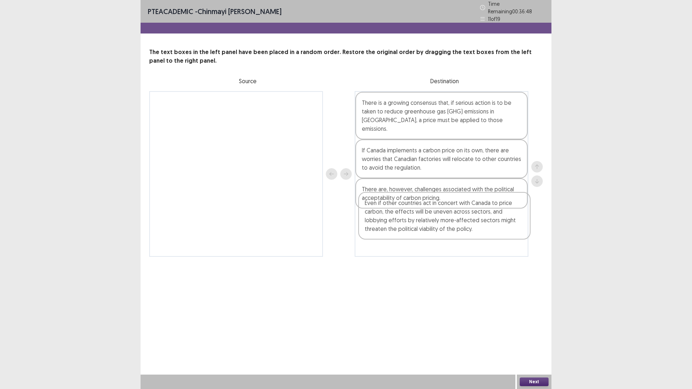
drag, startPoint x: 416, startPoint y: 199, endPoint x: 419, endPoint y: 227, distance: 27.9
click at [419, 227] on div "There is a growing consensus that, if serious action is to be taken to reduce g…" at bounding box center [441, 174] width 174 height 166
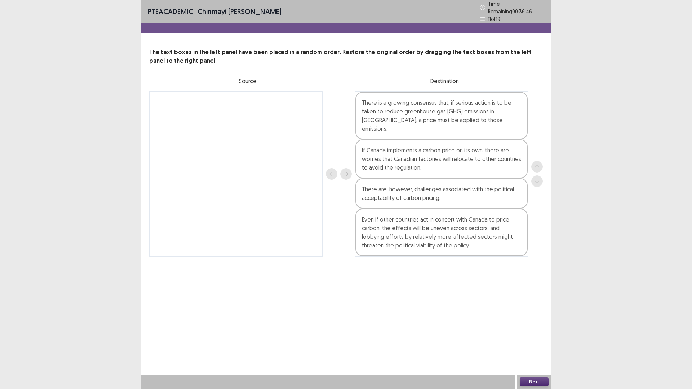
drag, startPoint x: 529, startPoint y: 376, endPoint x: 524, endPoint y: 368, distance: 8.6
click at [525, 328] on div "PTE academic - [PERSON_NAME] [PERSON_NAME] Time Remaining 00 : 36 : 46 11 of 19…" at bounding box center [345, 194] width 411 height 389
click at [541, 328] on button "Next" at bounding box center [533, 381] width 29 height 9
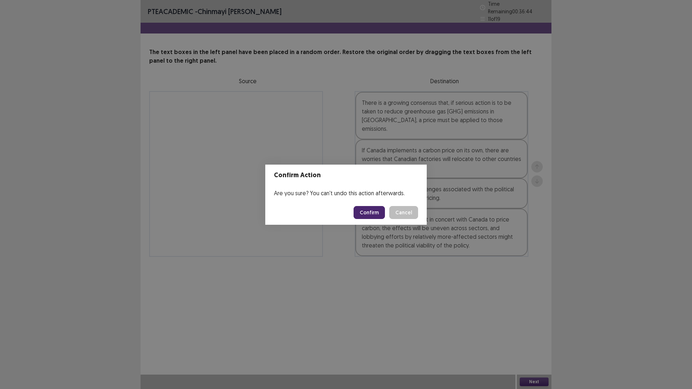
click at [413, 213] on button "Cancel" at bounding box center [403, 212] width 29 height 13
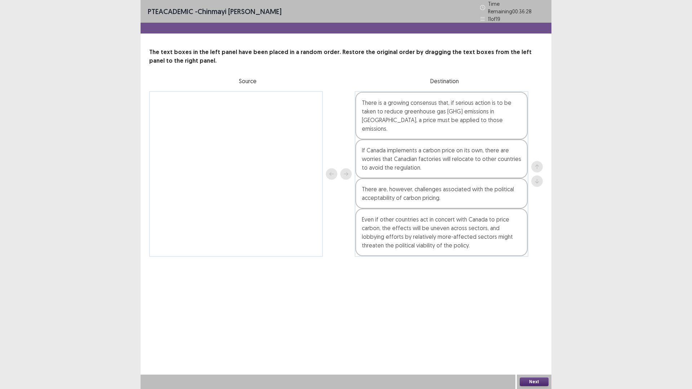
click at [533, 328] on button "Next" at bounding box center [533, 381] width 29 height 9
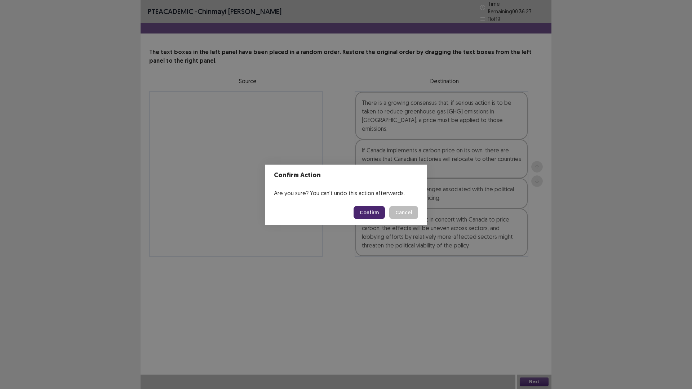
click at [368, 210] on button "Confirm" at bounding box center [368, 212] width 31 height 13
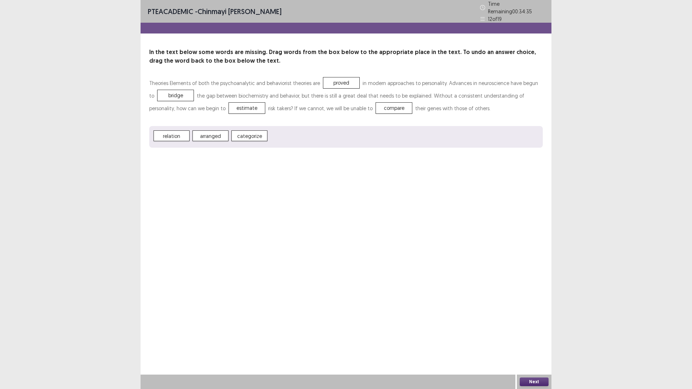
drag, startPoint x: 486, startPoint y: 319, endPoint x: 540, endPoint y: 366, distance: 71.6
drag, startPoint x: 540, startPoint y: 366, endPoint x: 531, endPoint y: 380, distance: 16.7
click at [531, 328] on button "Next" at bounding box center [533, 381] width 29 height 9
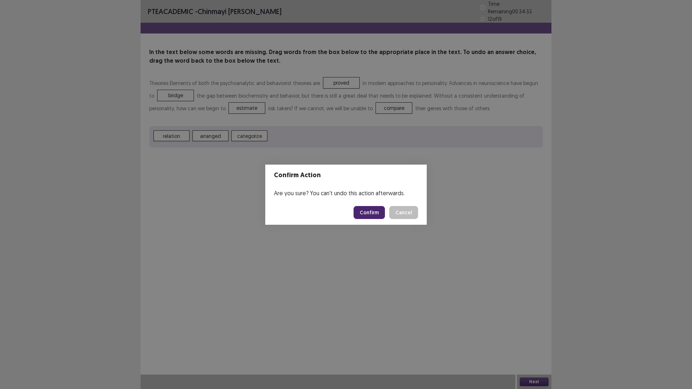
click at [366, 214] on button "Confirm" at bounding box center [368, 212] width 31 height 13
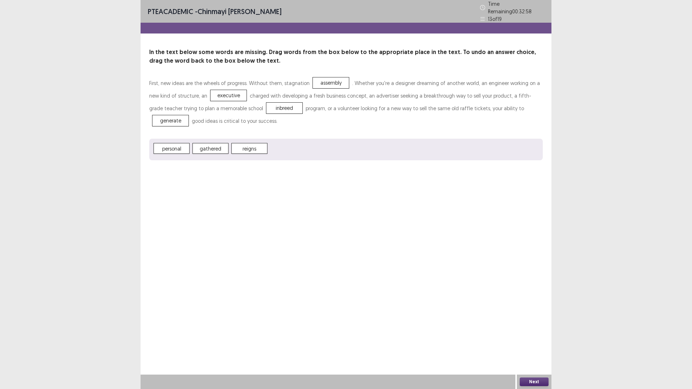
click at [539, 328] on button "Next" at bounding box center [533, 381] width 29 height 9
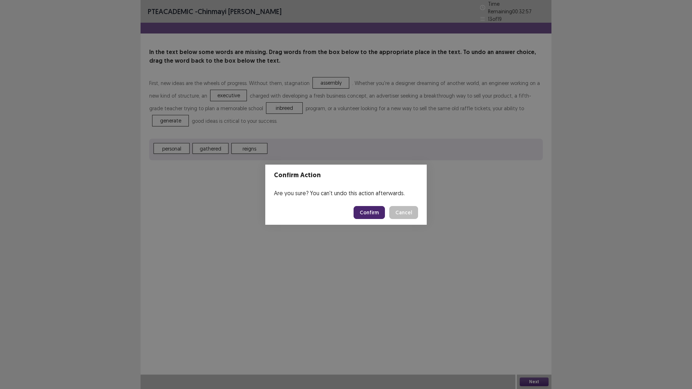
click at [366, 209] on button "Confirm" at bounding box center [368, 212] width 31 height 13
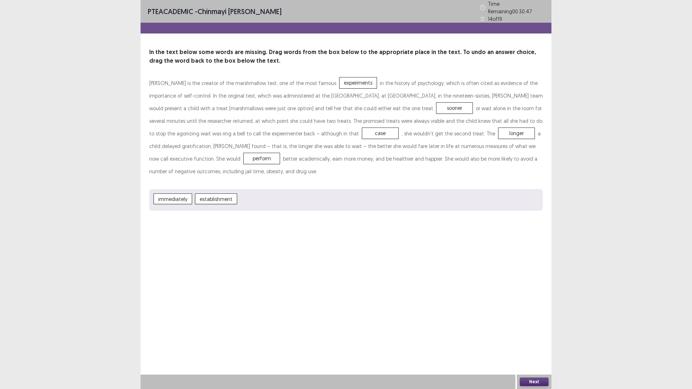
click at [537, 328] on button "Next" at bounding box center [533, 381] width 29 height 9
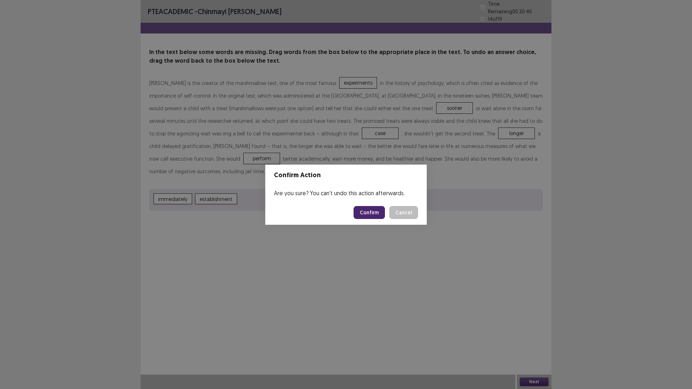
click at [370, 213] on button "Confirm" at bounding box center [368, 212] width 31 height 13
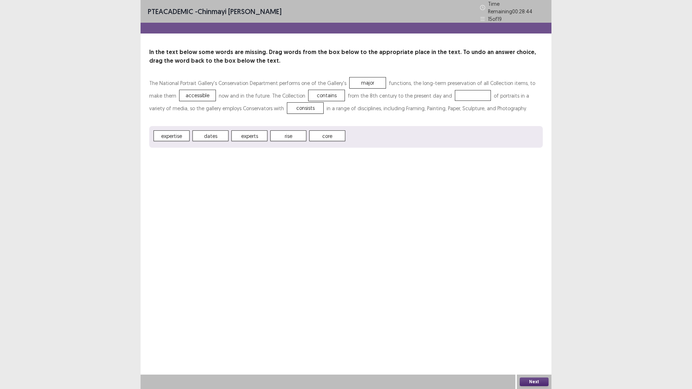
click at [284, 135] on span "rise" at bounding box center [288, 135] width 36 height 11
click at [536, 328] on button "Next" at bounding box center [533, 381] width 29 height 9
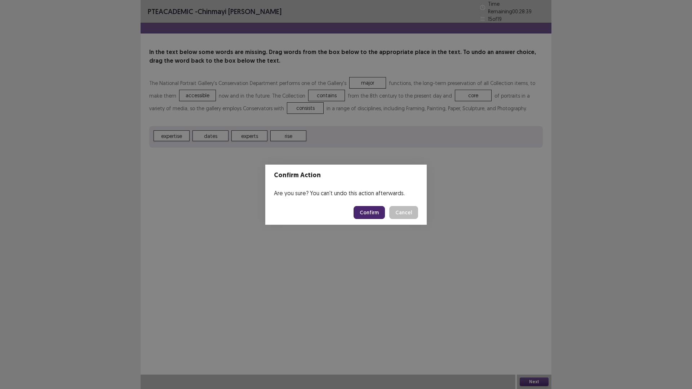
click at [362, 211] on button "Confirm" at bounding box center [368, 212] width 31 height 13
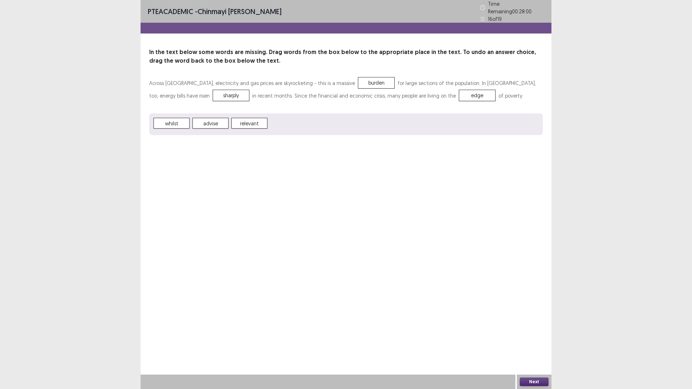
click at [532, 328] on button "Next" at bounding box center [533, 381] width 29 height 9
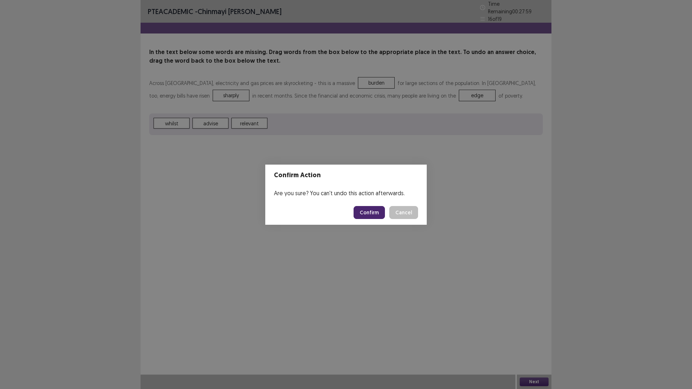
click at [361, 212] on button "Confirm" at bounding box center [368, 212] width 31 height 13
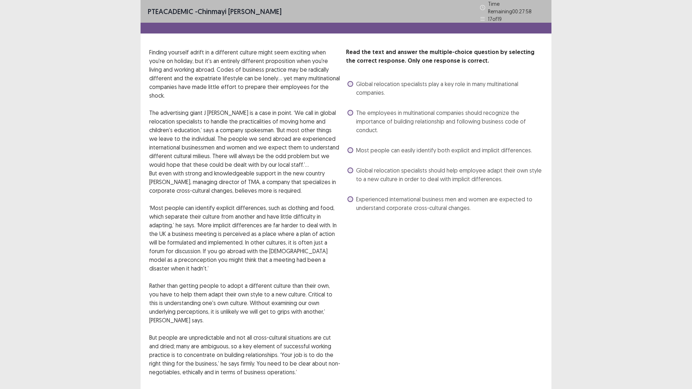
click at [348, 146] on label "Most people can easily identify both explicit and implicit differences." at bounding box center [439, 150] width 184 height 9
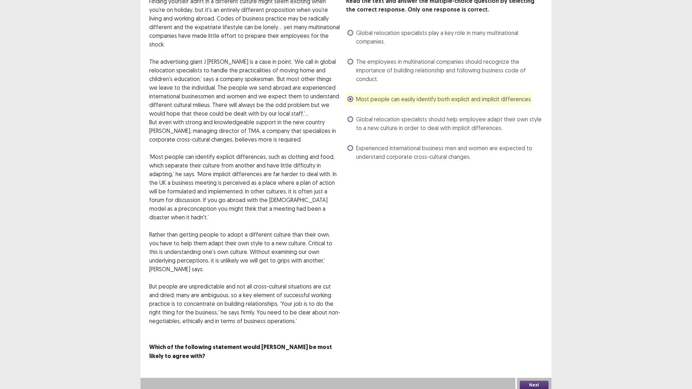
click at [536, 328] on button "Next" at bounding box center [533, 385] width 29 height 9
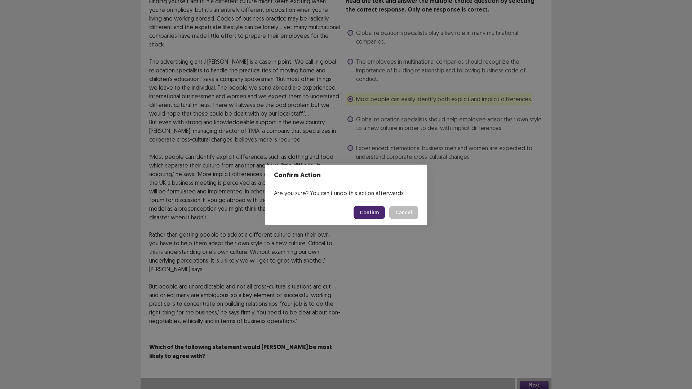
click at [375, 211] on button "Confirm" at bounding box center [368, 212] width 31 height 13
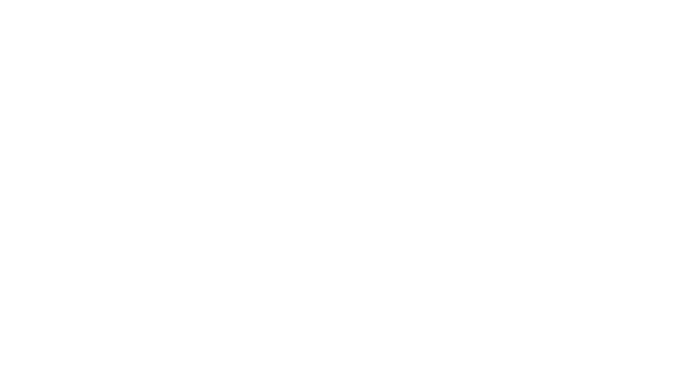
scroll to position [0, 0]
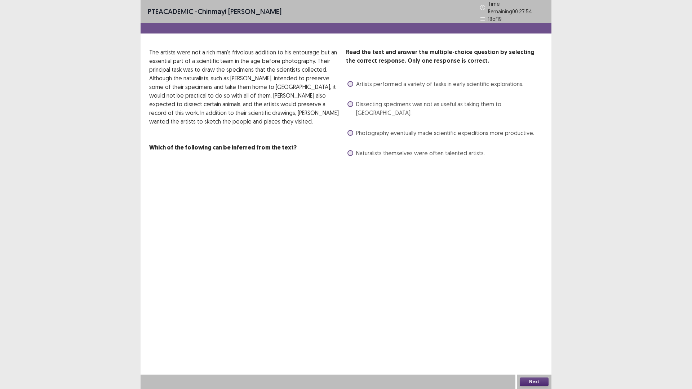
click at [349, 130] on span at bounding box center [350, 133] width 6 height 6
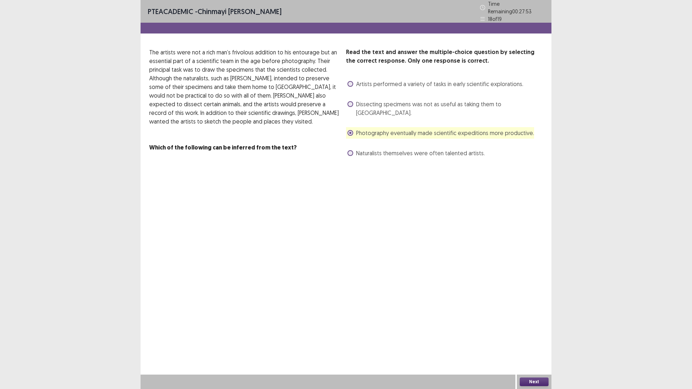
click at [537, 328] on button "Next" at bounding box center [533, 381] width 29 height 9
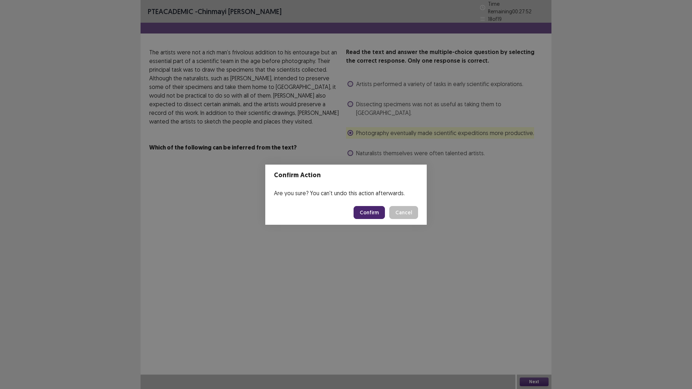
click at [364, 214] on button "Confirm" at bounding box center [368, 212] width 31 height 13
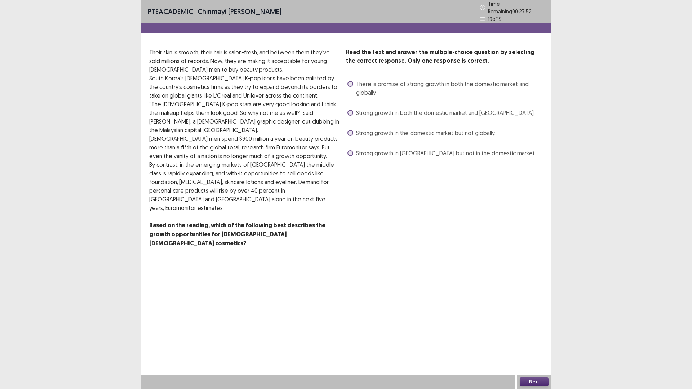
click at [355, 129] on label "Strong growth in the domestic market but not globally." at bounding box center [421, 133] width 148 height 9
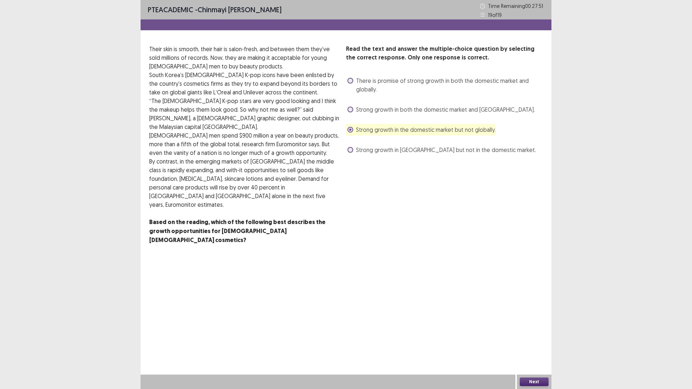
click at [524, 328] on button "Next" at bounding box center [533, 381] width 29 height 9
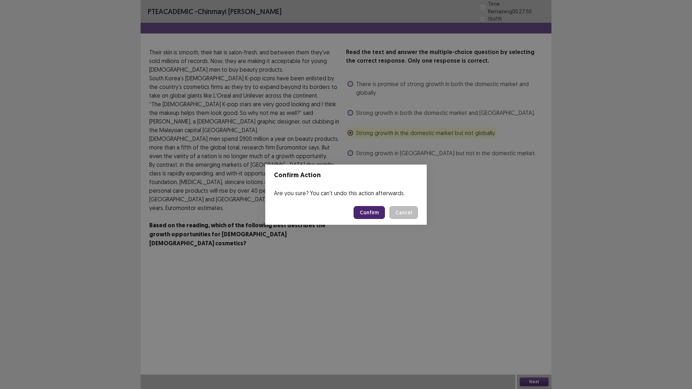
click at [372, 210] on button "Confirm" at bounding box center [368, 212] width 31 height 13
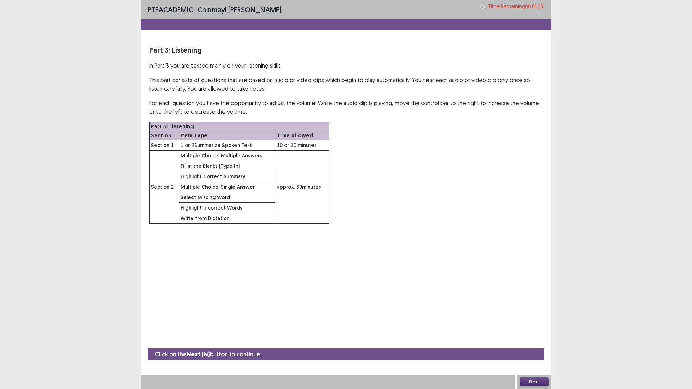
click at [534, 328] on button "Next" at bounding box center [533, 381] width 29 height 9
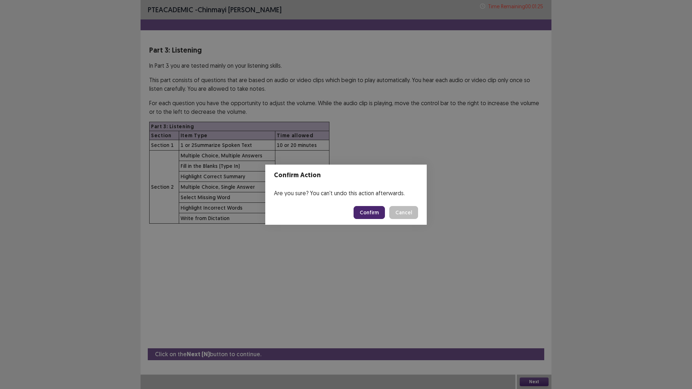
click at [377, 212] on button "Confirm" at bounding box center [368, 212] width 31 height 13
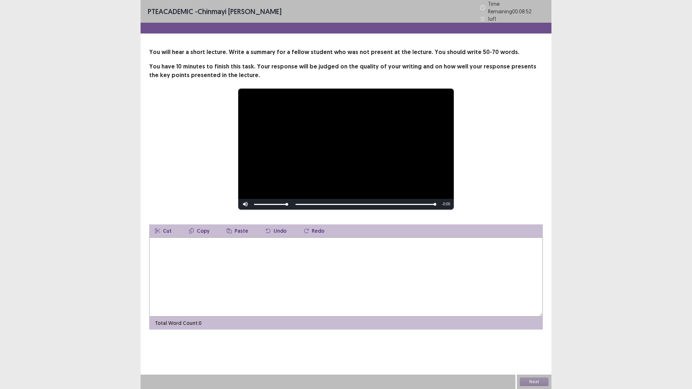
click at [168, 254] on textarea at bounding box center [345, 276] width 393 height 79
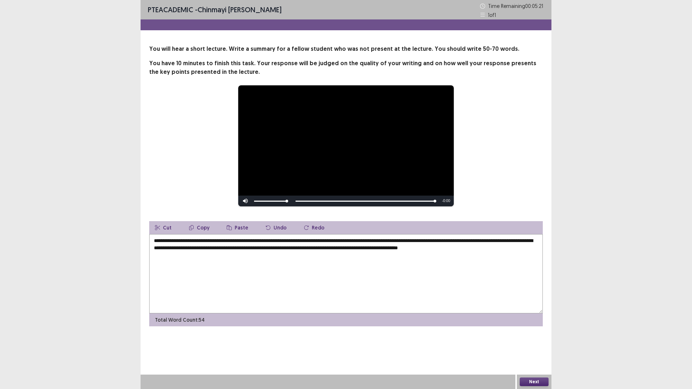
click at [300, 248] on textarea "**********" at bounding box center [345, 273] width 393 height 79
type textarea "**********"
click at [536, 328] on button "Next" at bounding box center [533, 381] width 29 height 9
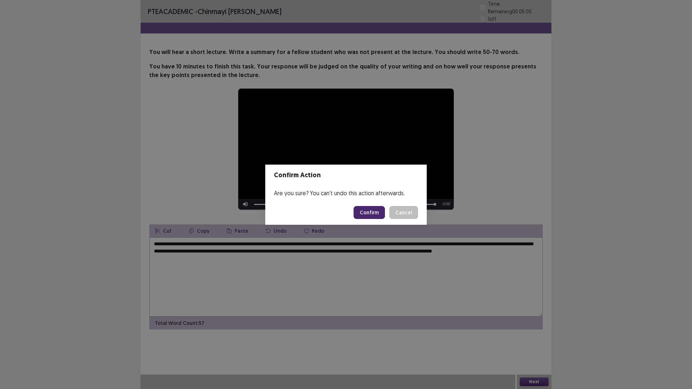
click at [368, 211] on button "Confirm" at bounding box center [368, 212] width 31 height 13
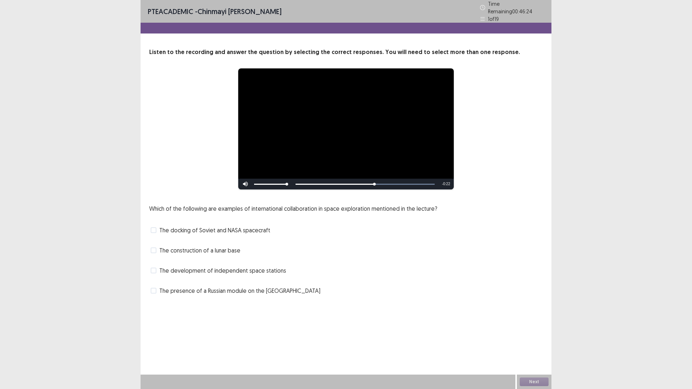
click at [153, 229] on span at bounding box center [154, 230] width 6 height 6
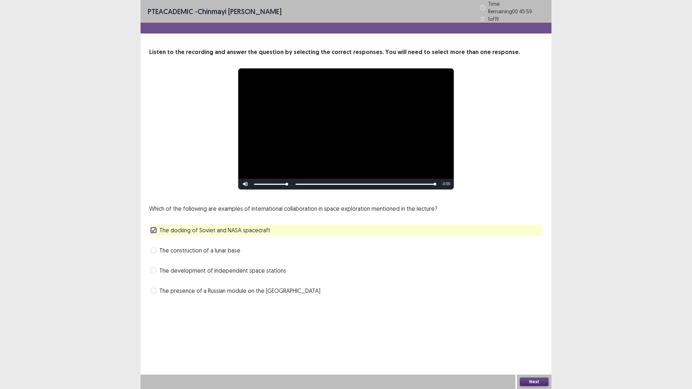
click at [530, 328] on button "Next" at bounding box center [533, 381] width 29 height 9
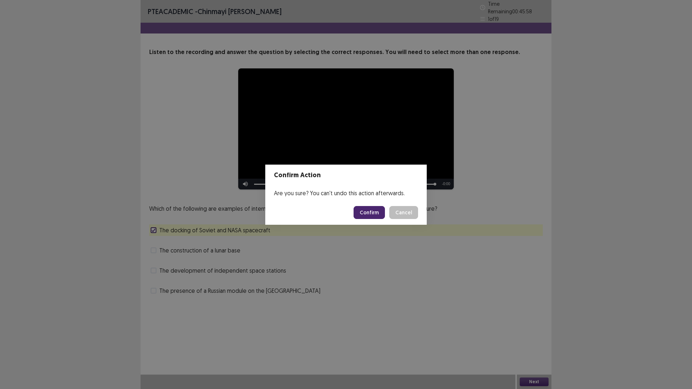
click at [373, 214] on button "Confirm" at bounding box center [368, 212] width 31 height 13
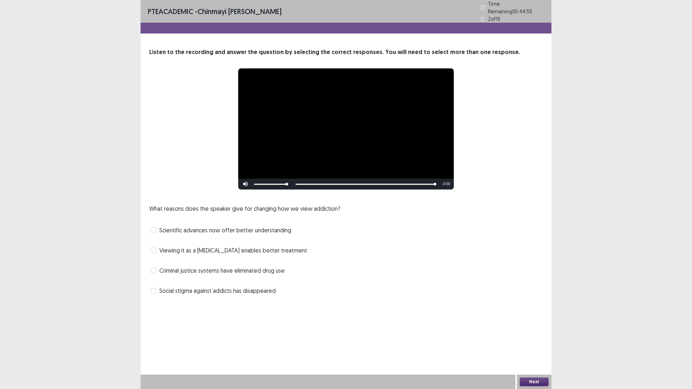
drag, startPoint x: 153, startPoint y: 247, endPoint x: 160, endPoint y: 247, distance: 6.5
click at [156, 247] on span at bounding box center [154, 250] width 6 height 6
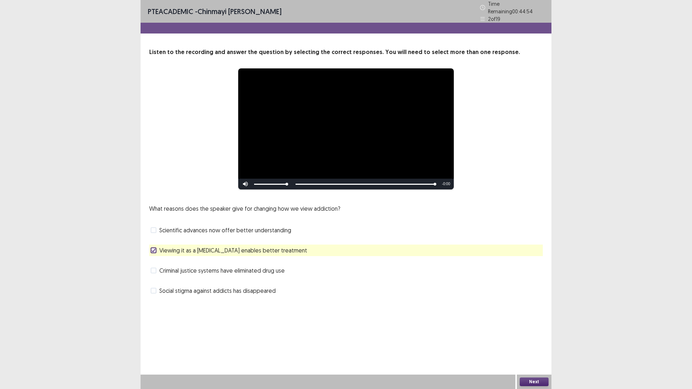
click at [538, 328] on button "Next" at bounding box center [533, 381] width 29 height 9
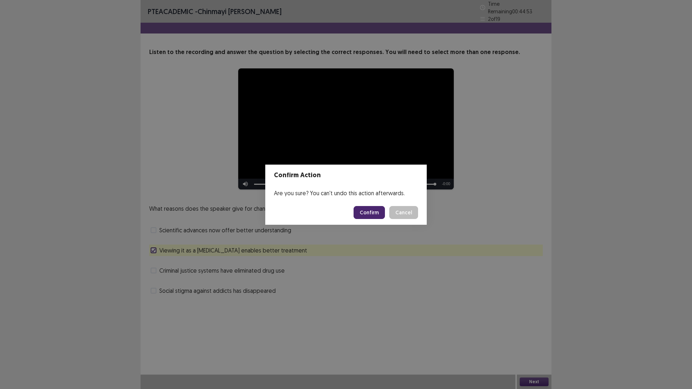
click at [376, 211] on button "Confirm" at bounding box center [368, 212] width 31 height 13
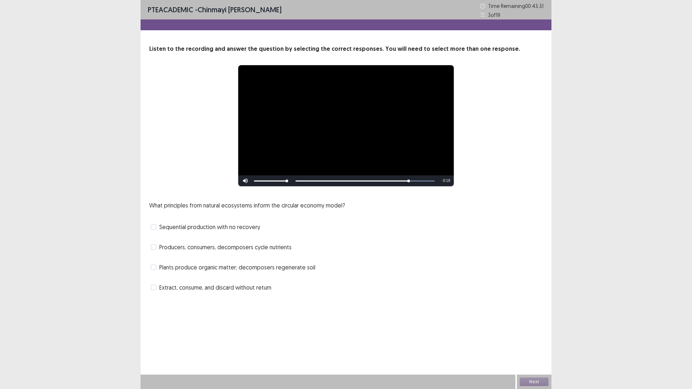
click at [152, 268] on span at bounding box center [154, 267] width 6 height 6
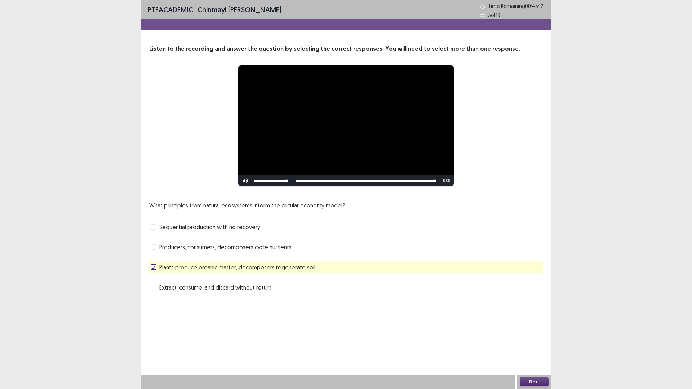
click at [535, 328] on button "Next" at bounding box center [533, 381] width 29 height 9
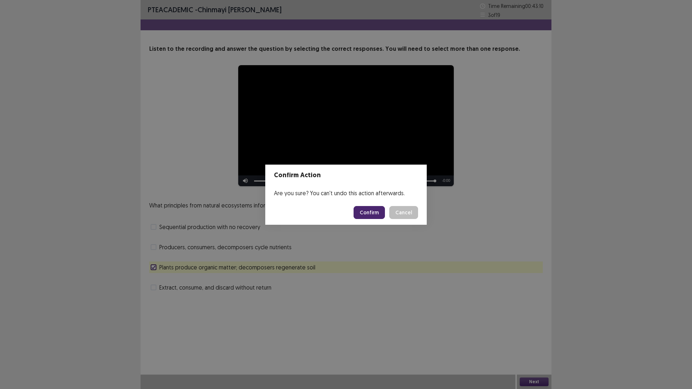
click at [371, 218] on button "Confirm" at bounding box center [368, 212] width 31 height 13
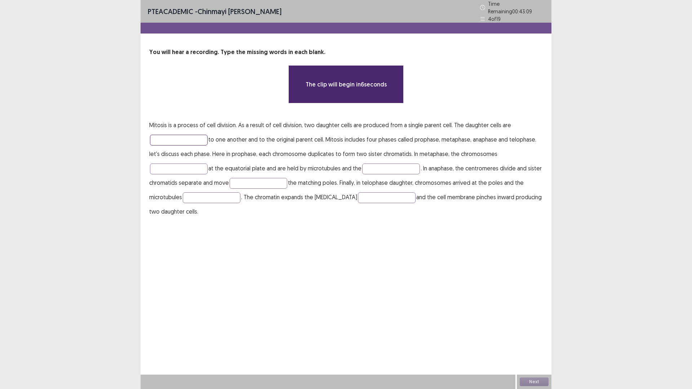
click at [165, 139] on input "text" at bounding box center [179, 140] width 58 height 11
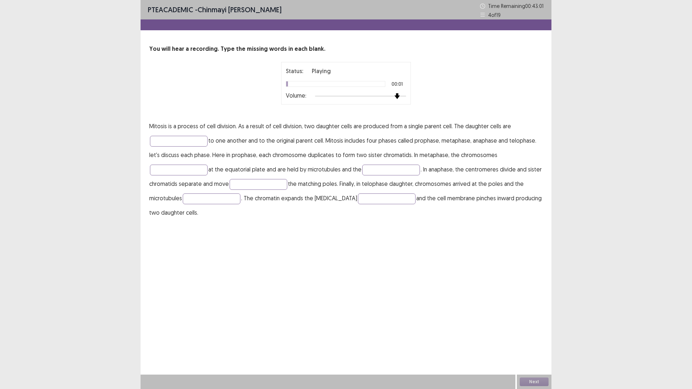
click at [400, 95] on img at bounding box center [397, 96] width 6 height 6
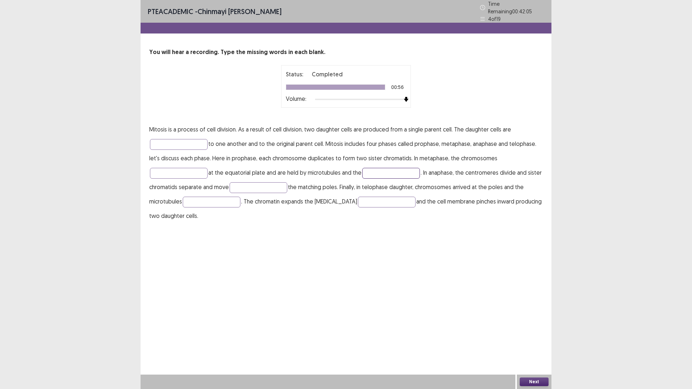
drag, startPoint x: 380, startPoint y: 172, endPoint x: 384, endPoint y: 172, distance: 4.7
click at [381, 172] on input "text" at bounding box center [391, 173] width 58 height 11
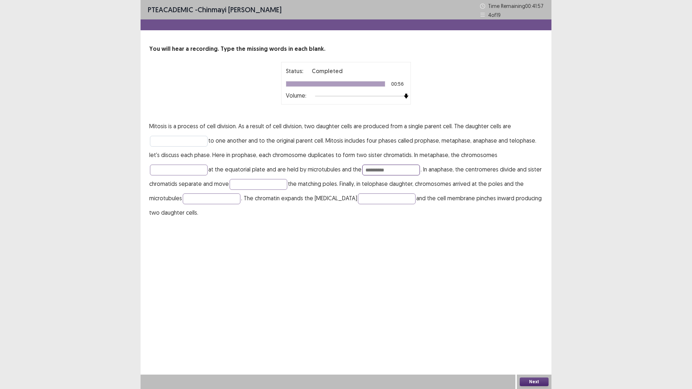
type input "**********"
click at [185, 145] on input "text" at bounding box center [179, 141] width 58 height 11
type input "*********"
click at [175, 172] on input "text" at bounding box center [179, 170] width 58 height 11
type input "******"
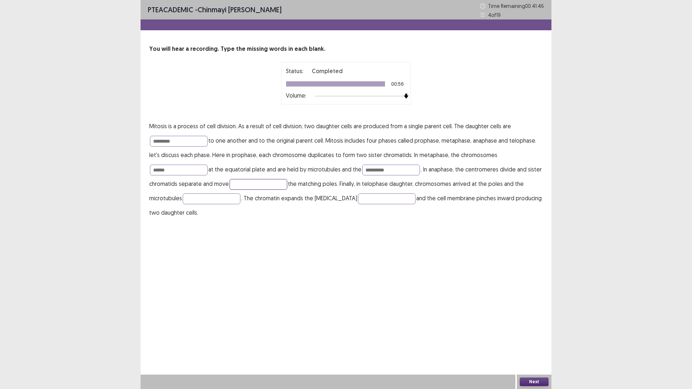
click at [264, 186] on input "text" at bounding box center [258, 184] width 58 height 11
type input "******"
click at [209, 200] on input "text" at bounding box center [212, 198] width 58 height 11
type input "*********"
click at [363, 200] on input "text" at bounding box center [387, 198] width 58 height 11
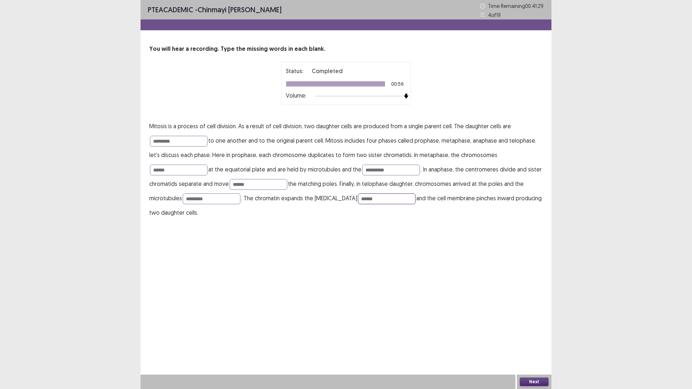
type input "******"
click at [538, 328] on button "Next" at bounding box center [533, 381] width 29 height 9
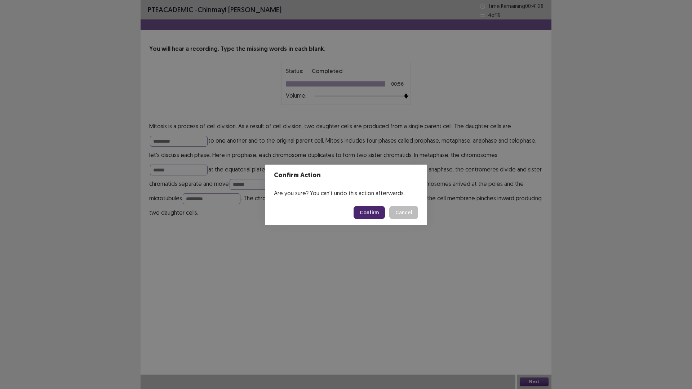
click at [375, 209] on button "Confirm" at bounding box center [368, 212] width 31 height 13
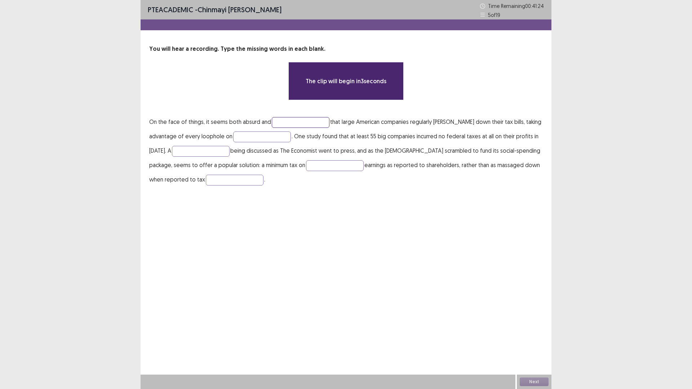
click at [282, 124] on input "text" at bounding box center [301, 122] width 58 height 11
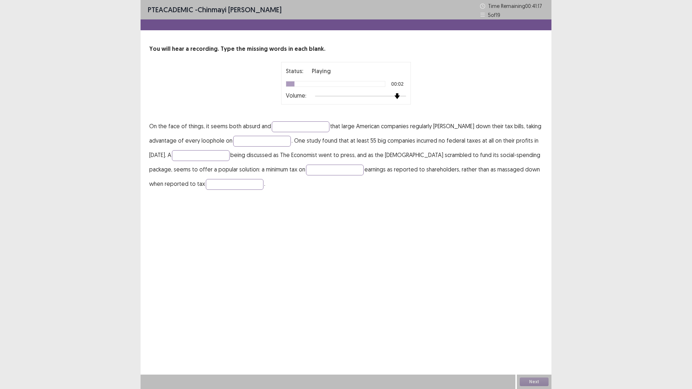
click at [397, 95] on div at bounding box center [360, 96] width 91 height 6
click at [218, 182] on input "text" at bounding box center [235, 184] width 58 height 11
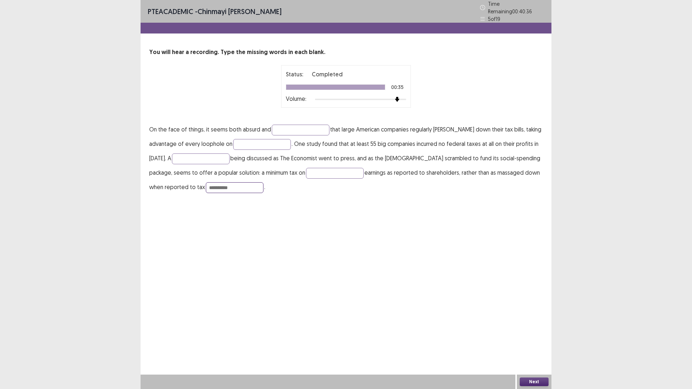
type input "**********"
drag, startPoint x: 323, startPoint y: 164, endPoint x: 321, endPoint y: 168, distance: 4.6
click at [323, 164] on p "**********" at bounding box center [345, 158] width 393 height 72
click at [321, 169] on input "text" at bounding box center [335, 173] width 58 height 11
type input "*********"
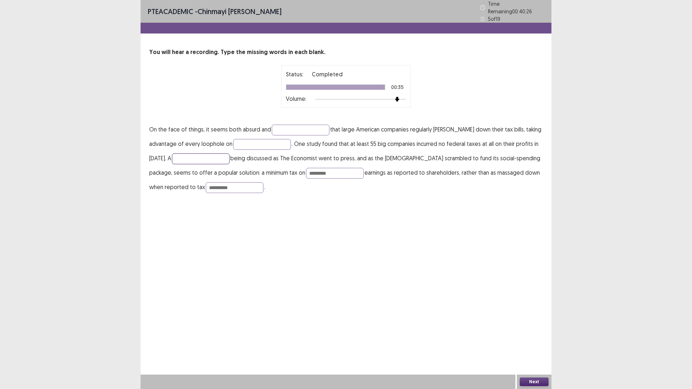
click at [196, 158] on input "text" at bounding box center [201, 158] width 58 height 11
type input "********"
click at [251, 144] on input "text" at bounding box center [262, 144] width 58 height 11
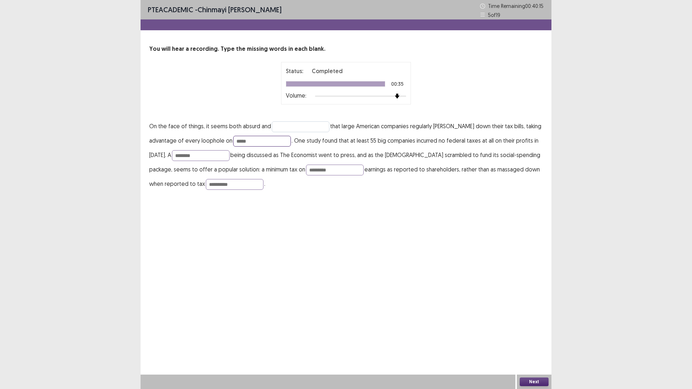
type input "*****"
click at [319, 124] on input "text" at bounding box center [301, 126] width 58 height 11
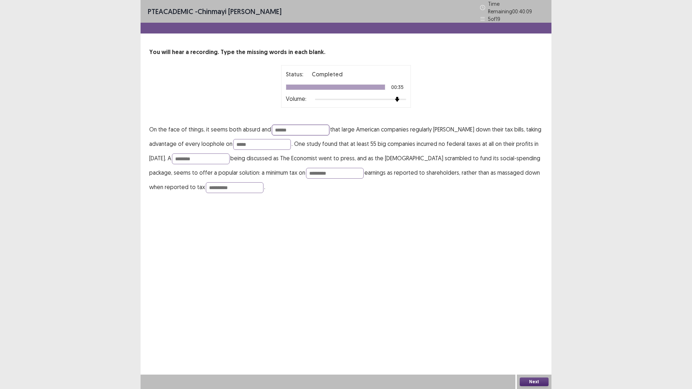
type input "******"
click at [546, 328] on button "Next" at bounding box center [533, 381] width 29 height 9
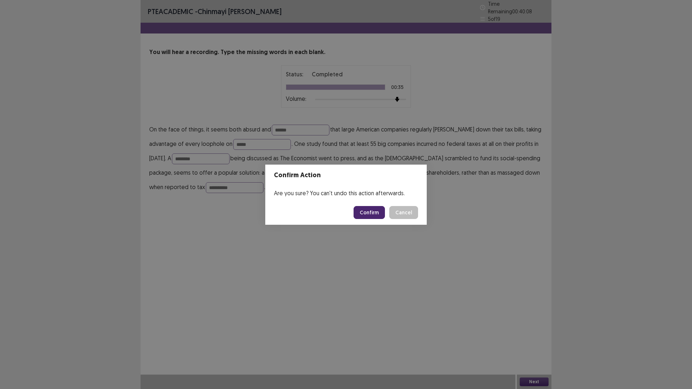
click at [386, 207] on div "Confirm Cancel" at bounding box center [385, 212] width 64 height 13
click at [383, 211] on button "Confirm" at bounding box center [368, 212] width 31 height 13
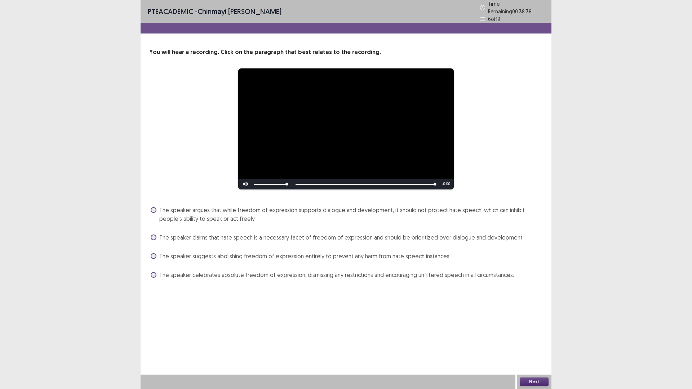
click at [155, 207] on span at bounding box center [154, 210] width 6 height 6
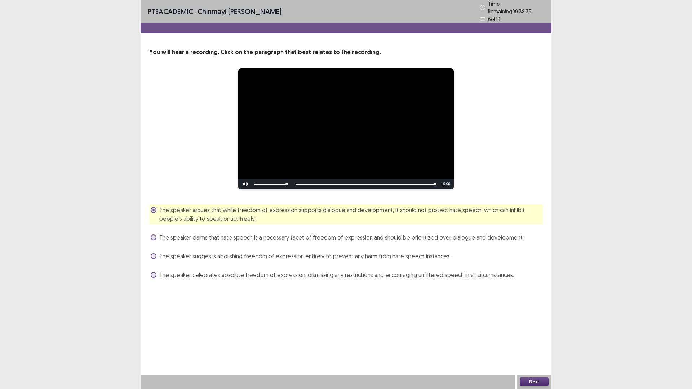
click at [533, 328] on button "Next" at bounding box center [533, 381] width 29 height 9
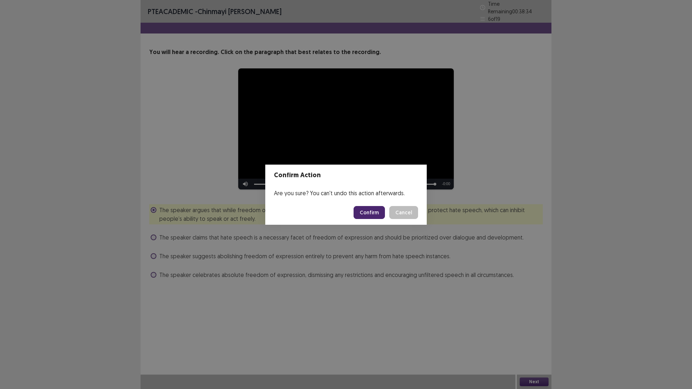
drag, startPoint x: 363, startPoint y: 215, endPoint x: 328, endPoint y: 216, distance: 35.0
click at [363, 215] on button "Confirm" at bounding box center [368, 212] width 31 height 13
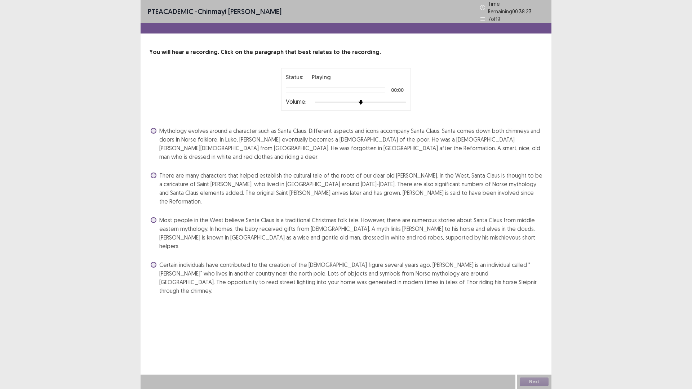
click at [363, 100] on img at bounding box center [360, 102] width 5 height 5
click at [153, 128] on span at bounding box center [154, 131] width 6 height 6
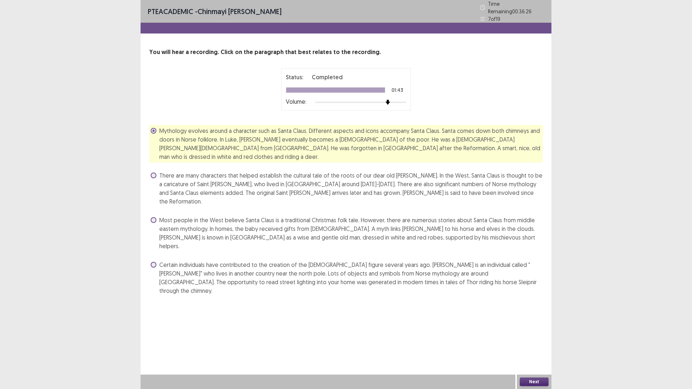
click at [161, 216] on span "Most people in the West believe Santa Claus is a traditional Christmas folk tal…" at bounding box center [350, 233] width 383 height 35
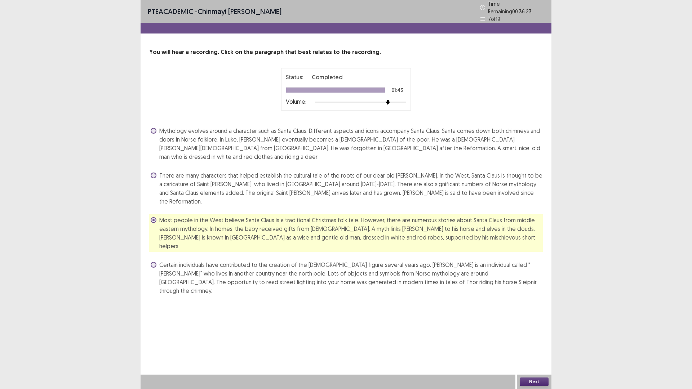
click at [538, 380] on button "Next" at bounding box center [533, 381] width 29 height 9
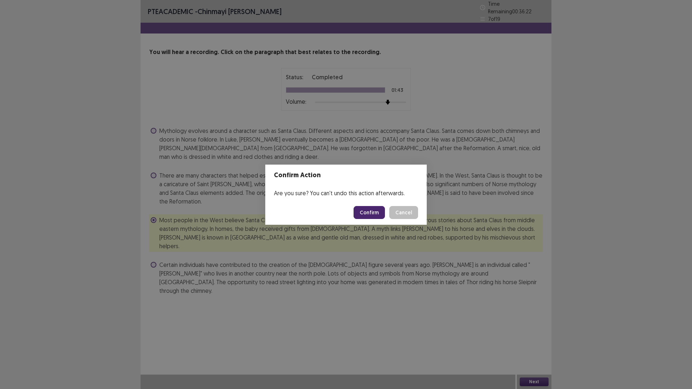
click at [370, 212] on button "Confirm" at bounding box center [368, 212] width 31 height 13
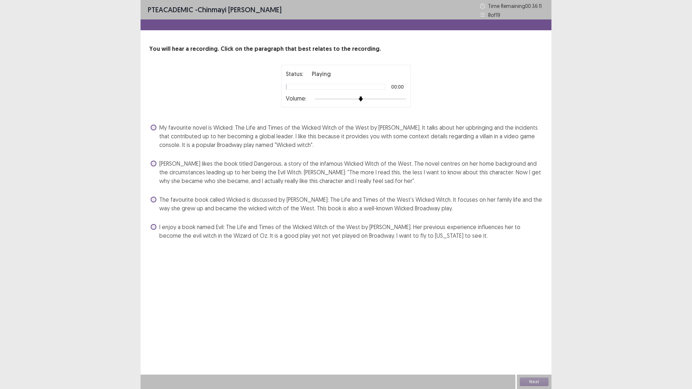
click at [156, 163] on span at bounding box center [154, 164] width 6 height 6
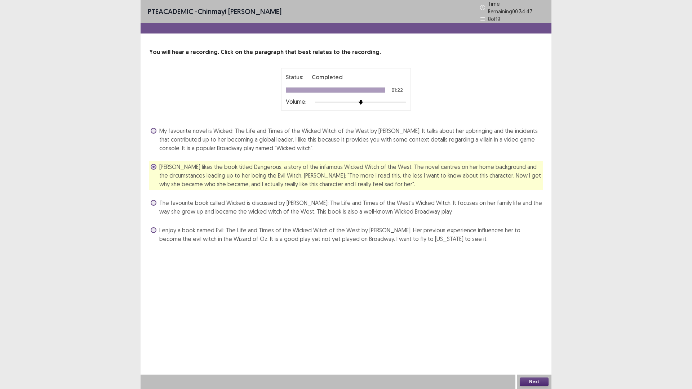
click at [156, 126] on label "My favourite novel is Wicked: The Life and Times of the Wicked Witch of the Wes…" at bounding box center [347, 139] width 392 height 26
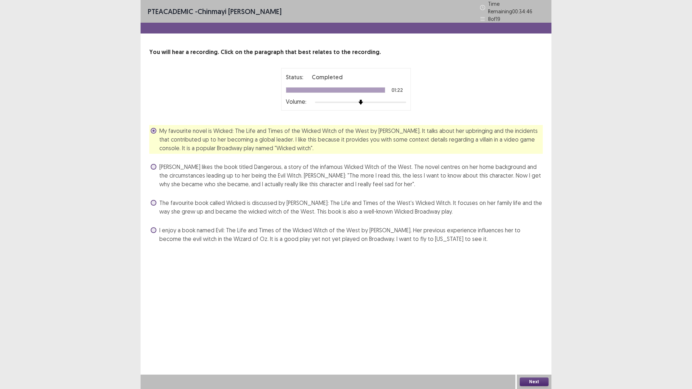
click at [532, 379] on button "Next" at bounding box center [533, 381] width 29 height 9
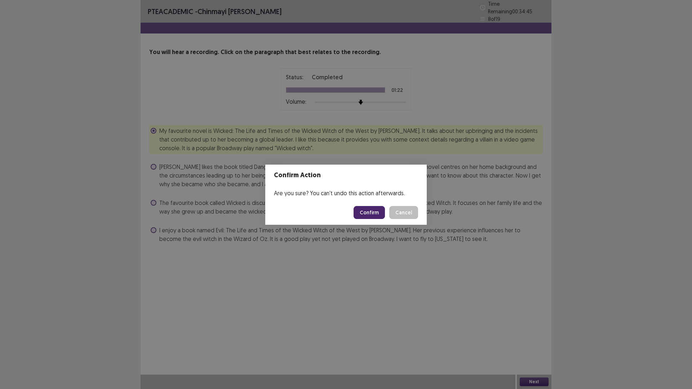
click at [373, 204] on footer "Confirm Cancel" at bounding box center [345, 212] width 161 height 24
click at [371, 212] on button "Confirm" at bounding box center [368, 212] width 31 height 13
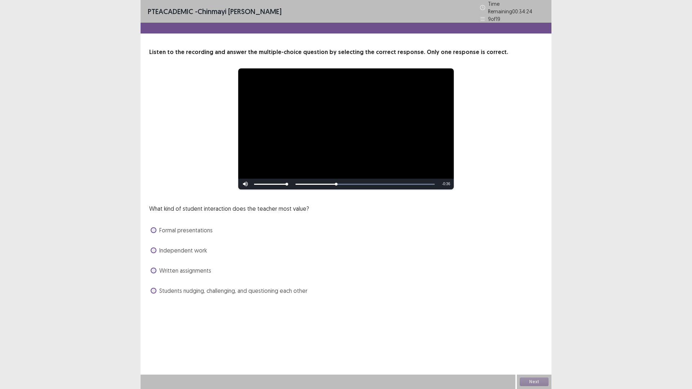
click at [154, 290] on span at bounding box center [154, 291] width 6 height 6
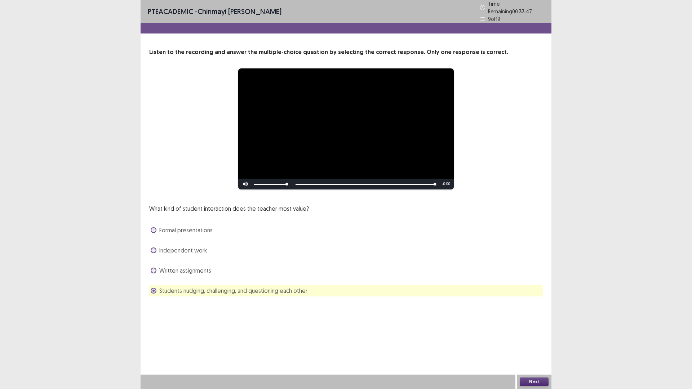
click at [531, 381] on button "Next" at bounding box center [533, 381] width 29 height 9
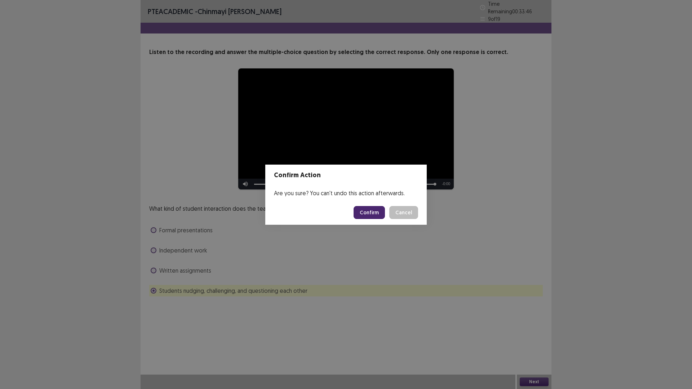
click at [376, 213] on button "Confirm" at bounding box center [368, 212] width 31 height 13
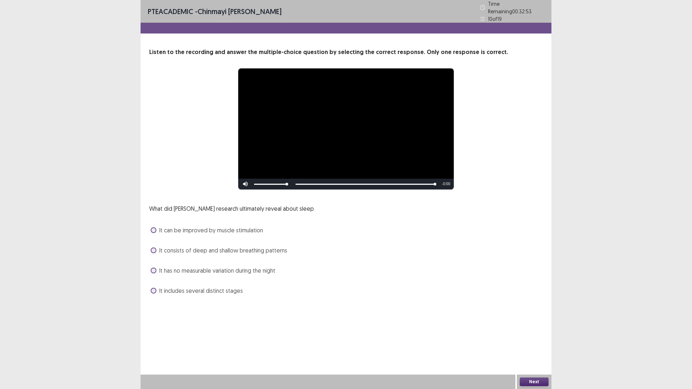
click at [156, 229] on label "It can be improved by muscle stimulation" at bounding box center [207, 230] width 112 height 9
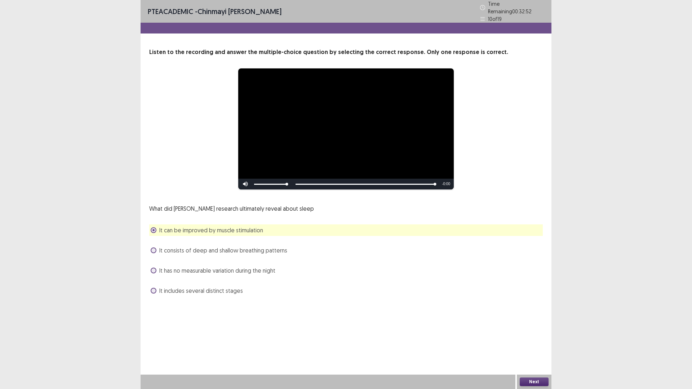
click at [540, 379] on button "Next" at bounding box center [533, 381] width 29 height 9
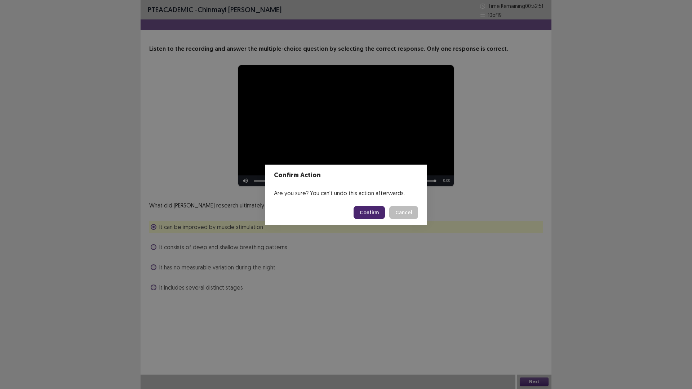
click at [384, 213] on button "Confirm" at bounding box center [368, 212] width 31 height 13
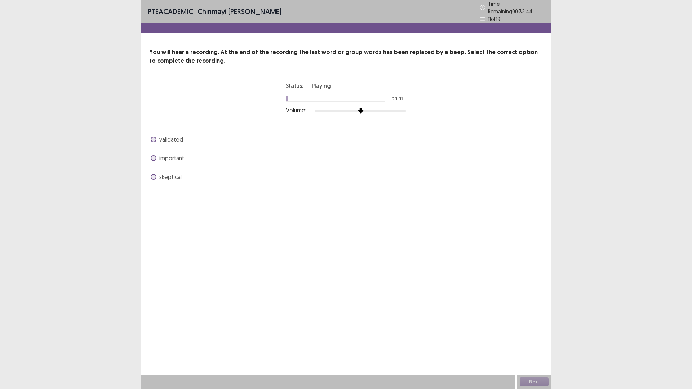
click at [393, 108] on div at bounding box center [360, 111] width 91 height 6
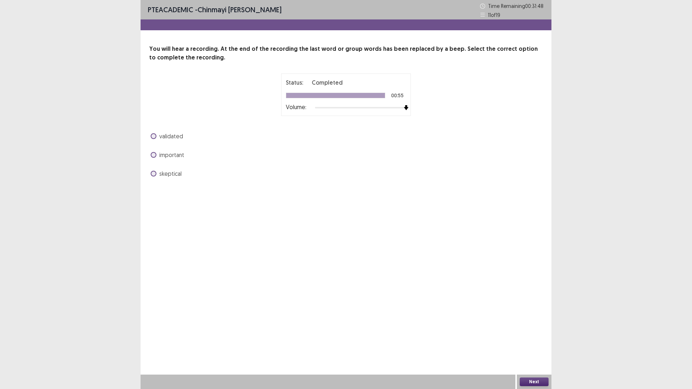
click at [153, 139] on span at bounding box center [154, 136] width 6 height 6
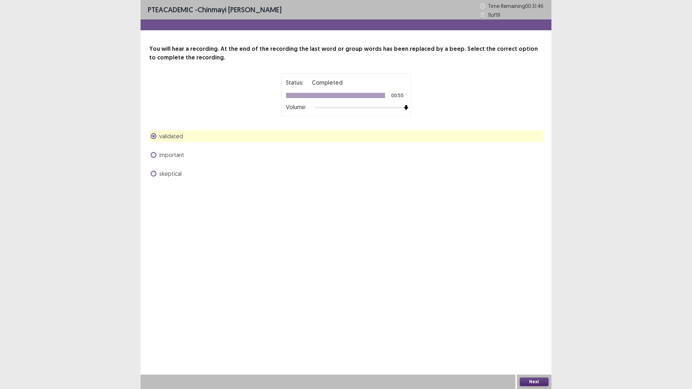
click at [539, 380] on button "Next" at bounding box center [533, 381] width 29 height 9
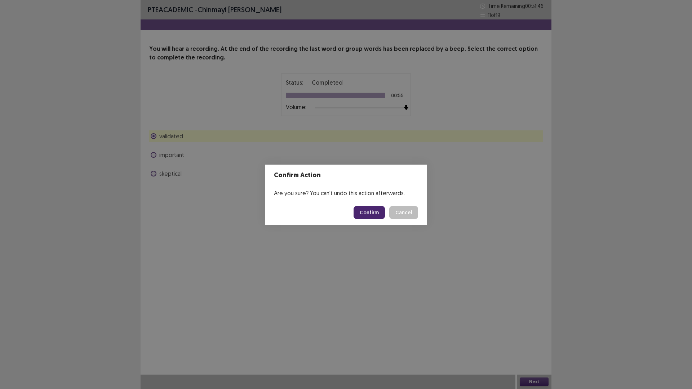
click at [360, 210] on button "Confirm" at bounding box center [368, 212] width 31 height 13
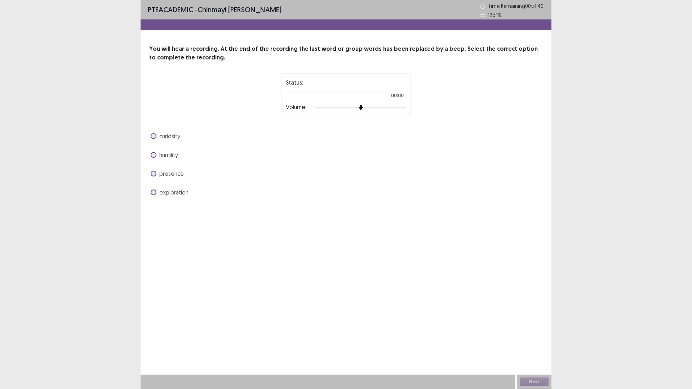
click at [380, 106] on div at bounding box center [360, 108] width 91 height 6
click at [386, 108] on div at bounding box center [360, 108] width 91 height 6
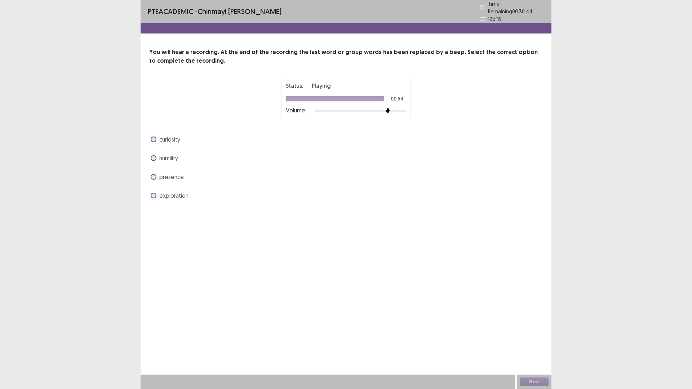
drag, startPoint x: 155, startPoint y: 171, endPoint x: 362, endPoint y: 273, distance: 230.5
click at [155, 174] on span at bounding box center [154, 177] width 6 height 6
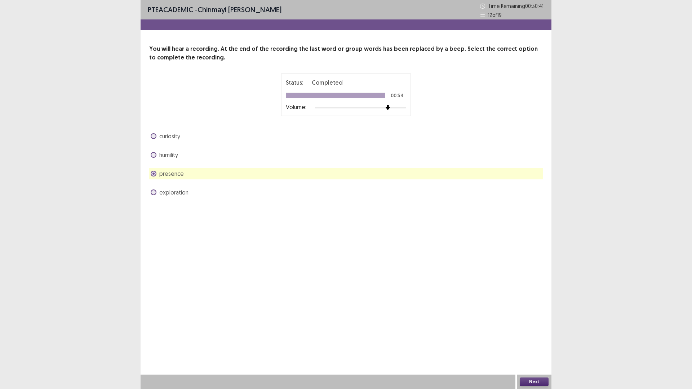
click at [535, 381] on button "Next" at bounding box center [533, 381] width 29 height 9
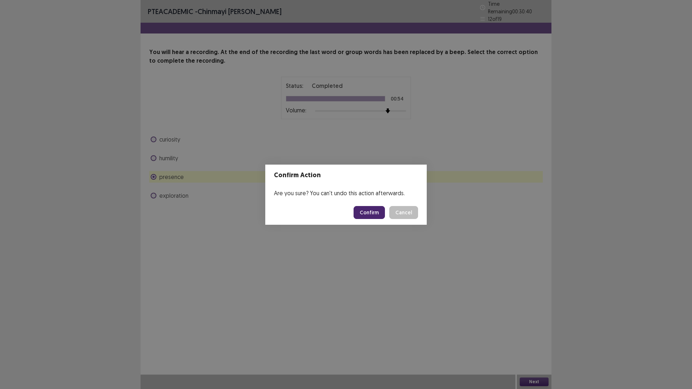
drag, startPoint x: 406, startPoint y: 210, endPoint x: 403, endPoint y: 213, distance: 4.6
click at [406, 211] on button "Cancel" at bounding box center [403, 212] width 29 height 13
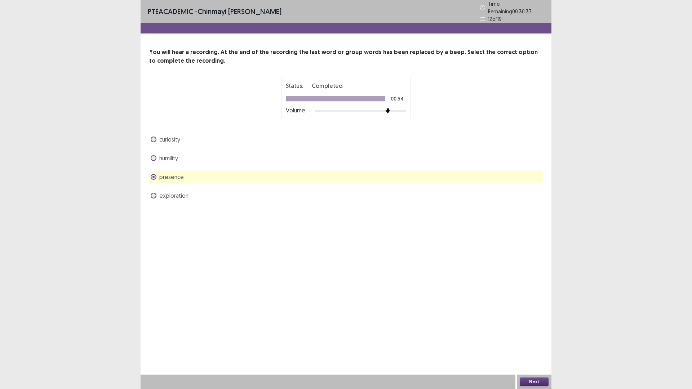
click at [152, 137] on span at bounding box center [154, 140] width 6 height 6
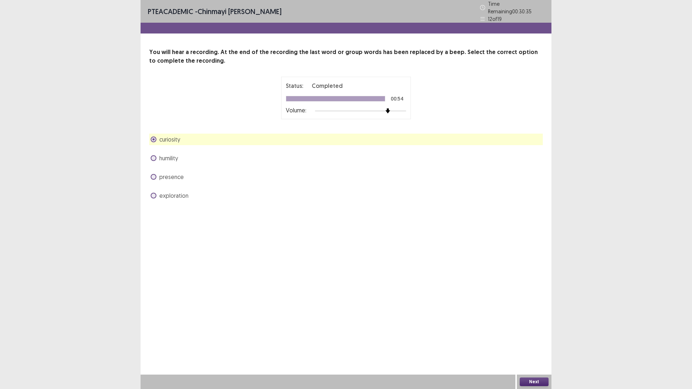
click at [531, 378] on button "Next" at bounding box center [533, 381] width 29 height 9
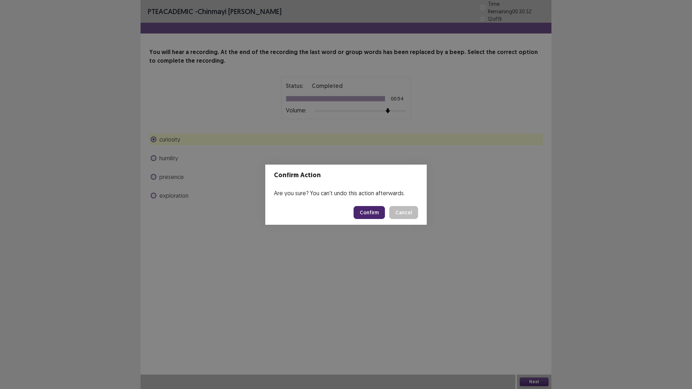
click at [398, 209] on button "Cancel" at bounding box center [403, 212] width 29 height 13
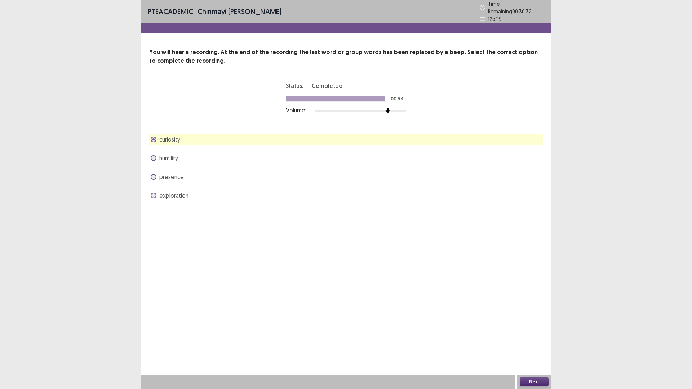
click at [151, 174] on span at bounding box center [154, 177] width 6 height 6
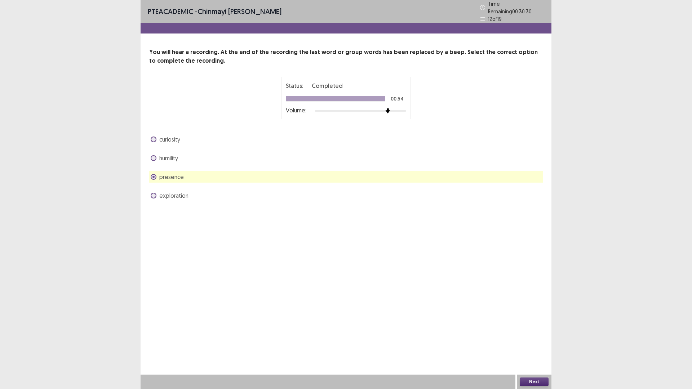
click at [529, 379] on button "Next" at bounding box center [533, 381] width 29 height 9
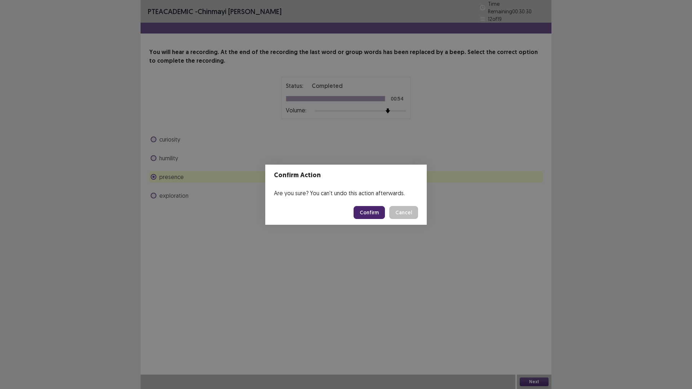
click at [372, 209] on button "Confirm" at bounding box center [368, 212] width 31 height 13
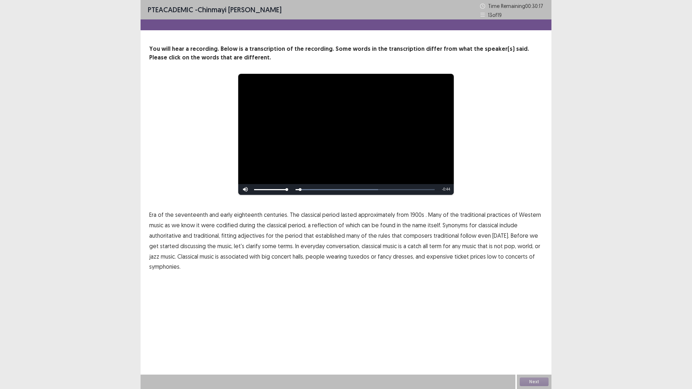
click at [193, 214] on span "seventeenth" at bounding box center [191, 214] width 33 height 9
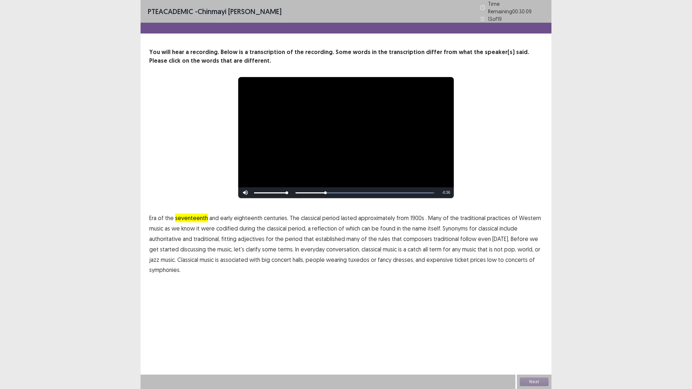
click at [413, 216] on span "1900s" at bounding box center [417, 218] width 14 height 9
drag, startPoint x: 437, startPoint y: 235, endPoint x: 493, endPoint y: 236, distance: 56.6
click at [440, 235] on span "traditional" at bounding box center [445, 238] width 25 height 9
click at [196, 214] on span "seventeenth" at bounding box center [191, 218] width 33 height 9
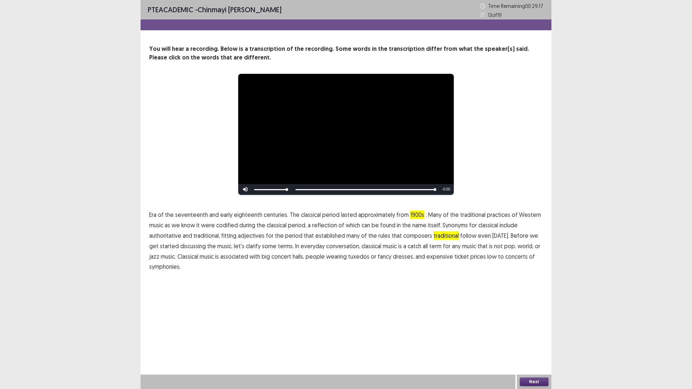
click at [532, 380] on button "Next" at bounding box center [533, 381] width 29 height 9
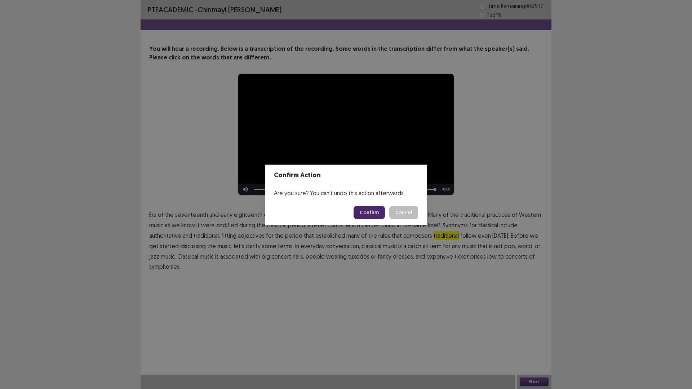
click at [361, 209] on button "Confirm" at bounding box center [368, 212] width 31 height 13
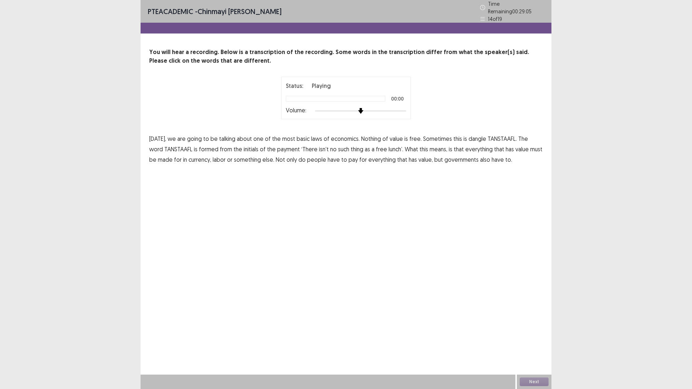
click at [375, 111] on div "Volume:" at bounding box center [346, 110] width 120 height 7
click at [427, 109] on div "Status: Playing 00:00 Volume:" at bounding box center [346, 98] width 180 height 43
drag, startPoint x: 472, startPoint y: 135, endPoint x: 487, endPoint y: 136, distance: 15.1
click at [477, 135] on span "dangle" at bounding box center [477, 138] width 18 height 9
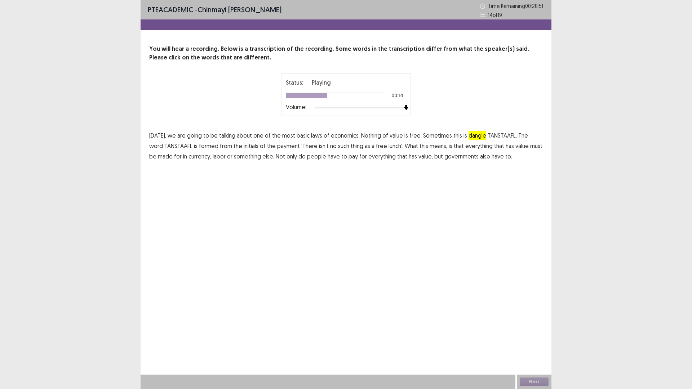
drag, startPoint x: 270, startPoint y: 147, endPoint x: 287, endPoint y: 147, distance: 17.3
click at [277, 147] on span "payment" at bounding box center [288, 146] width 23 height 9
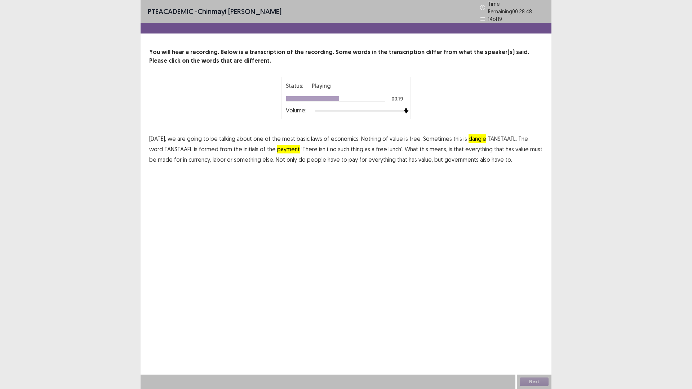
click at [319, 147] on span "isn’t" at bounding box center [324, 149] width 10 height 9
click at [158, 160] on span "made" at bounding box center [165, 159] width 15 height 9
click at [536, 380] on button "Next" at bounding box center [533, 381] width 29 height 9
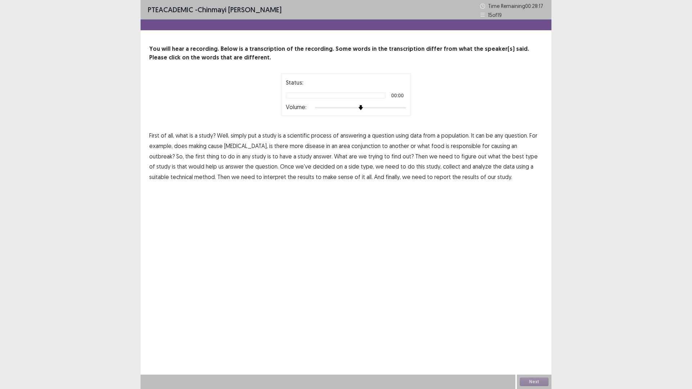
click at [412, 106] on div "Status: 00:00 Volume:" at bounding box center [346, 94] width 180 height 43
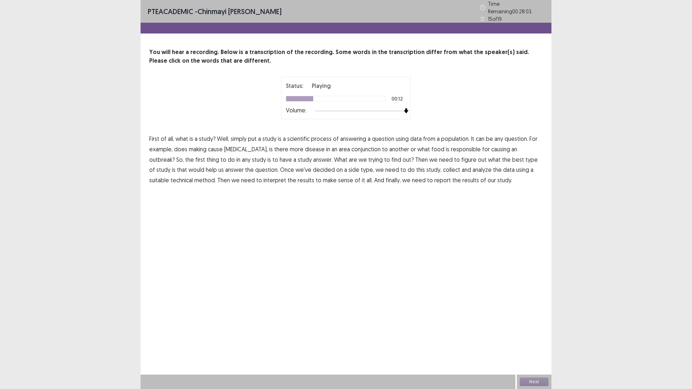
drag, startPoint x: 199, startPoint y: 147, endPoint x: 223, endPoint y: 146, distance: 24.1
click at [203, 146] on span "making" at bounding box center [198, 149] width 18 height 9
drag, startPoint x: 347, startPoint y: 146, endPoint x: 368, endPoint y: 146, distance: 21.3
click at [351, 146] on span "conjunction" at bounding box center [365, 149] width 29 height 9
click at [313, 157] on span "answer." at bounding box center [322, 159] width 19 height 9
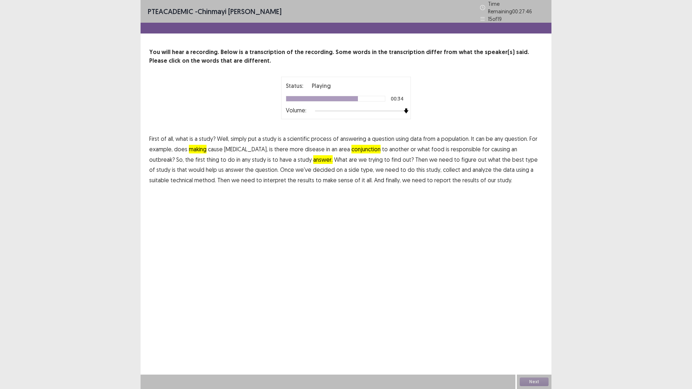
drag, startPoint x: 296, startPoint y: 168, endPoint x: 318, endPoint y: 168, distance: 22.7
click at [348, 168] on span "side" at bounding box center [353, 169] width 11 height 9
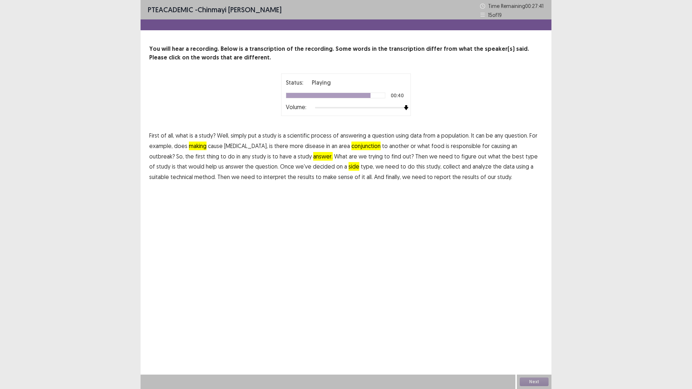
drag, startPoint x: 512, startPoint y: 166, endPoint x: 427, endPoint y: 173, distance: 85.2
click at [193, 173] on span "technical" at bounding box center [181, 177] width 22 height 9
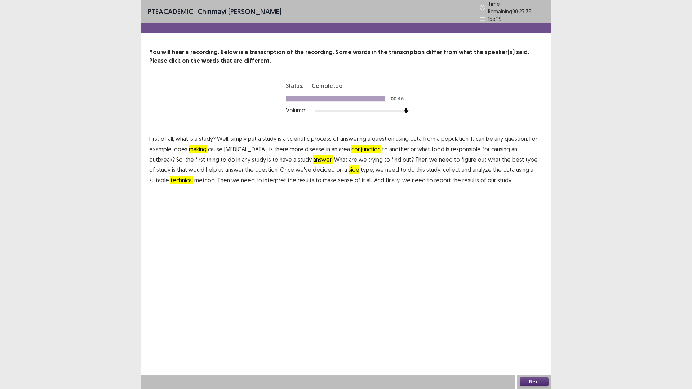
click at [533, 382] on button "Next" at bounding box center [533, 381] width 29 height 9
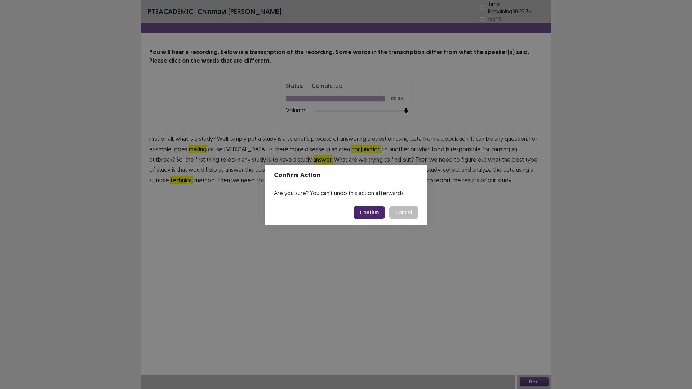
click at [373, 218] on button "Confirm" at bounding box center [368, 212] width 31 height 13
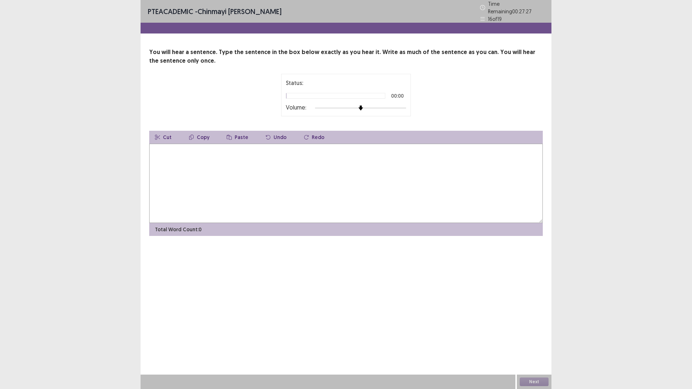
click at [420, 106] on div "Status: 00:00 Volume:" at bounding box center [346, 95] width 180 height 43
click at [192, 168] on textarea at bounding box center [345, 183] width 393 height 79
click at [243, 149] on textarea "**********" at bounding box center [345, 183] width 393 height 79
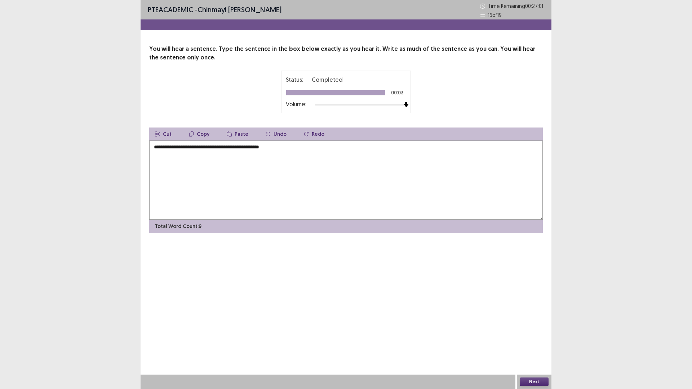
type textarea "**********"
click at [532, 381] on button "Next" at bounding box center [533, 381] width 29 height 9
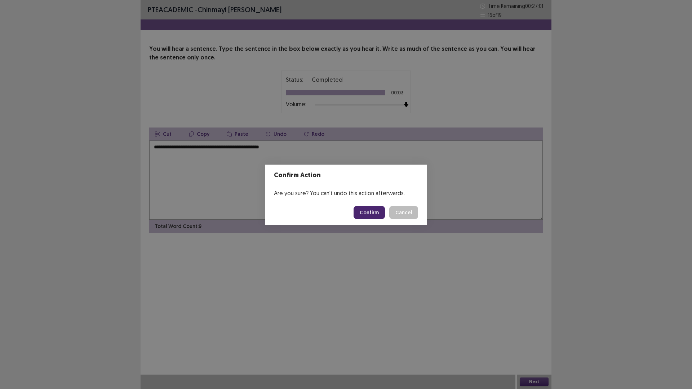
click at [370, 209] on button "Confirm" at bounding box center [368, 212] width 31 height 13
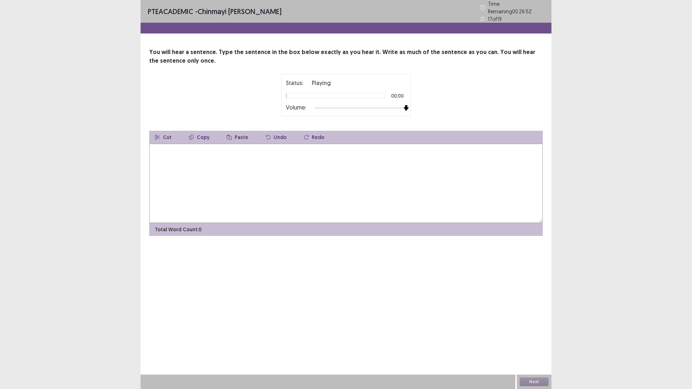
click at [403, 105] on div at bounding box center [406, 108] width 6 height 6
click at [180, 170] on textarea at bounding box center [345, 183] width 393 height 79
type textarea "**********"
click at [541, 380] on button "Next" at bounding box center [533, 381] width 29 height 9
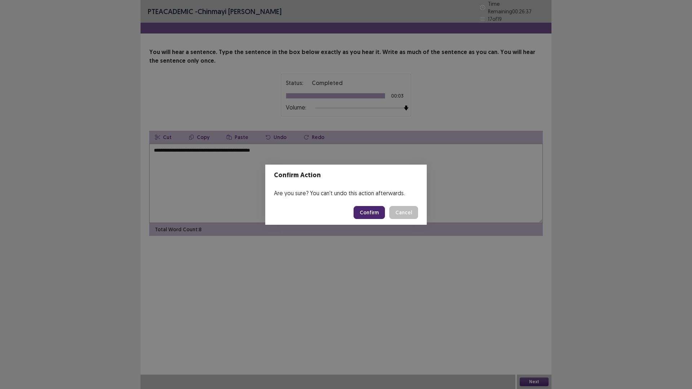
click at [371, 217] on button "Confirm" at bounding box center [368, 212] width 31 height 13
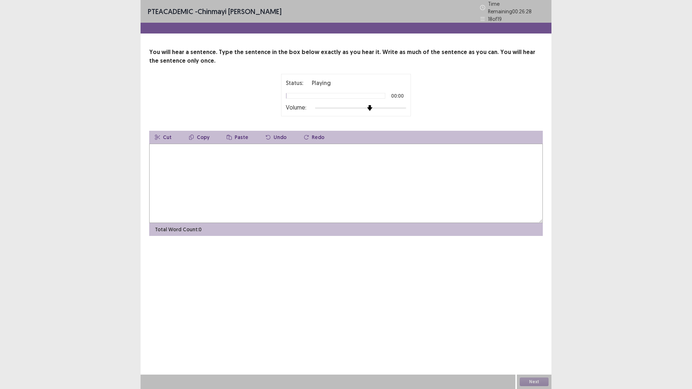
click at [414, 108] on div "Status: Playing 00:00 Volume:" at bounding box center [346, 95] width 180 height 43
click at [211, 170] on textarea at bounding box center [345, 183] width 393 height 79
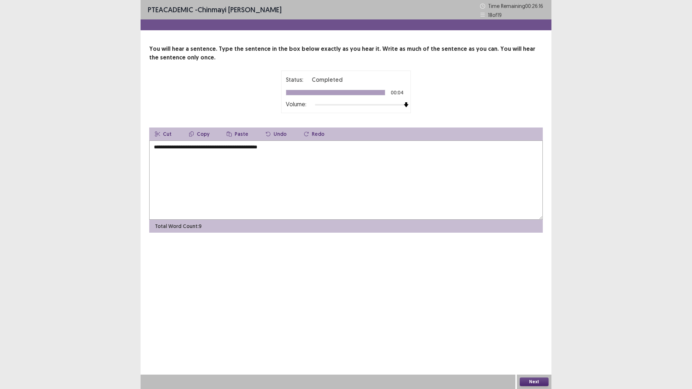
click at [279, 147] on textarea "**********" at bounding box center [345, 179] width 393 height 79
type textarea "**********"
click at [534, 379] on button "Next" at bounding box center [533, 381] width 29 height 9
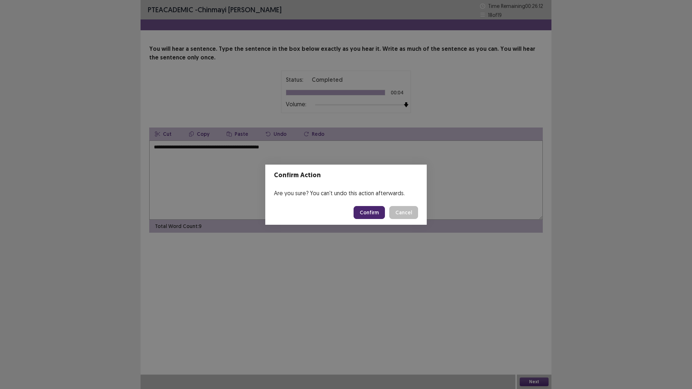
click at [379, 210] on button "Confirm" at bounding box center [368, 212] width 31 height 13
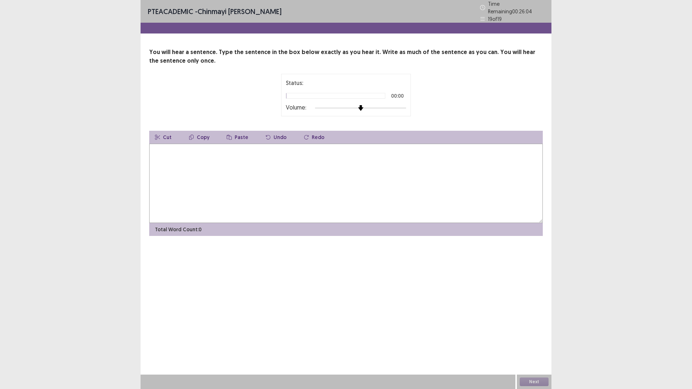
click at [412, 103] on div "Status: 00:00 Volume:" at bounding box center [346, 95] width 180 height 43
click at [211, 176] on textarea at bounding box center [345, 183] width 393 height 79
click at [166, 164] on textarea at bounding box center [345, 183] width 393 height 79
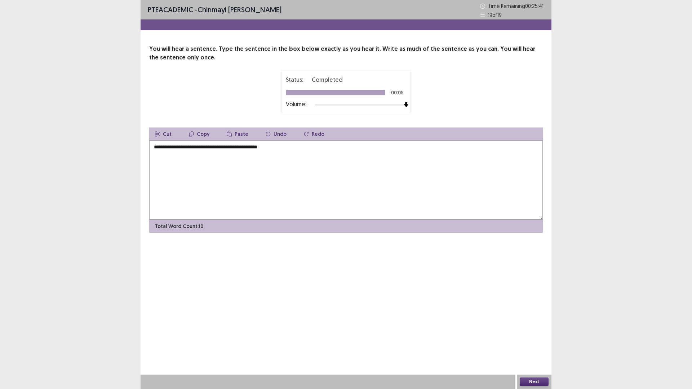
type textarea "**********"
click at [535, 381] on button "Next" at bounding box center [533, 381] width 29 height 9
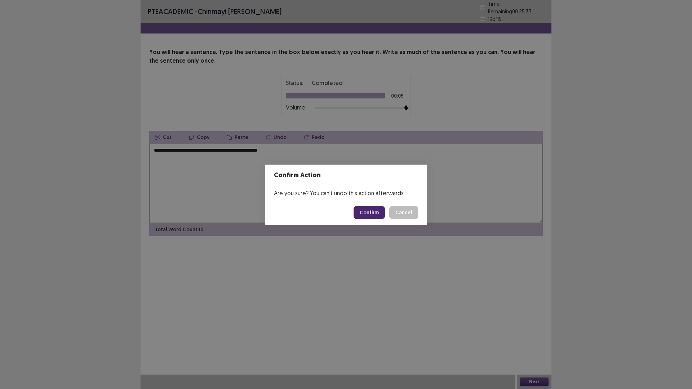
click at [374, 210] on button "Confirm" at bounding box center [368, 212] width 31 height 13
